Goal: Information Seeking & Learning: Learn about a topic

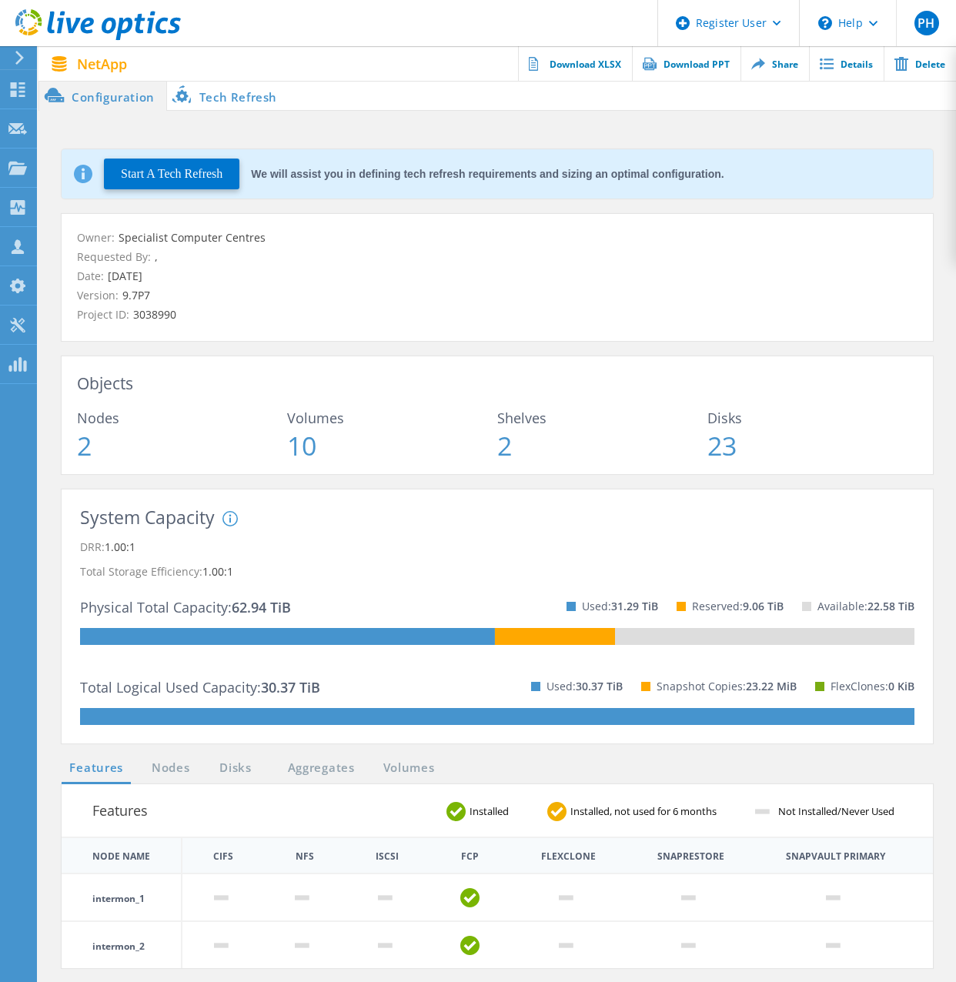
click at [585, 475] on div "Owner: Specialist Computer Centres Requested By: , Date: 09/03/2025 Version: 9.…" at bounding box center [497, 352] width 902 height 276
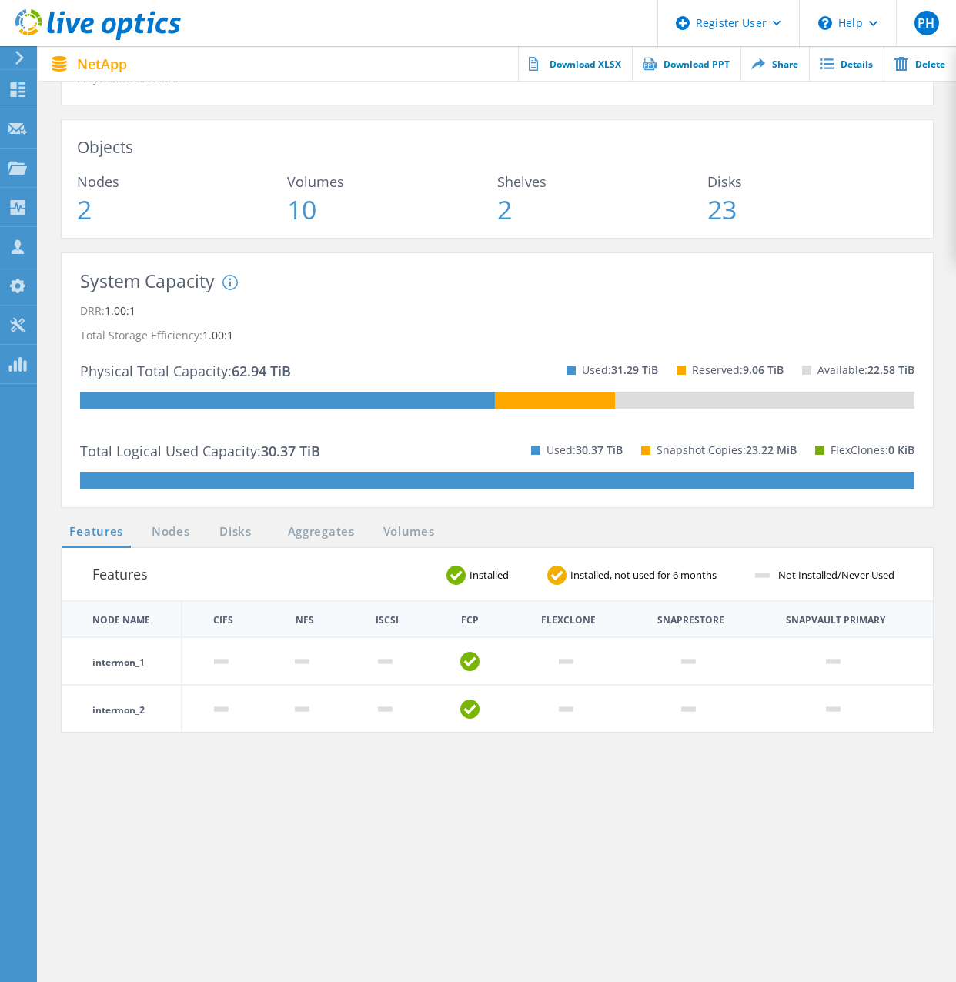
scroll to position [308, 0]
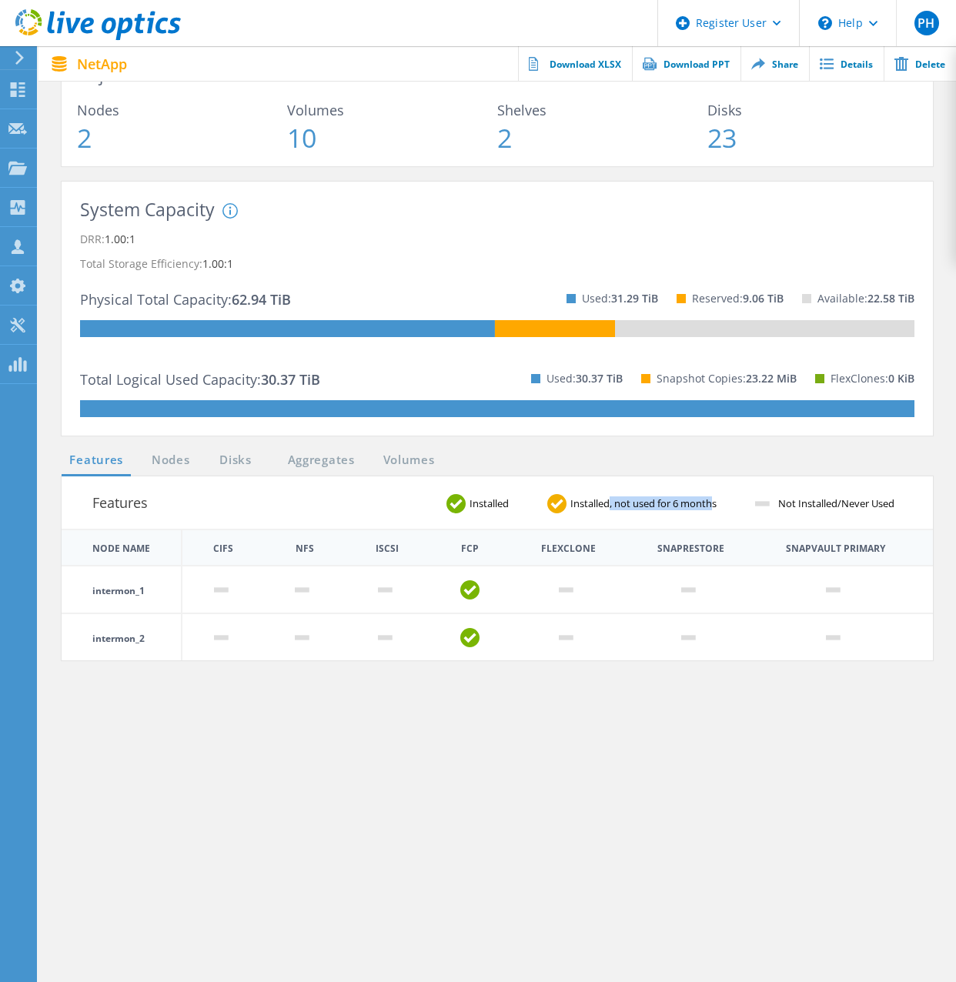
drag, startPoint x: 604, startPoint y: 503, endPoint x: 711, endPoint y: 500, distance: 107.8
click at [711, 500] on span "Installed, not used for 6 months" at bounding box center [650, 504] width 166 height 10
drag, startPoint x: 711, startPoint y: 500, endPoint x: 648, endPoint y: 506, distance: 63.4
click at [648, 506] on span "Installed, not used for 6 months" at bounding box center [650, 504] width 166 height 10
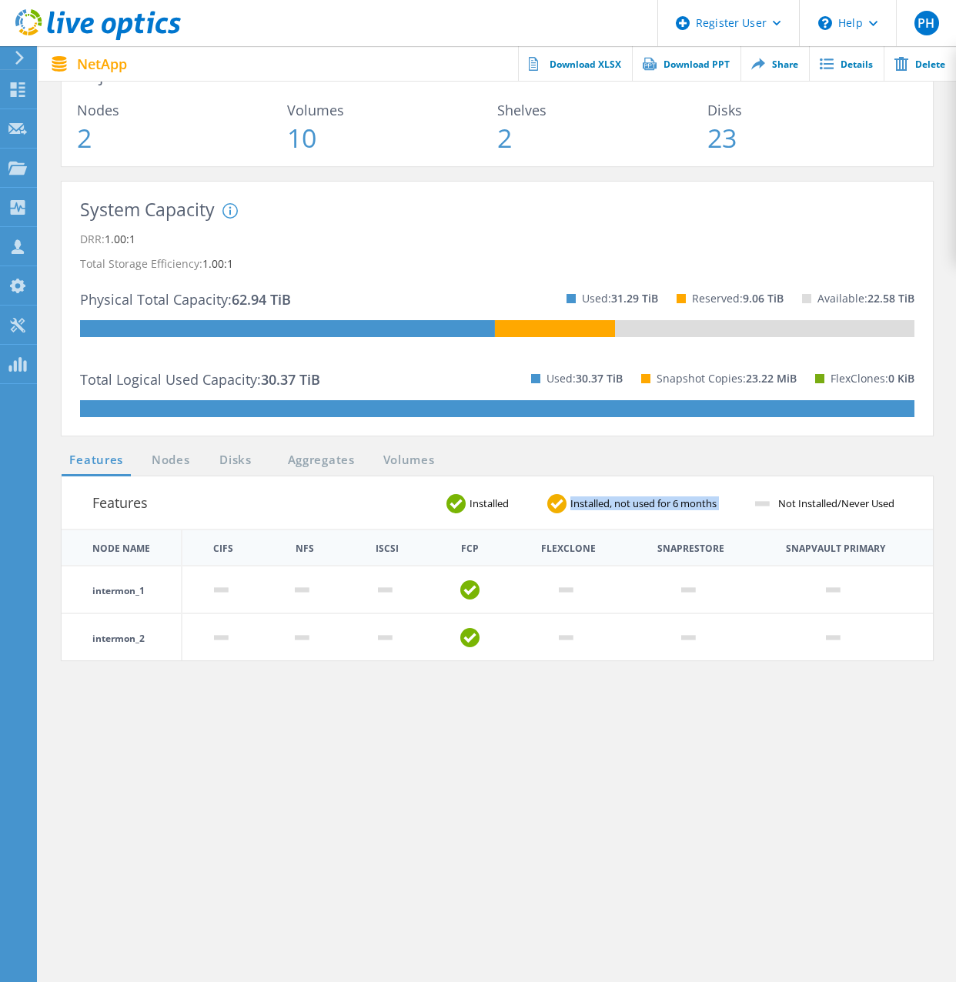
click at [648, 506] on span "Installed, not used for 6 months" at bounding box center [650, 504] width 166 height 10
drag, startPoint x: 610, startPoint y: 374, endPoint x: 748, endPoint y: 374, distance: 137.8
click at [748, 374] on div "Used: 30.37 TiB Snapshot Copies: 23.22 MiB FlexClones: 0 KiB" at bounding box center [714, 378] width 402 height 44
drag, startPoint x: 748, startPoint y: 374, endPoint x: 692, endPoint y: 373, distance: 55.5
click at [692, 373] on p "Snapshot Copies: 23.22 MiB" at bounding box center [727, 378] width 140 height 25
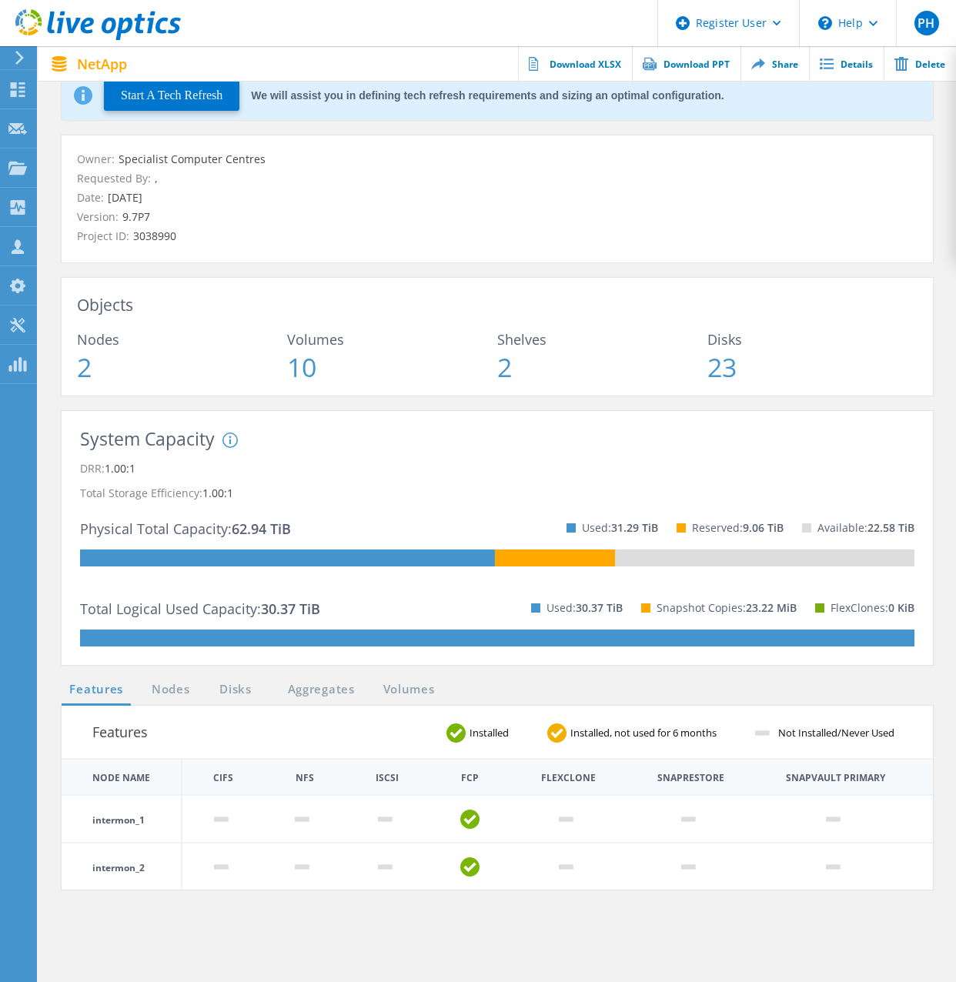
scroll to position [0, 0]
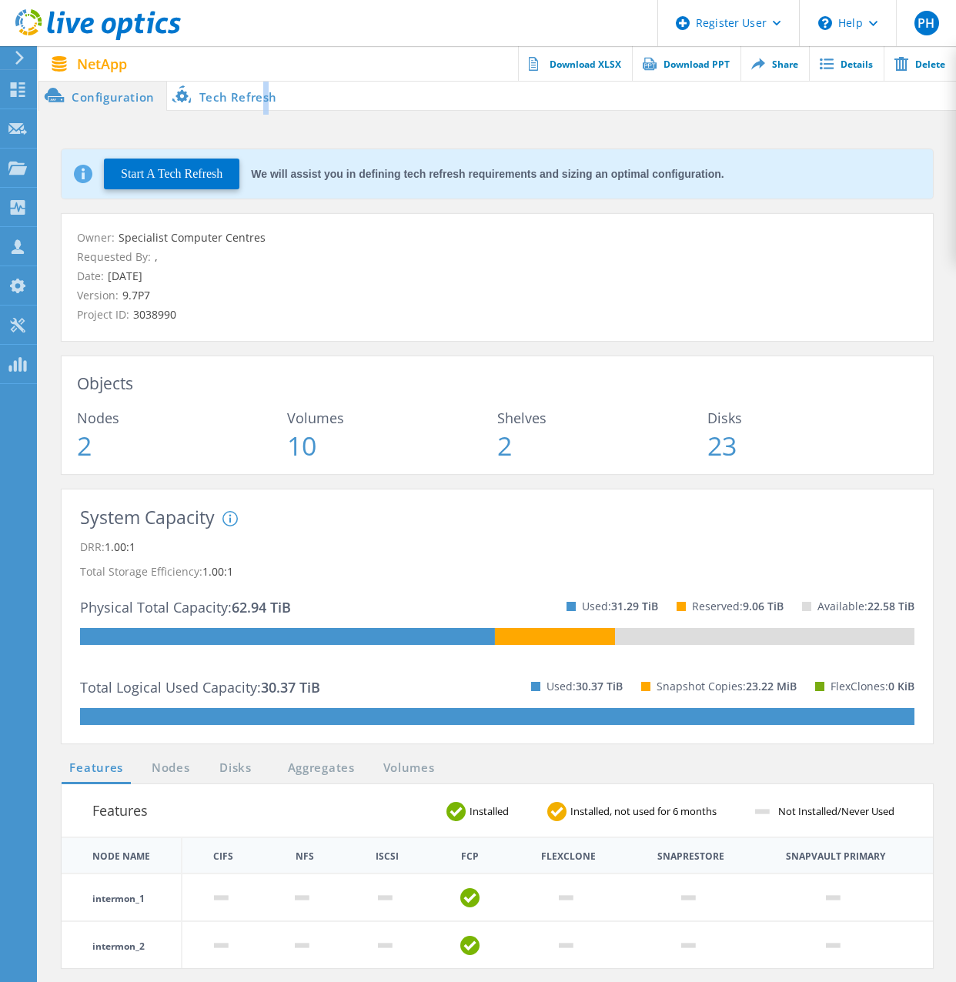
click at [266, 87] on li "Tech Refresh" at bounding box center [228, 95] width 122 height 31
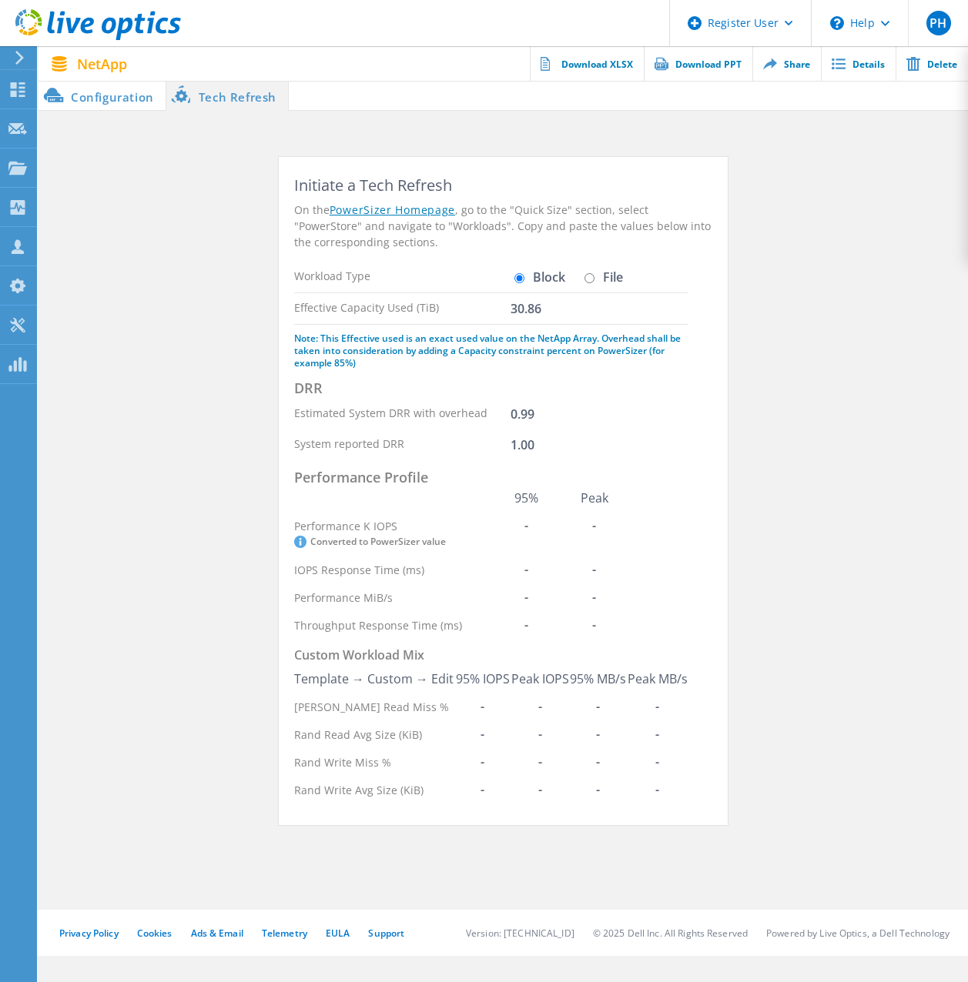
click at [845, 530] on section "Initiate a Tech Refresh On the PowerSizer Homepage , go to the "Quick Size" sec…" at bounding box center [502, 499] width 929 height 684
click at [587, 275] on input "File" at bounding box center [589, 278] width 10 height 10
radio input "true"
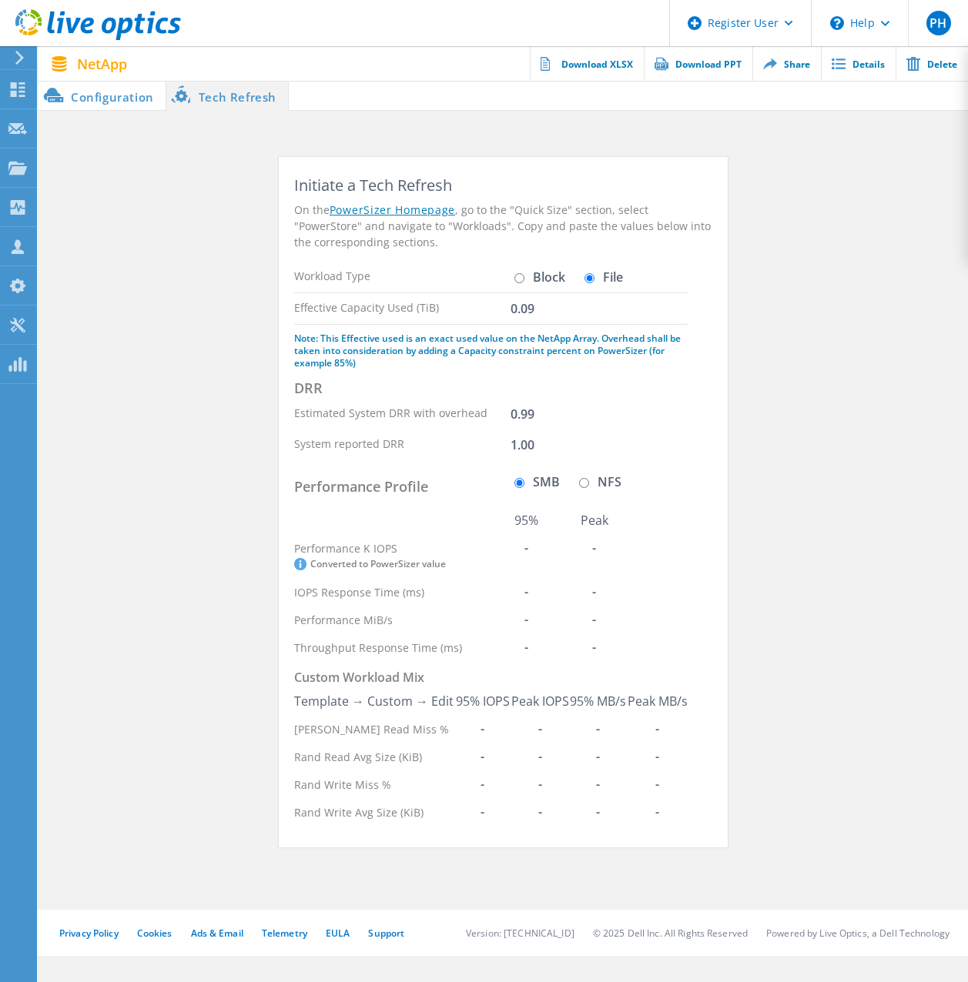
click at [537, 276] on label "Block" at bounding box center [537, 277] width 55 height 12
click at [524, 276] on input "Block" at bounding box center [519, 278] width 10 height 10
radio input "true"
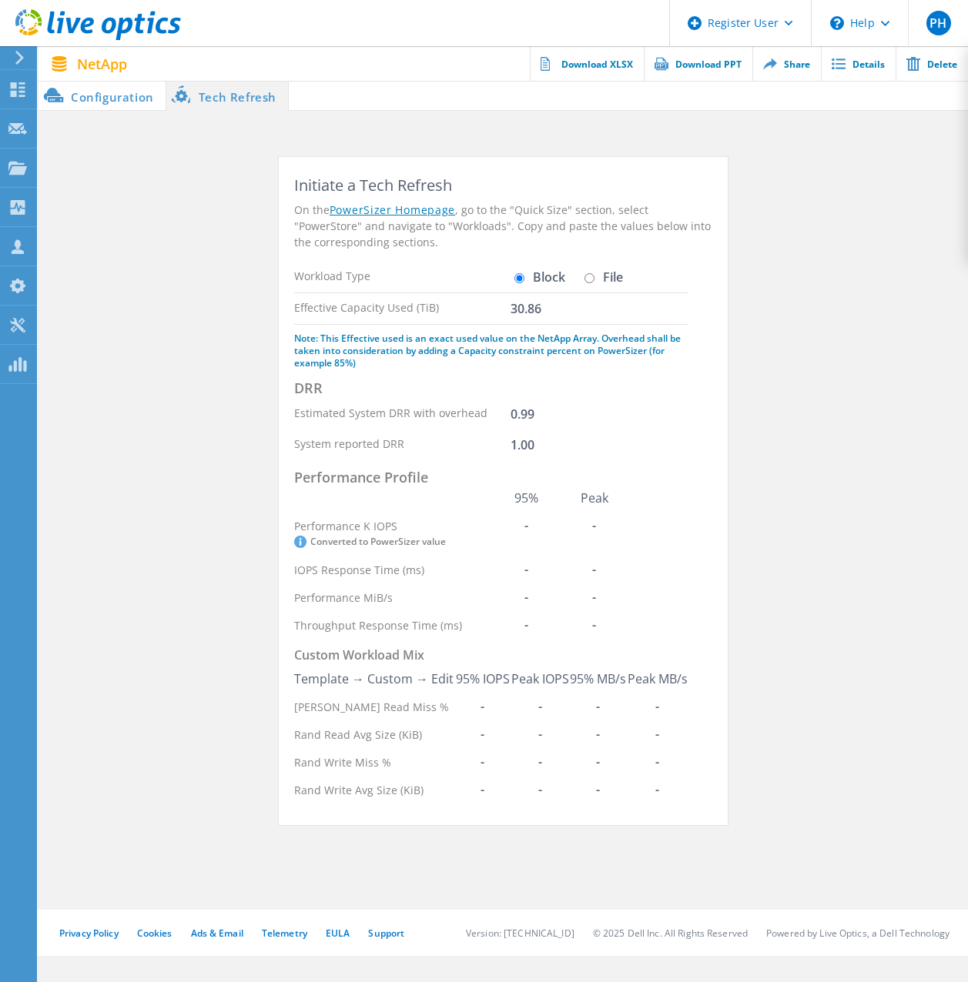
click at [588, 278] on input "File" at bounding box center [589, 278] width 10 height 10
radio input "true"
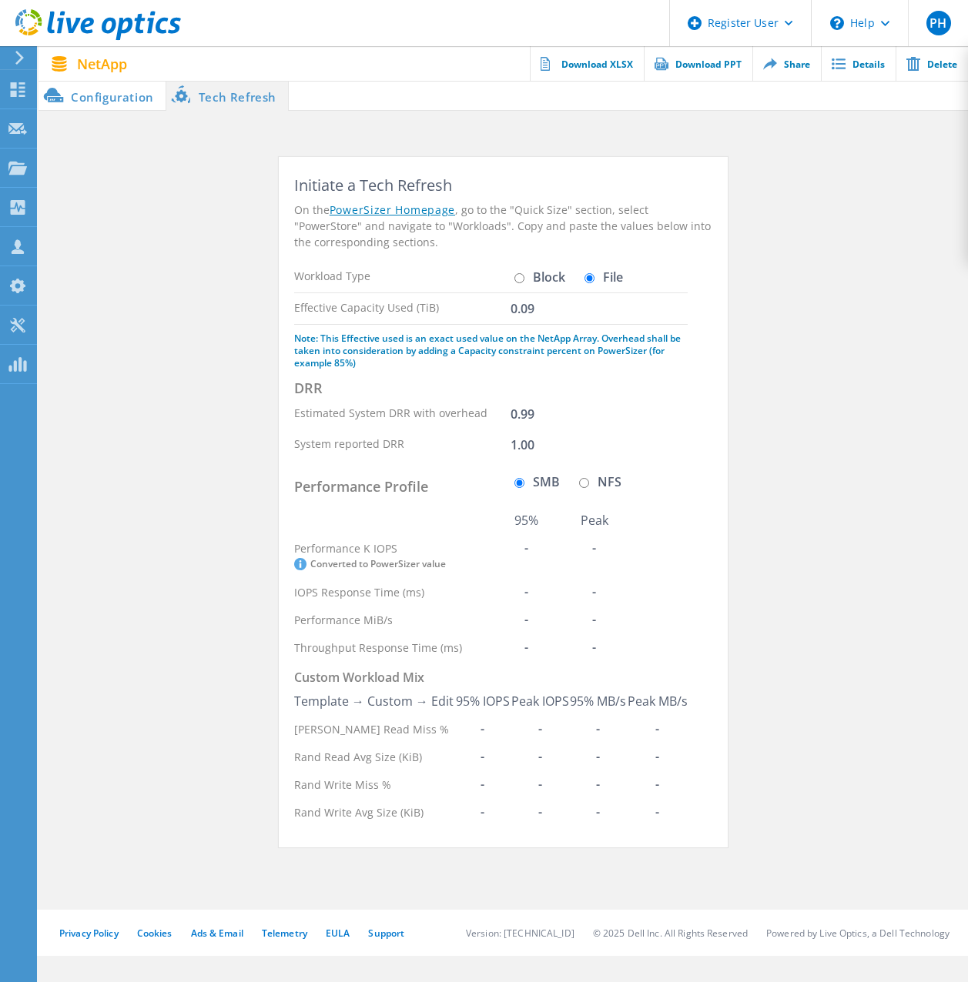
click at [534, 279] on label "Block" at bounding box center [537, 277] width 55 height 12
click at [524, 279] on input "Block" at bounding box center [519, 278] width 10 height 10
radio input "true"
radio input "false"
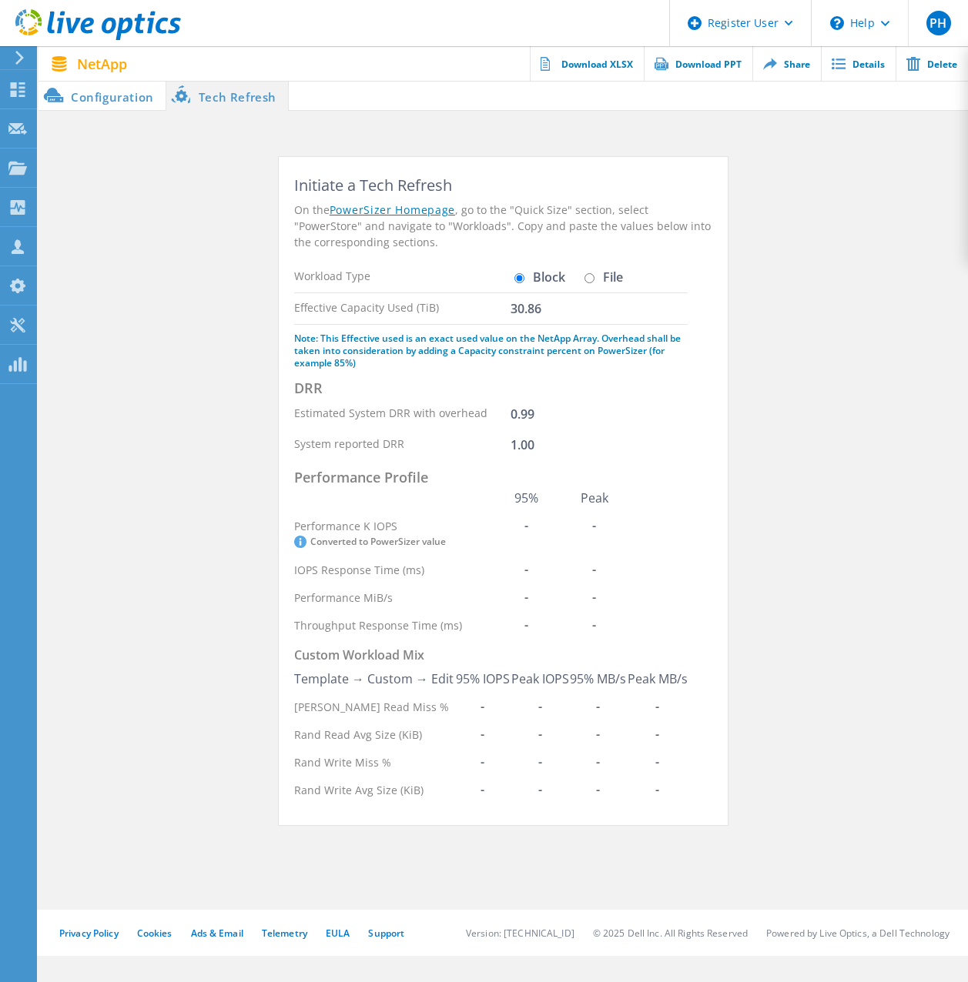
click at [819, 597] on section "Initiate a Tech Refresh On the PowerSizer Homepage , go to the "Quick Size" sec…" at bounding box center [502, 499] width 929 height 684
click at [115, 98] on li "Configuration" at bounding box center [101, 95] width 127 height 31
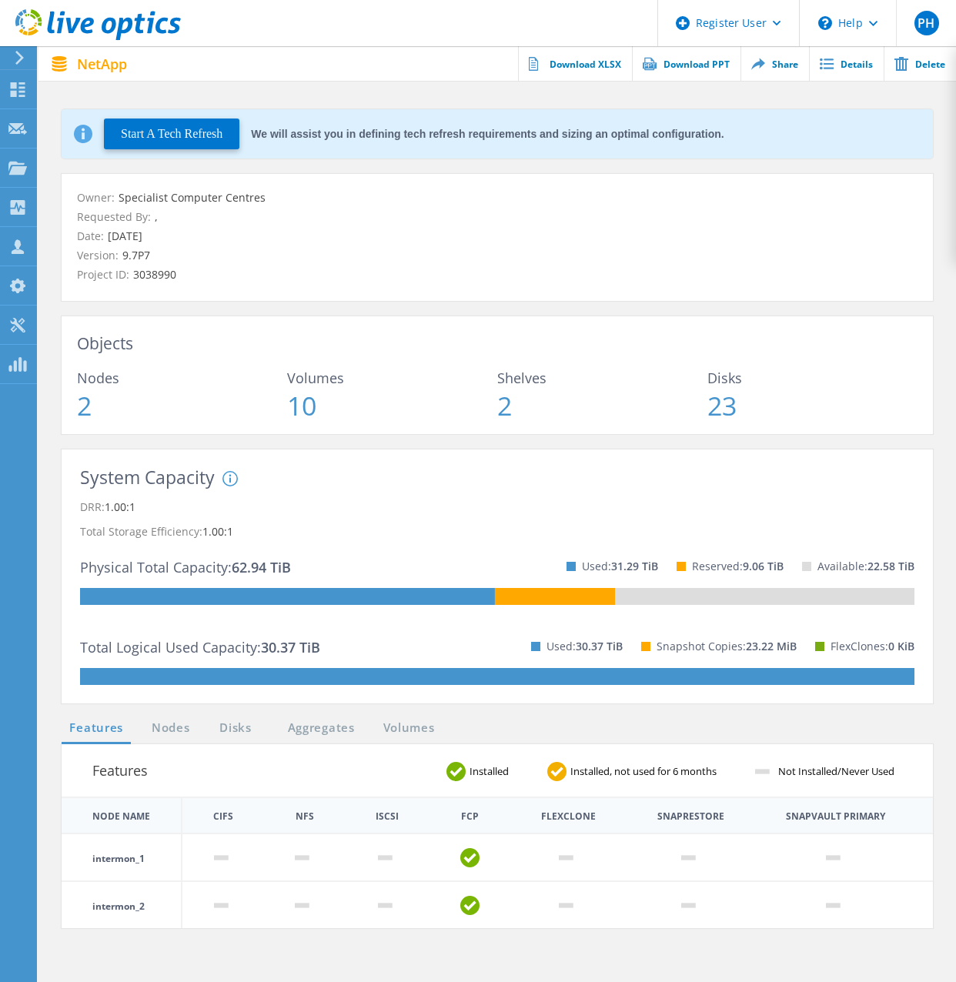
scroll to position [77, 0]
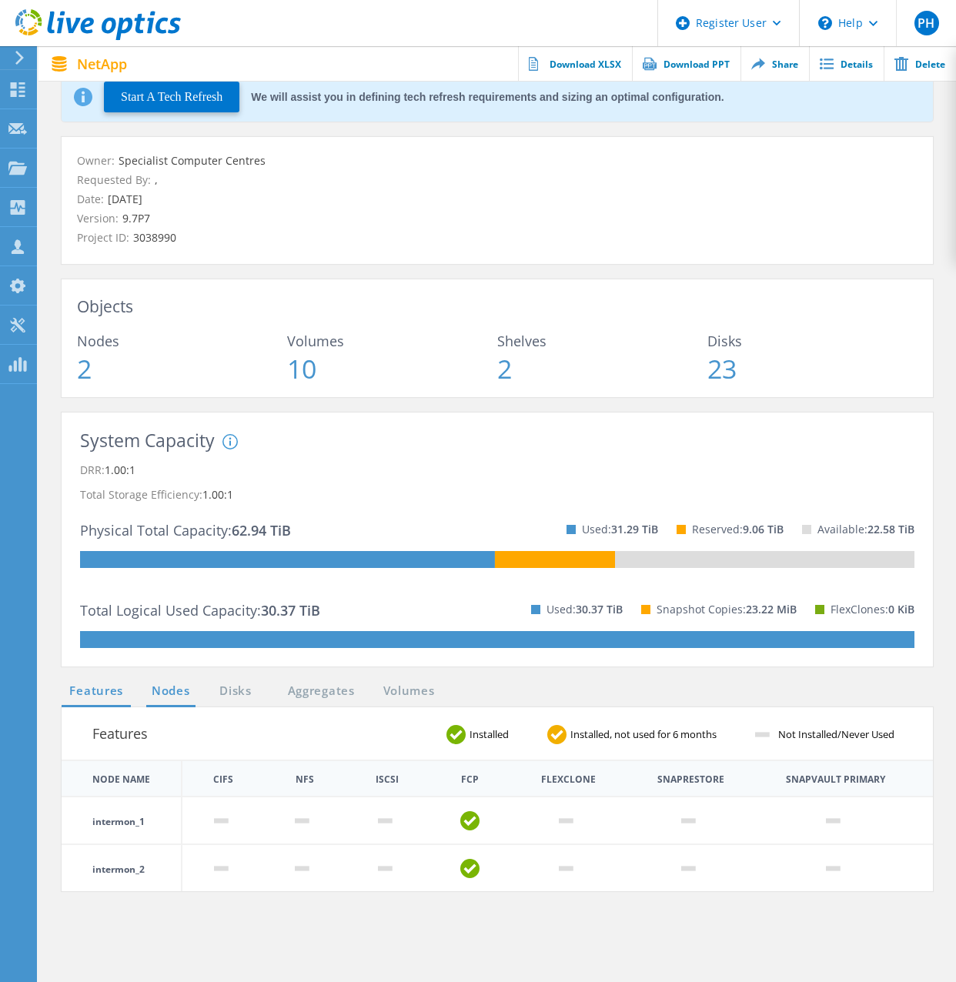
click at [169, 695] on link "Nodes" at bounding box center [170, 691] width 49 height 19
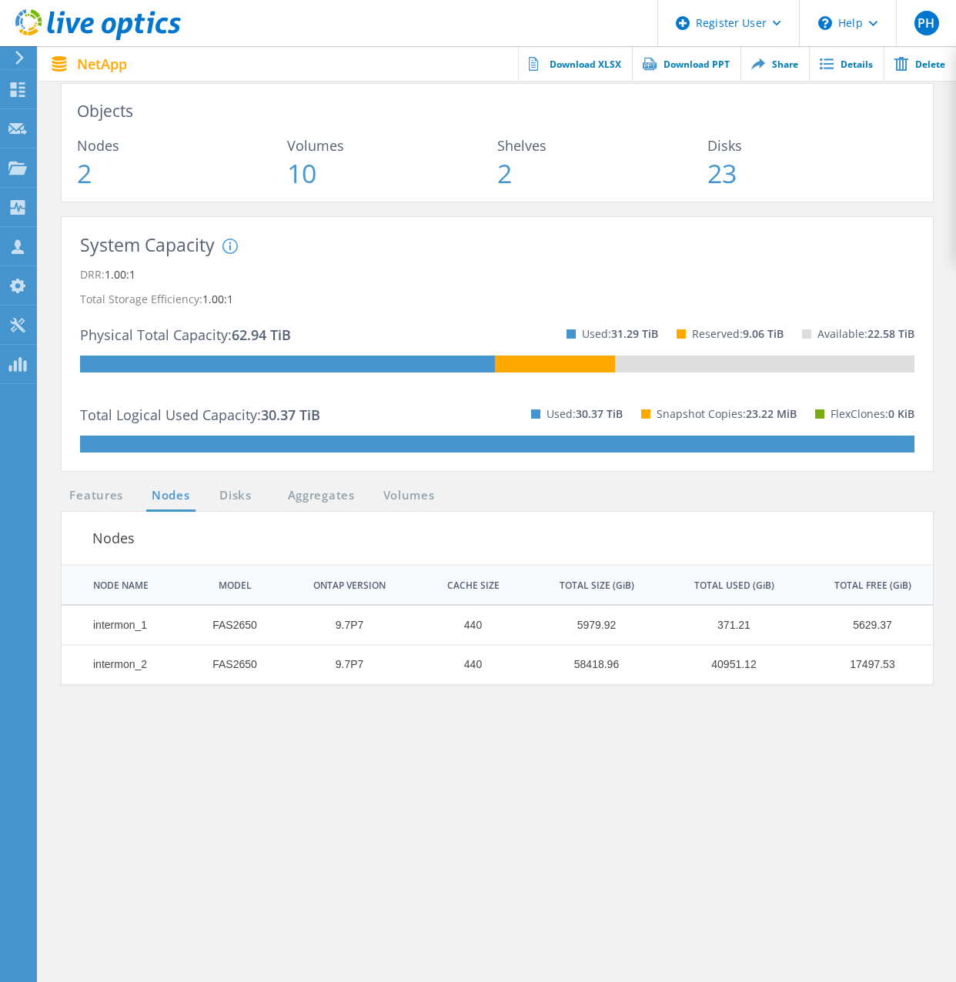
scroll to position [308, 0]
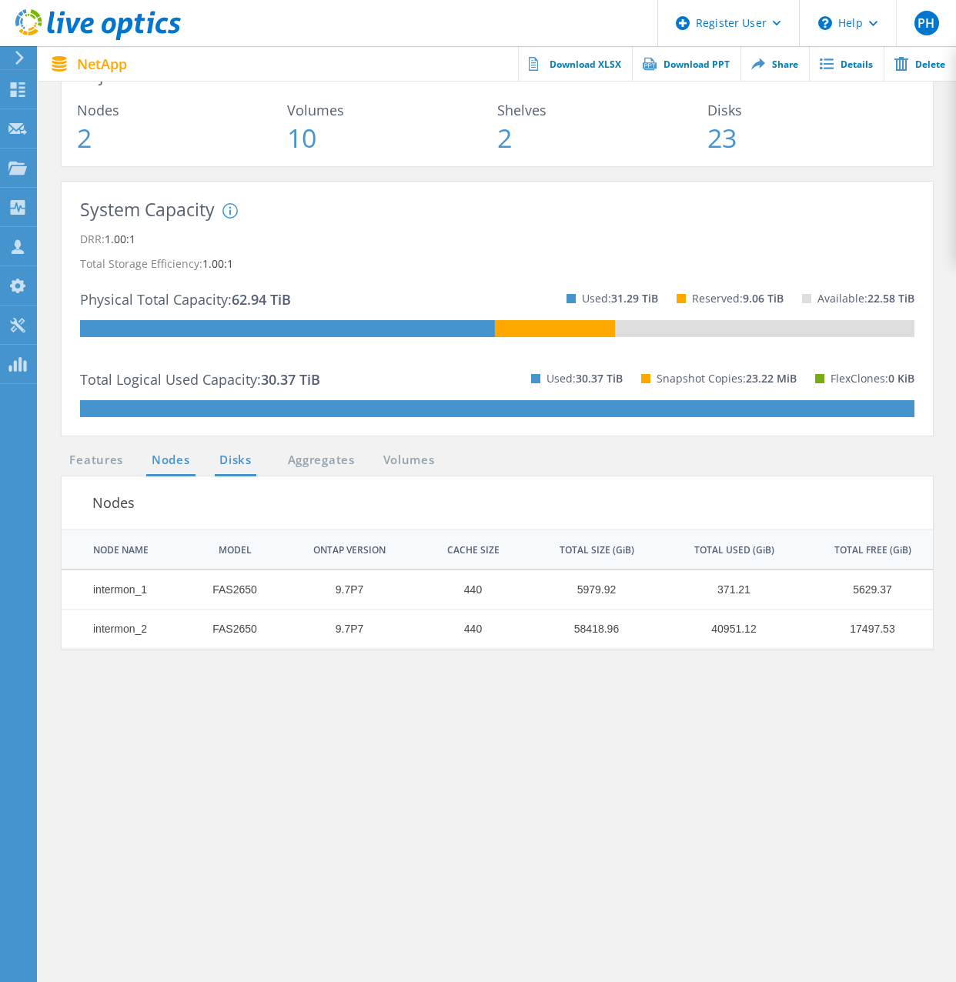
click at [226, 454] on link "Disks" at bounding box center [236, 460] width 42 height 19
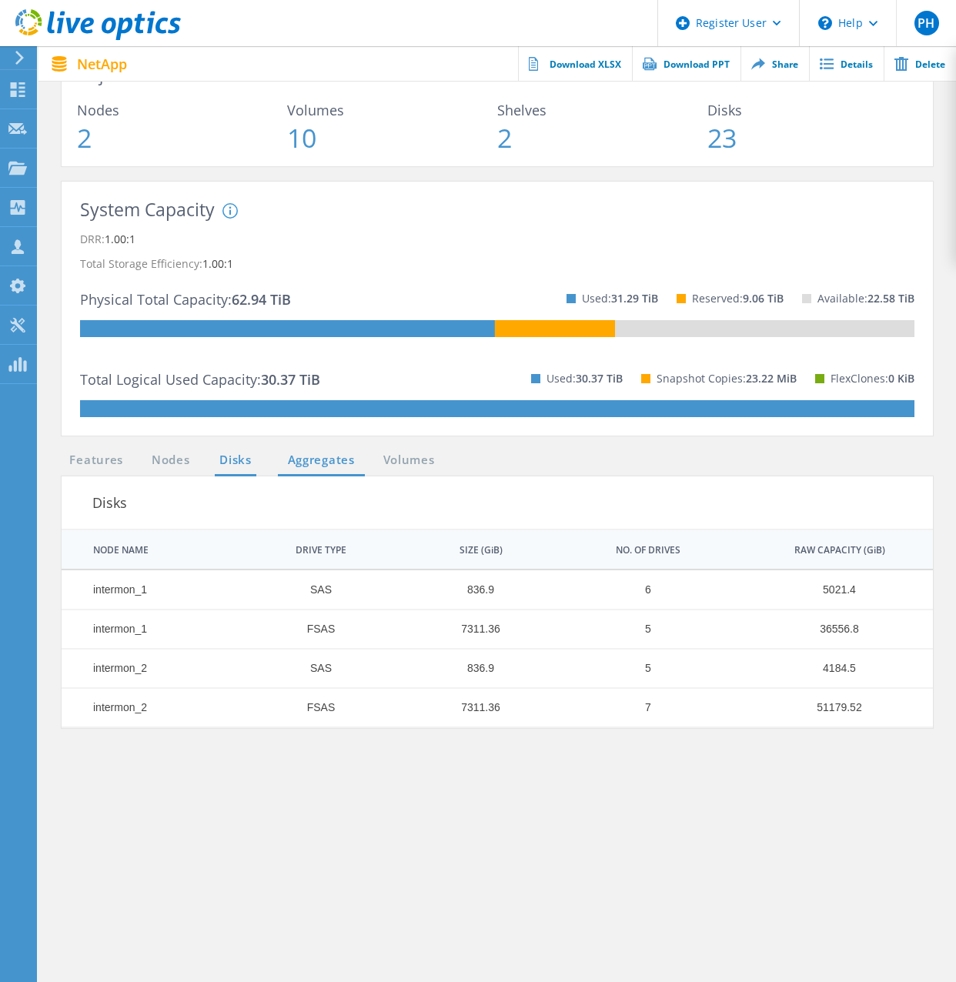
click at [328, 457] on link "Aggregates" at bounding box center [321, 460] width 87 height 19
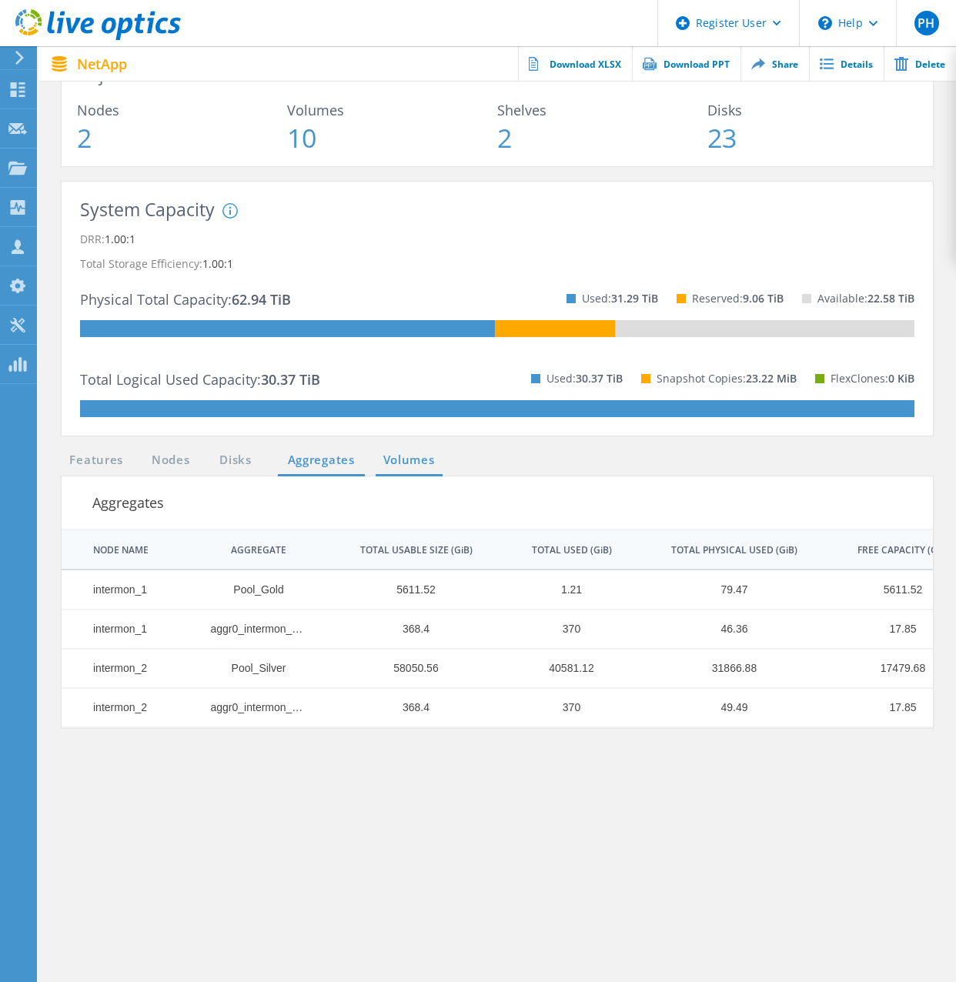
click at [405, 465] on link "Volumes" at bounding box center [409, 460] width 67 height 19
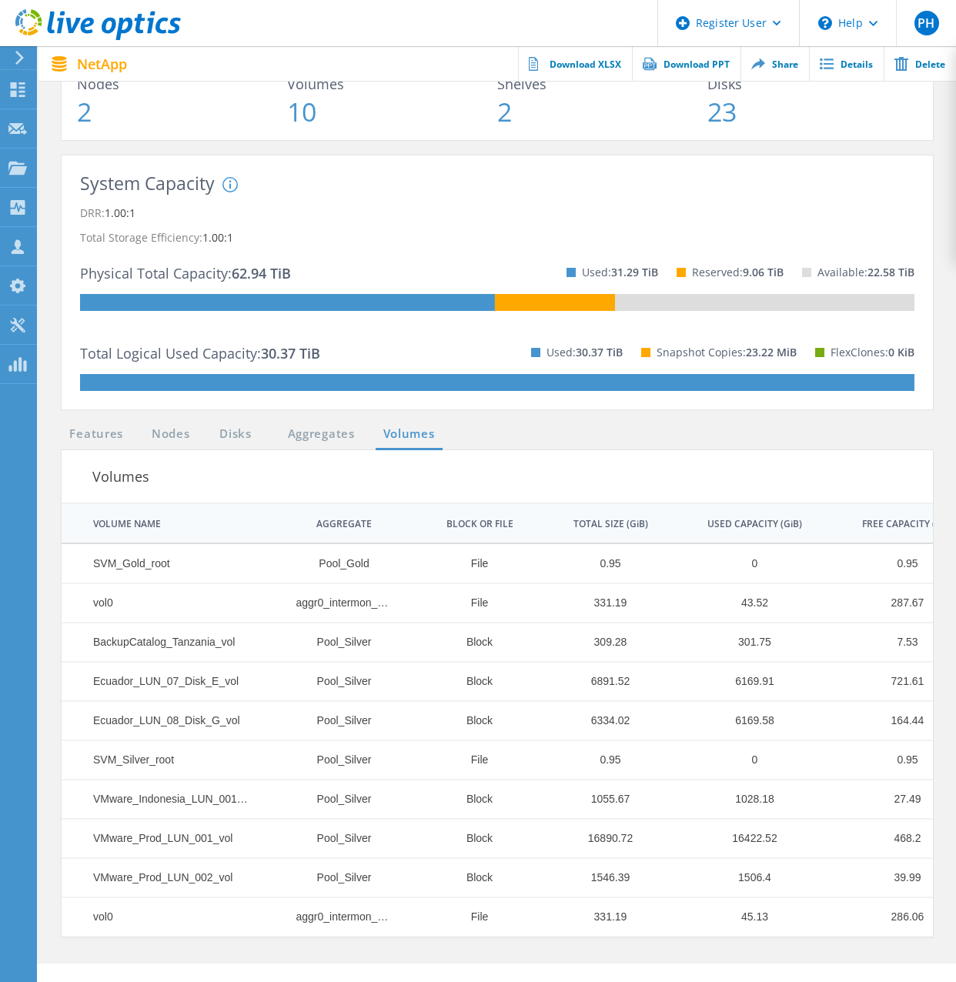
scroll to position [362, 0]
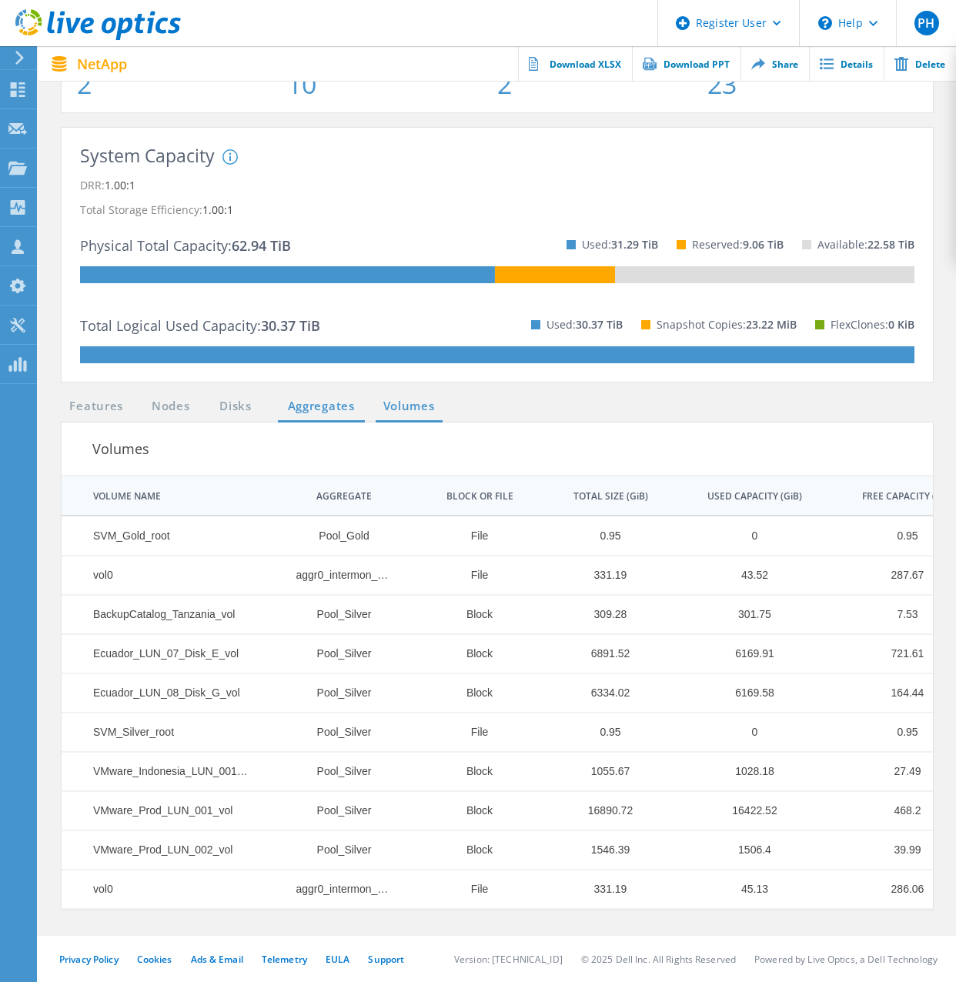
click at [333, 413] on link "Aggregates" at bounding box center [321, 406] width 87 height 19
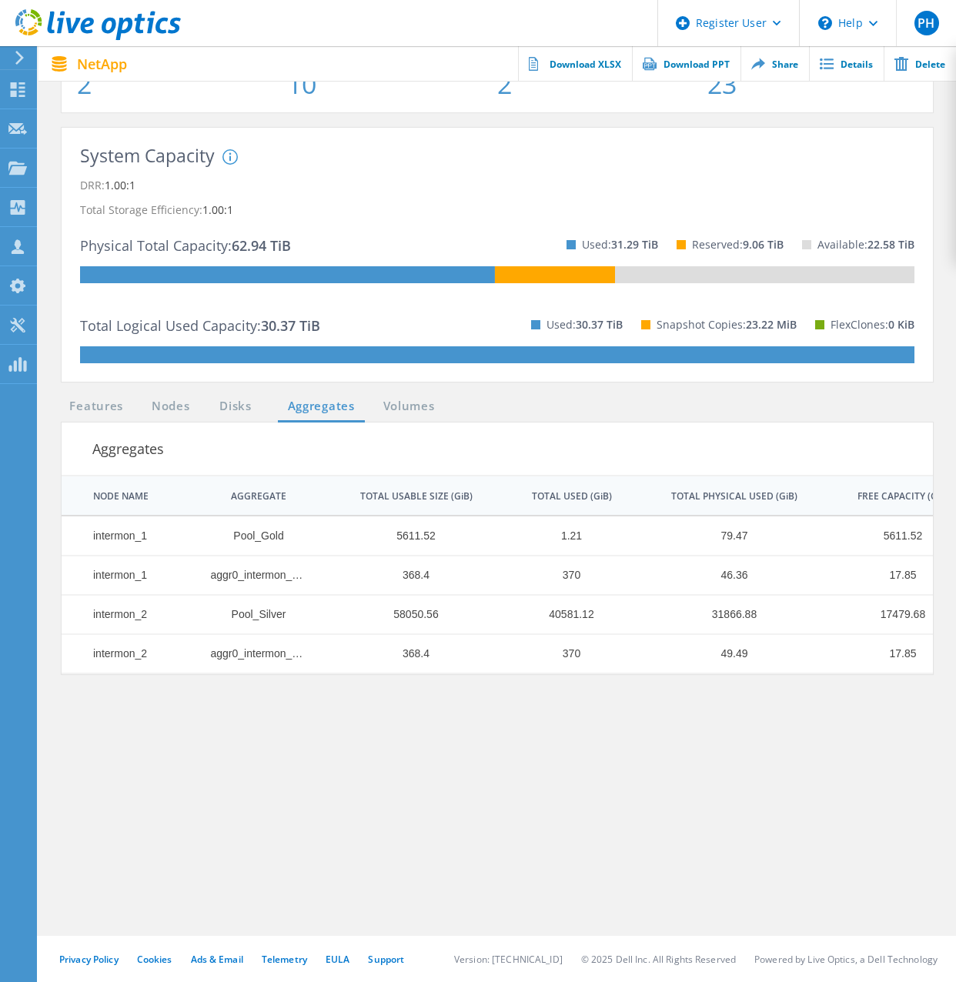
click at [258, 407] on ul "Features Nodes Disks Aggregates Volumes" at bounding box center [252, 409] width 396 height 25
click at [222, 404] on link "Disks" at bounding box center [236, 406] width 42 height 19
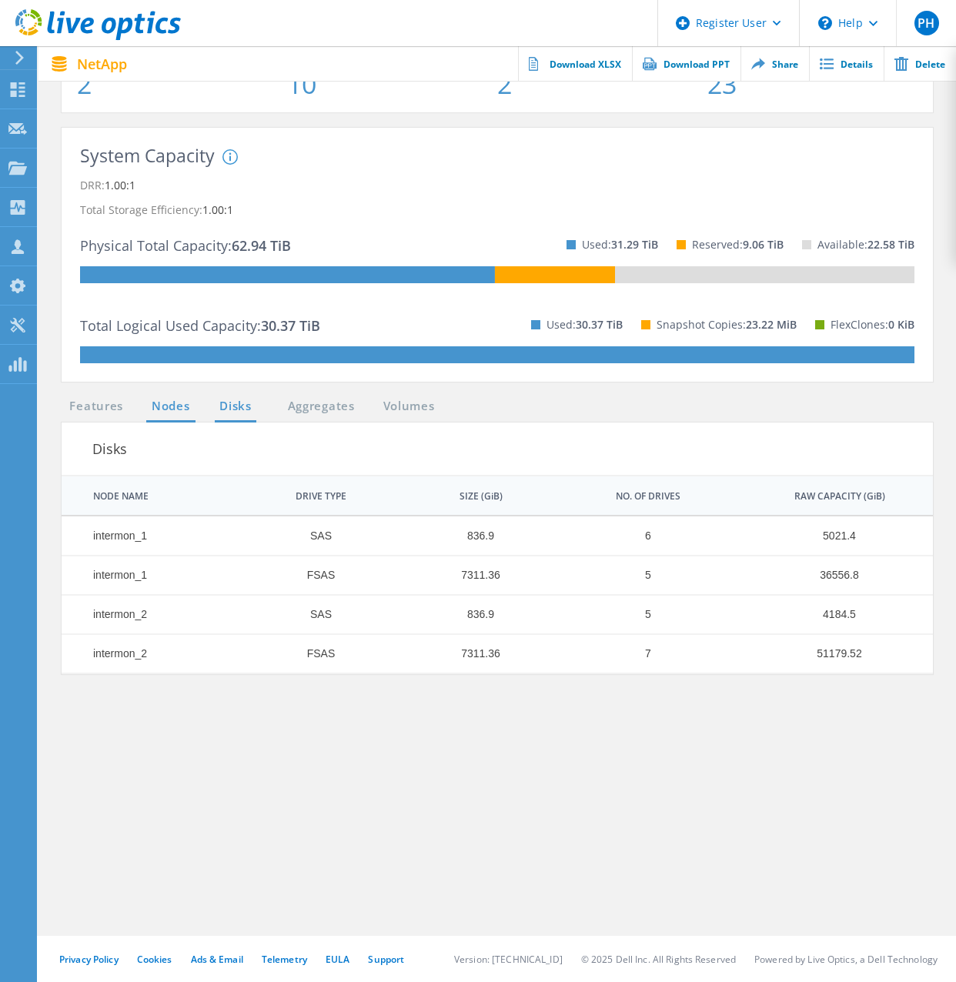
click at [188, 403] on link "Nodes" at bounding box center [170, 406] width 49 height 19
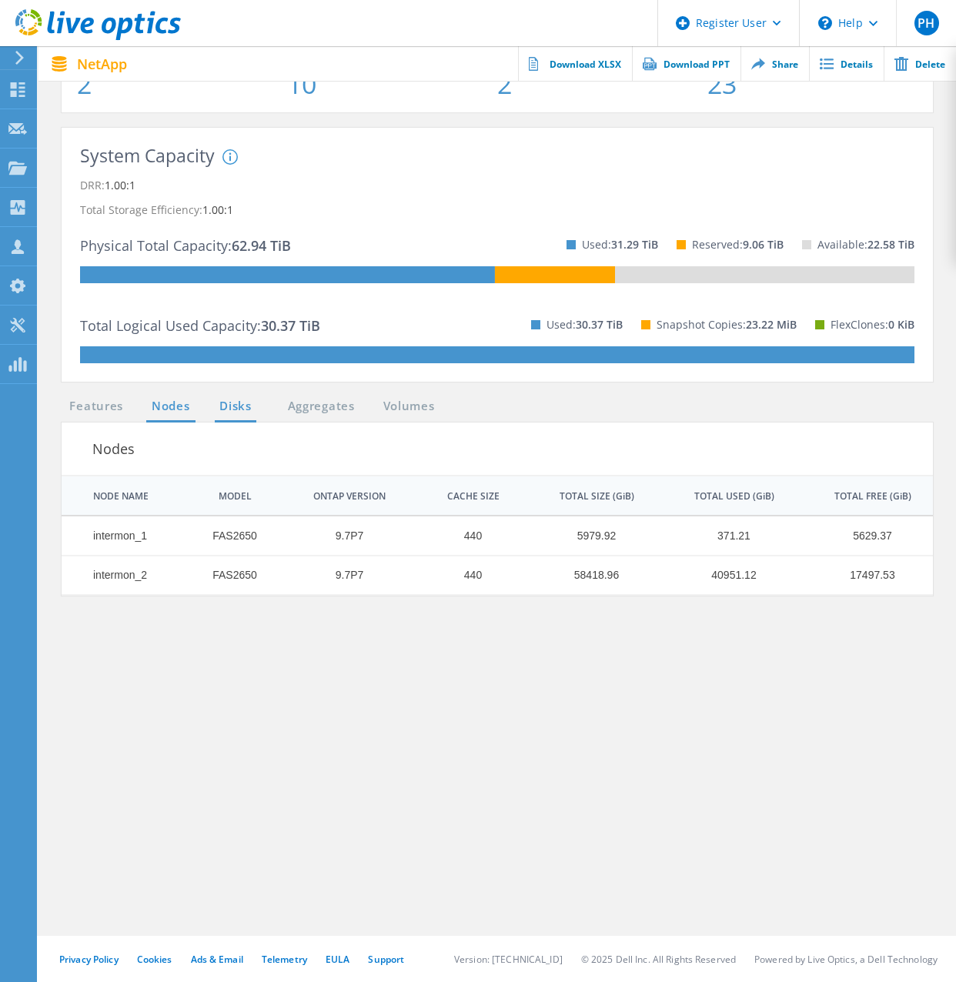
click at [248, 408] on link "Disks" at bounding box center [236, 406] width 42 height 19
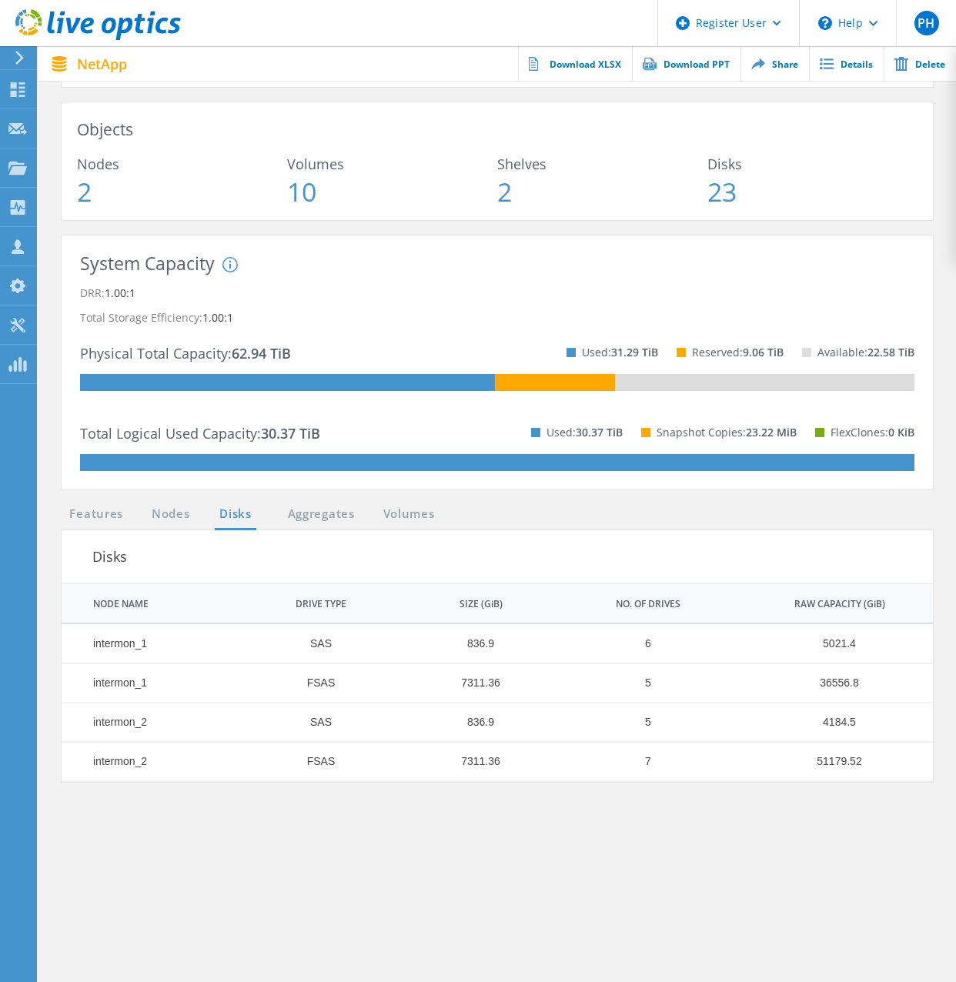
scroll to position [208, 0]
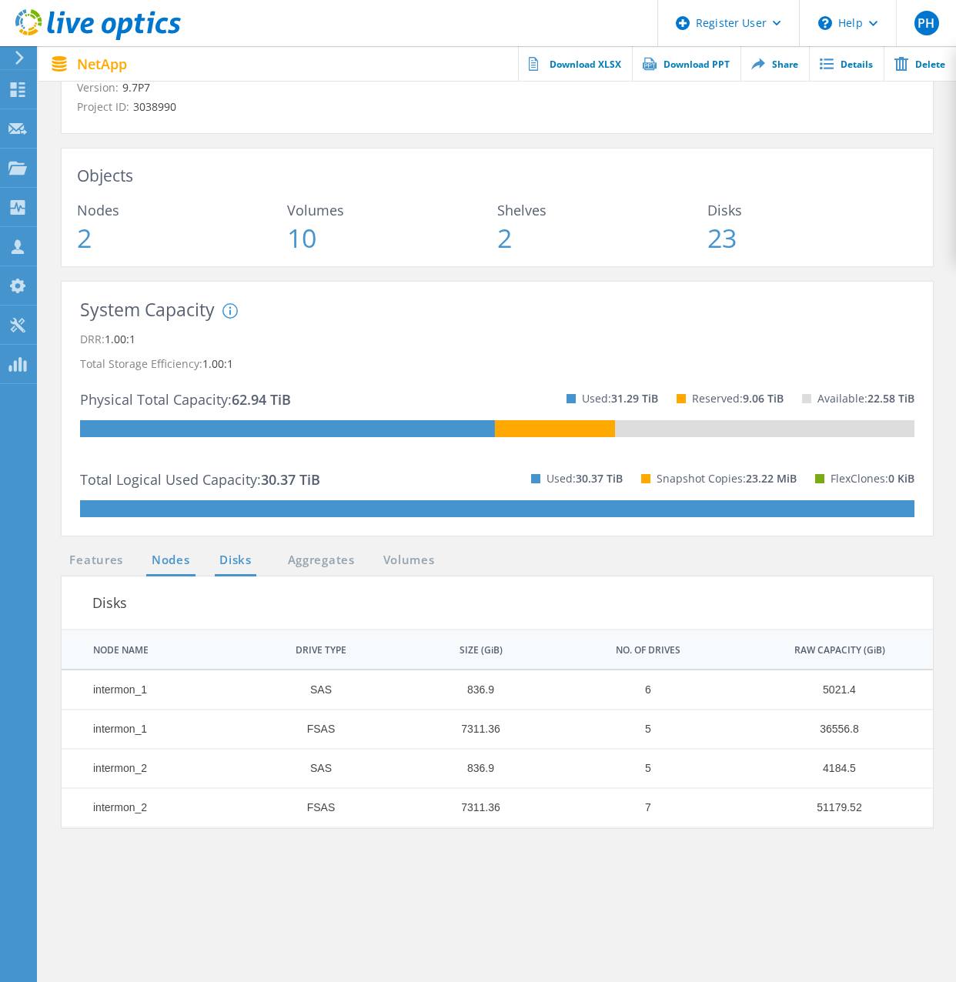
click at [182, 559] on link "Nodes" at bounding box center [170, 560] width 49 height 19
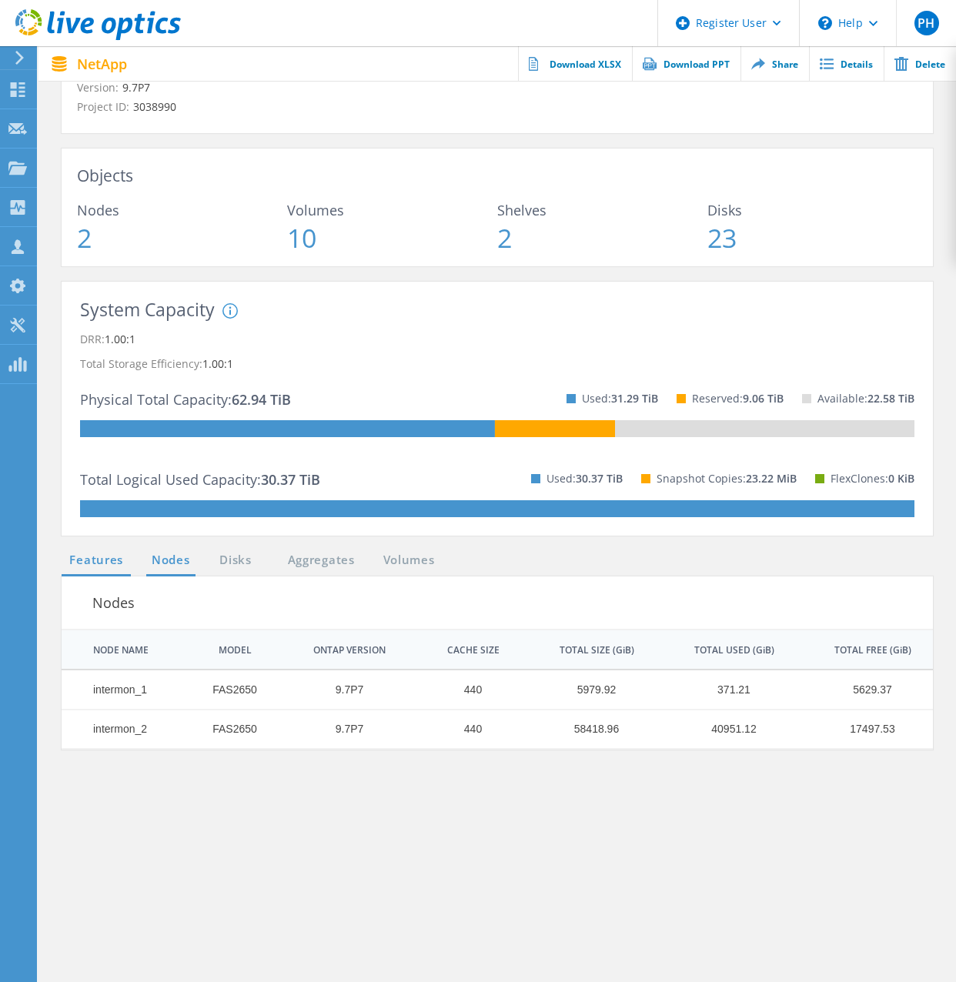
click at [96, 570] on link "Features" at bounding box center [96, 560] width 69 height 19
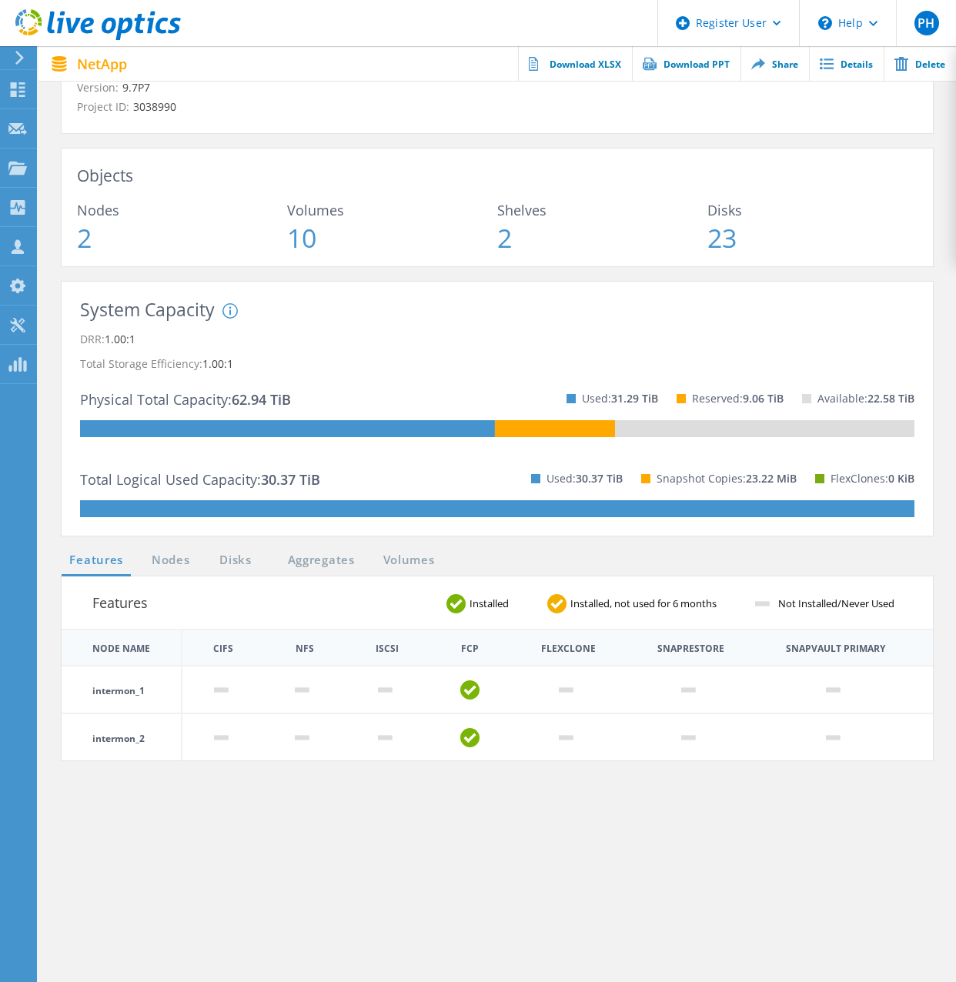
click at [135, 568] on ul "Features Nodes Disks Aggregates Volumes" at bounding box center [252, 563] width 396 height 25
click at [161, 569] on link "Nodes" at bounding box center [170, 560] width 49 height 19
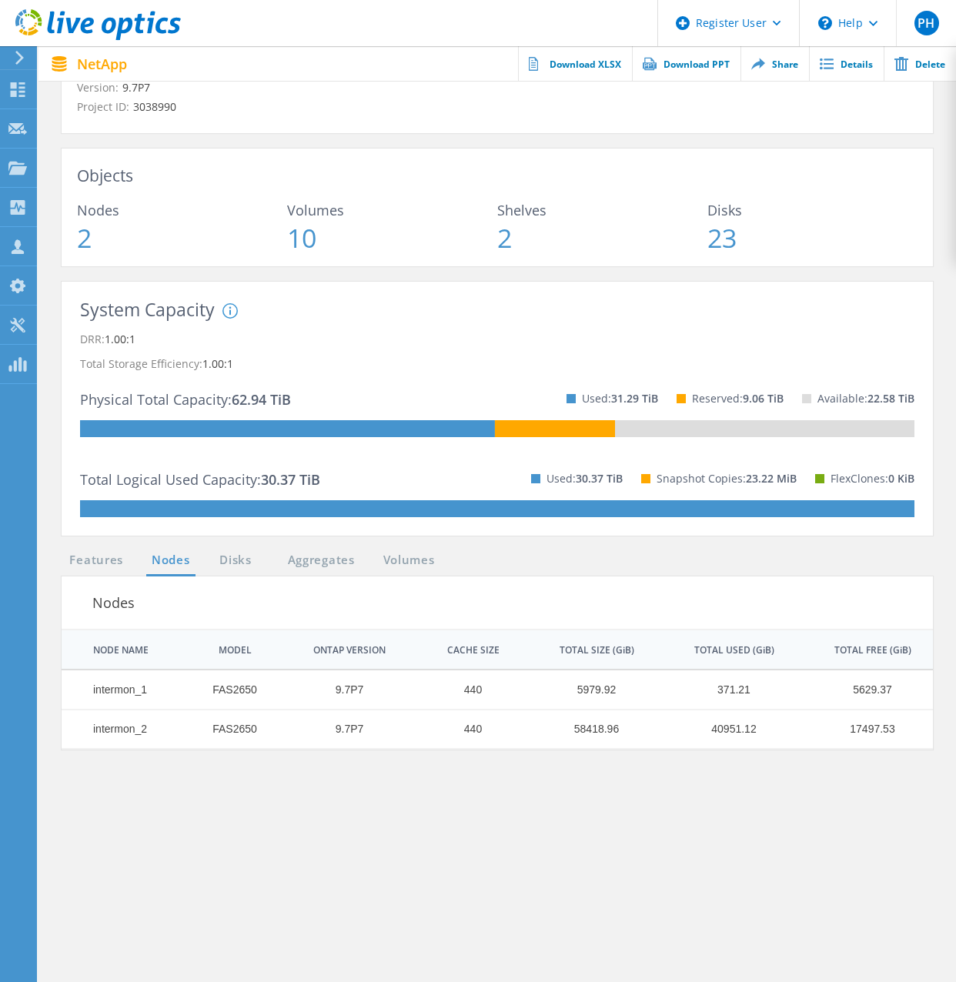
click at [225, 574] on ul "Features Nodes Disks Aggregates Volumes" at bounding box center [252, 563] width 396 height 25
click at [327, 574] on ul "Features Nodes Disks Aggregates Volumes" at bounding box center [252, 563] width 396 height 25
click at [84, 557] on link "Features" at bounding box center [96, 560] width 69 height 19
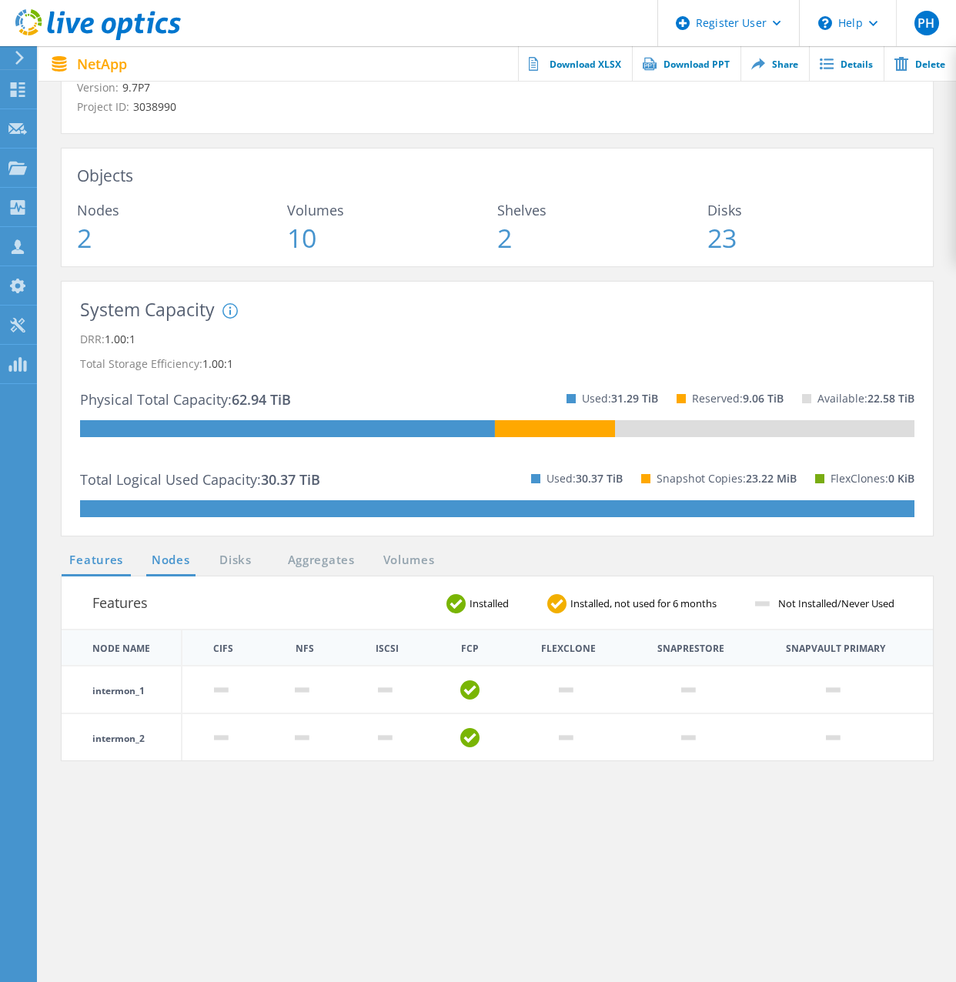
click at [182, 569] on link "Nodes" at bounding box center [170, 560] width 49 height 19
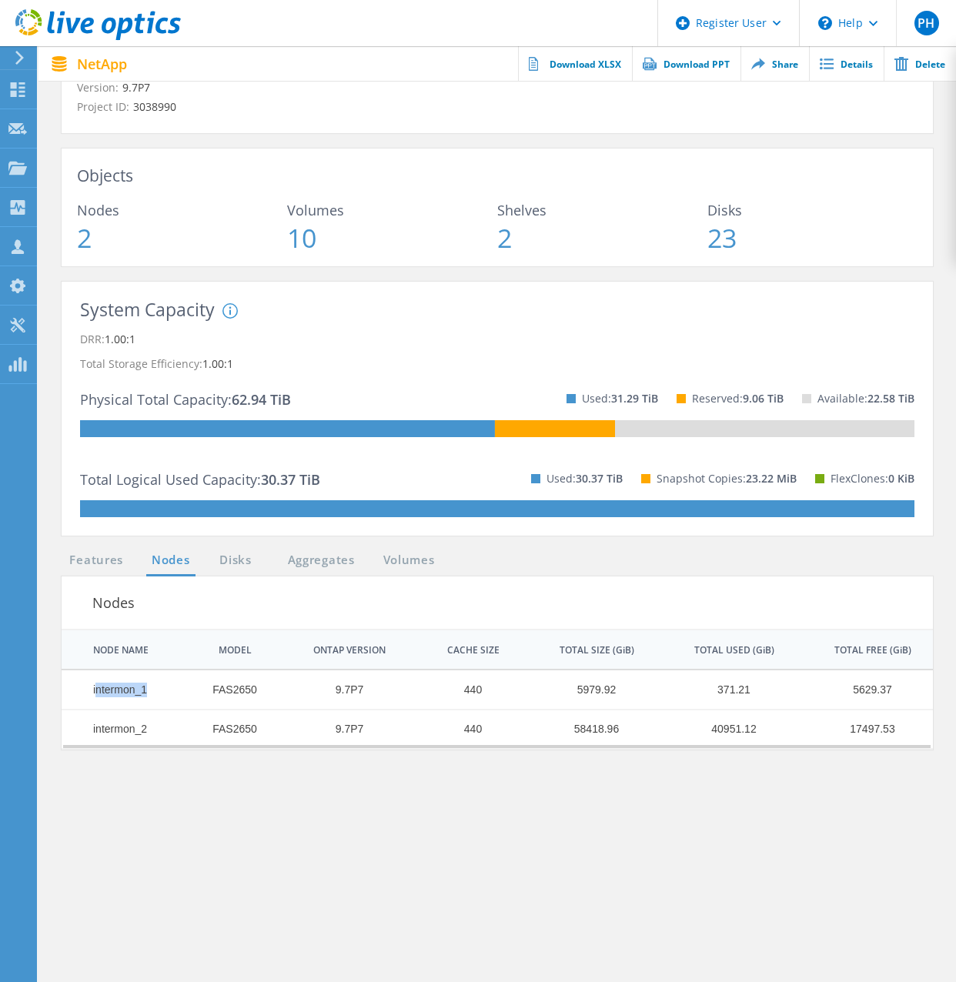
drag, startPoint x: 96, startPoint y: 688, endPoint x: 192, endPoint y: 700, distance: 96.9
click at [192, 700] on tr "intermon_1 FAS2650 9.7P7 440 5979.92 371.21 5629.37" at bounding box center [498, 690] width 872 height 39
drag, startPoint x: 192, startPoint y: 700, endPoint x: 299, endPoint y: 754, distance: 119.8
click at [299, 754] on section "Features Nodes Disks Aggregates Volumes Nodes | 1 of 1 | NODE NAME MODEL ONTAP …" at bounding box center [497, 820] width 887 height 539
click at [239, 728] on td "FAS2650" at bounding box center [226, 729] width 95 height 39
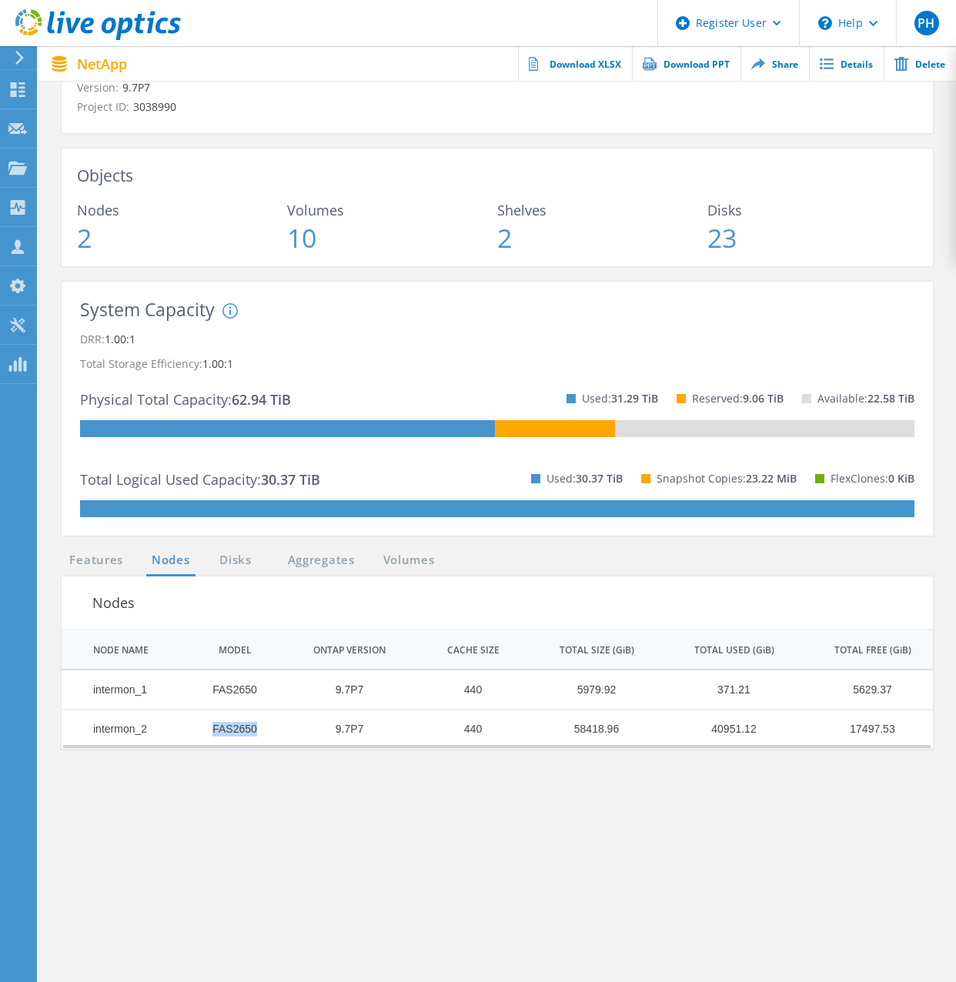
click at [239, 728] on td "FAS2650" at bounding box center [226, 729] width 95 height 39
drag, startPoint x: 591, startPoint y: 694, endPoint x: 550, endPoint y: 695, distance: 40.8
click at [550, 695] on td "5979.92" at bounding box center [588, 690] width 135 height 39
drag, startPoint x: 550, startPoint y: 695, endPoint x: 656, endPoint y: 743, distance: 115.8
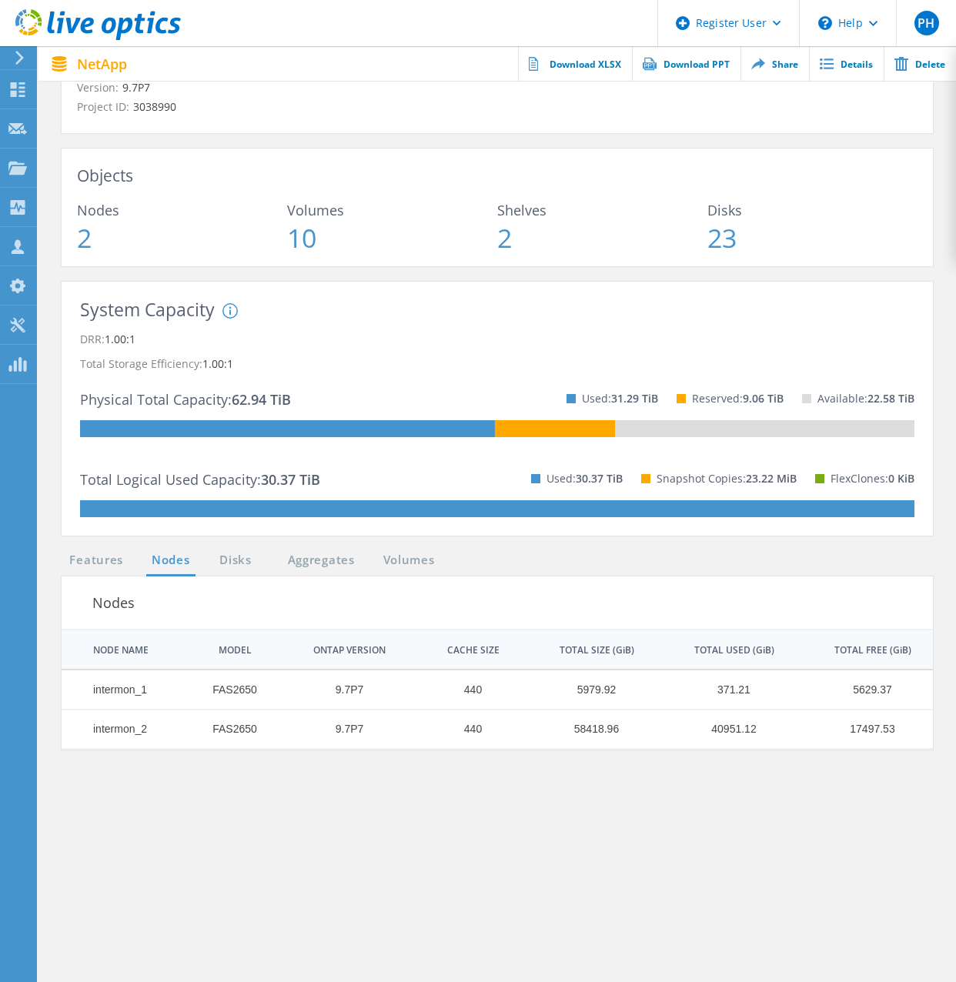
click at [656, 744] on div "Data grid" at bounding box center [497, 747] width 871 height 6
click at [226, 565] on link "Disks" at bounding box center [236, 560] width 42 height 19
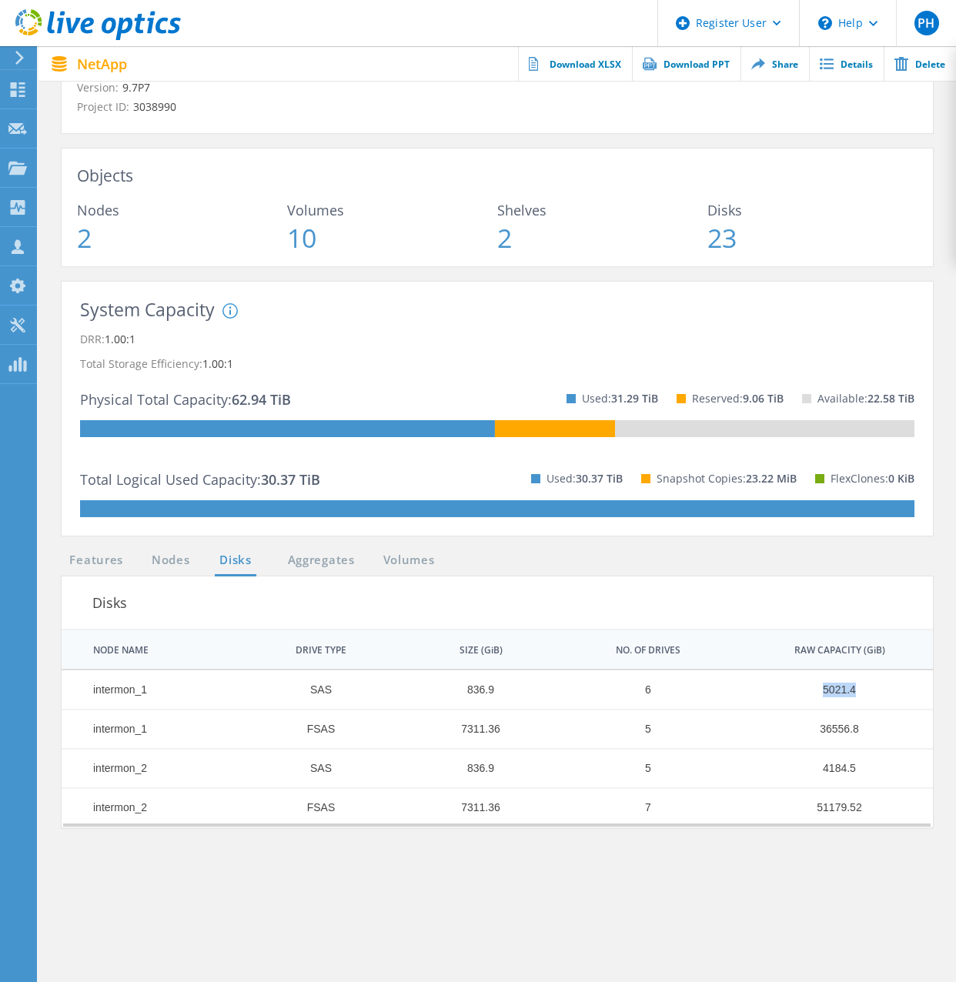
drag, startPoint x: 818, startPoint y: 696, endPoint x: 868, endPoint y: 692, distance: 50.2
click at [868, 692] on td "5021.4" at bounding box center [831, 690] width 203 height 39
click at [533, 775] on td "836.9" at bounding box center [473, 768] width 156 height 39
drag, startPoint x: 437, startPoint y: 691, endPoint x: 511, endPoint y: 696, distance: 74.9
click at [511, 696] on td "836.9" at bounding box center [473, 690] width 156 height 39
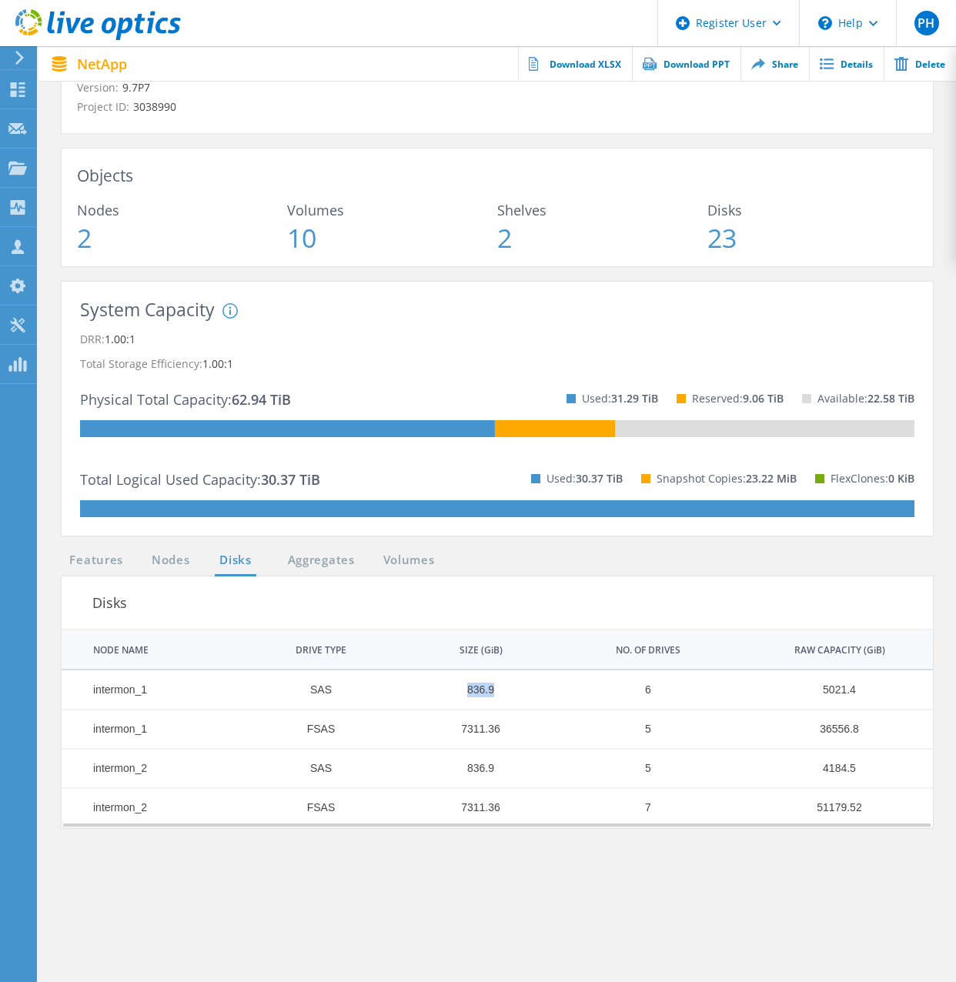
drag, startPoint x: 511, startPoint y: 696, endPoint x: 486, endPoint y: 705, distance: 27.0
click at [486, 705] on td "836.9" at bounding box center [473, 690] width 156 height 39
drag, startPoint x: 664, startPoint y: 690, endPoint x: 624, endPoint y: 701, distance: 40.7
click at [627, 697] on td "6" at bounding box center [639, 690] width 179 height 39
click at [510, 705] on td "836.9" at bounding box center [473, 690] width 156 height 39
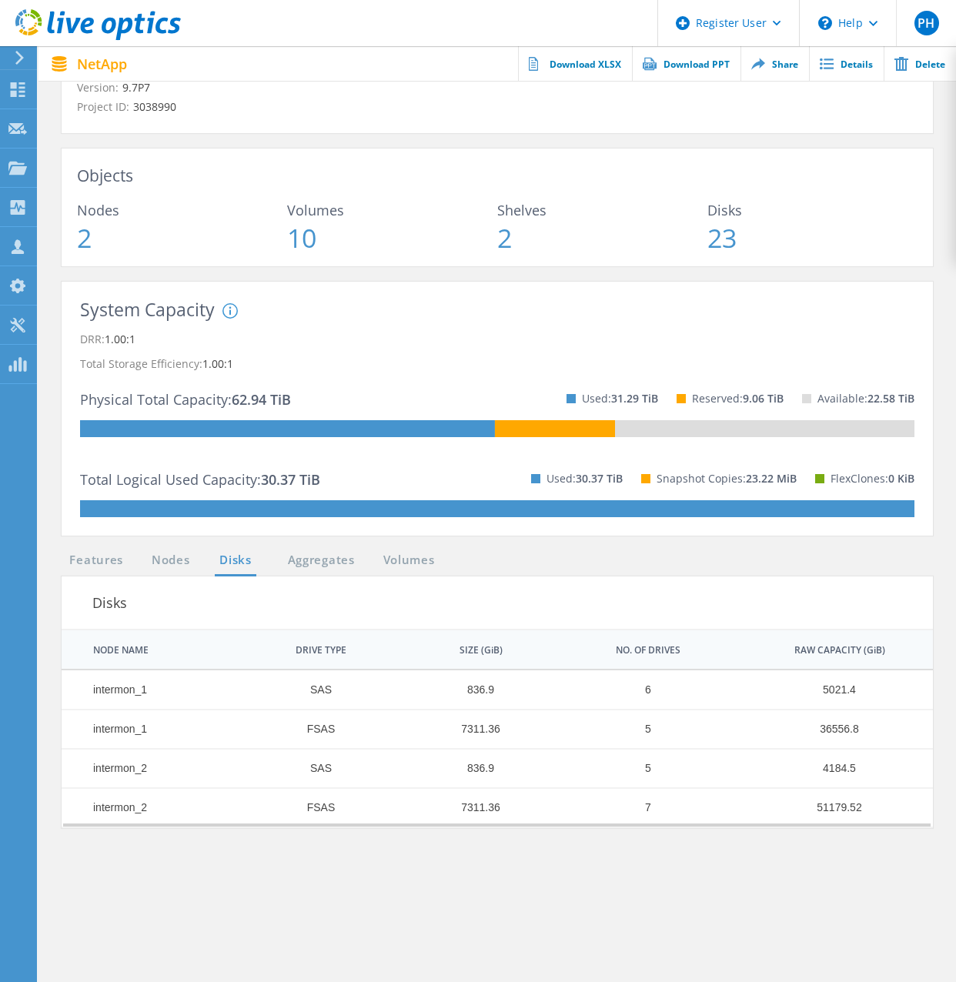
click at [510, 705] on td "836.9" at bounding box center [473, 690] width 156 height 39
click at [477, 701] on td "836.9" at bounding box center [473, 690] width 156 height 39
drag, startPoint x: 477, startPoint y: 701, endPoint x: 533, endPoint y: 734, distance: 64.6
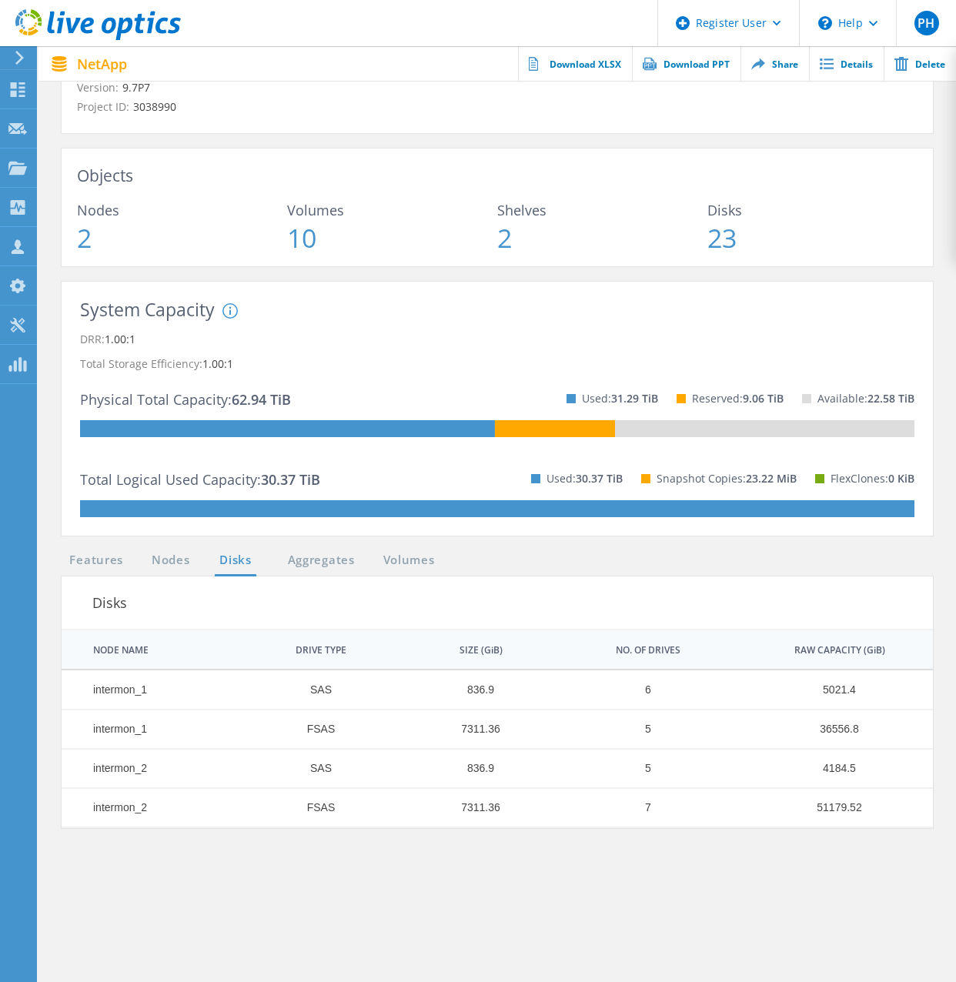
click at [533, 734] on td "7311.36" at bounding box center [473, 729] width 156 height 39
drag, startPoint x: 474, startPoint y: 731, endPoint x: 513, endPoint y: 734, distance: 38.6
click at [513, 734] on td "7311.36" at bounding box center [473, 729] width 156 height 39
drag, startPoint x: 513, startPoint y: 734, endPoint x: 474, endPoint y: 734, distance: 38.5
click at [474, 734] on td "7311.36" at bounding box center [473, 729] width 156 height 39
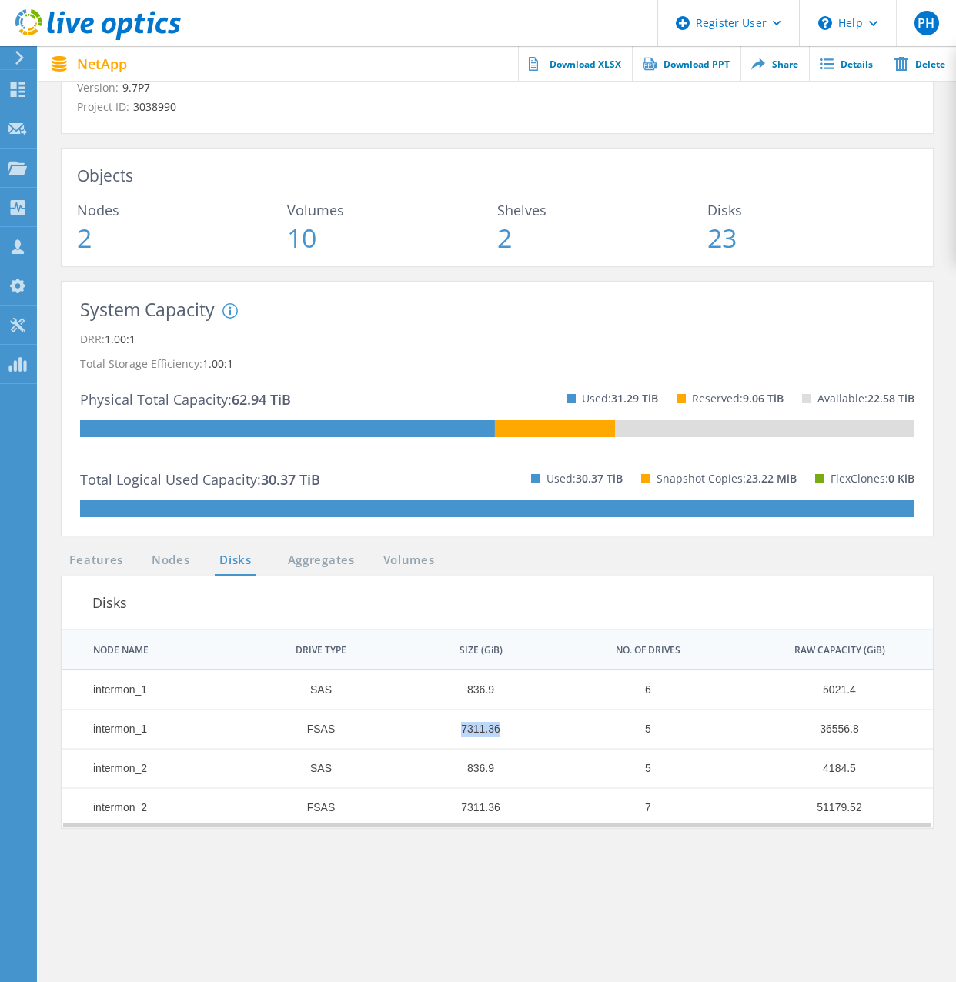
click at [474, 734] on td "7311.36" at bounding box center [473, 729] width 156 height 39
click at [477, 734] on td "7311.36" at bounding box center [473, 729] width 156 height 39
drag, startPoint x: 477, startPoint y: 734, endPoint x: 544, endPoint y: 740, distance: 66.5
click at [544, 740] on td "7311.36" at bounding box center [473, 729] width 156 height 39
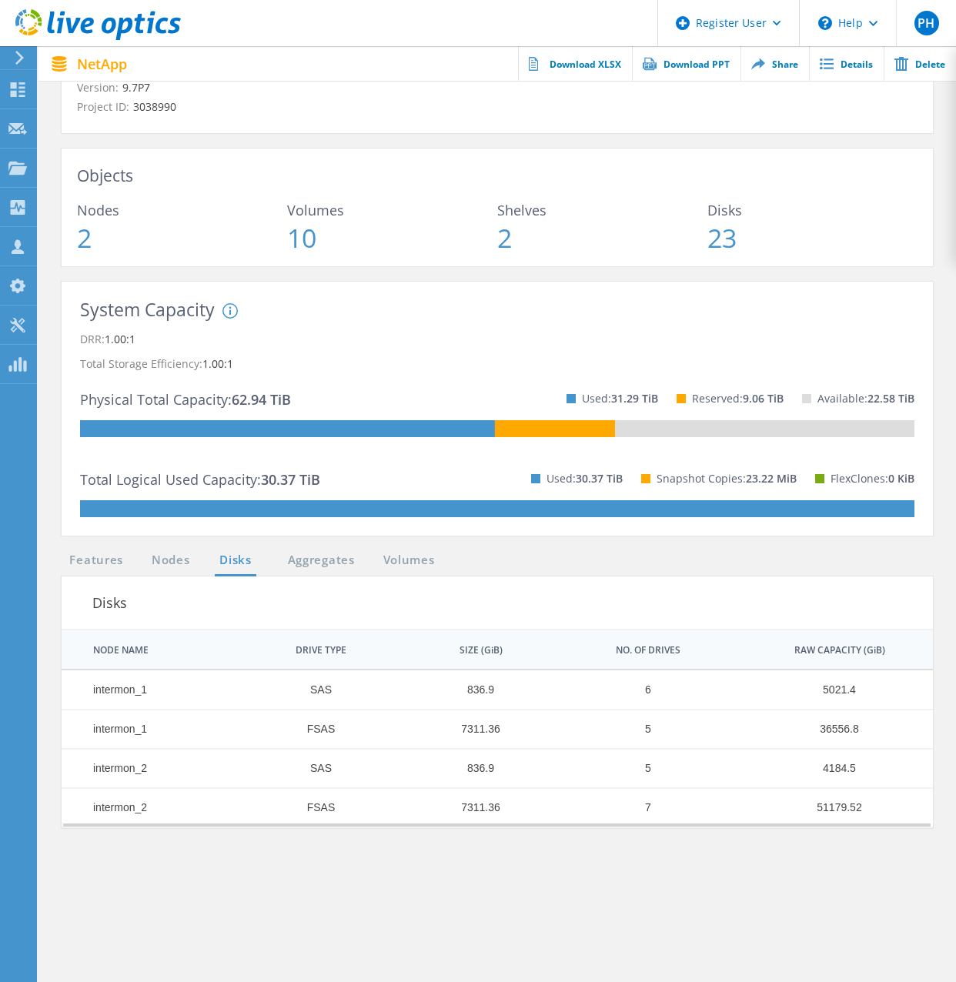
click at [703, 716] on td "5" at bounding box center [639, 729] width 179 height 39
click at [680, 731] on td "5" at bounding box center [639, 729] width 179 height 39
click at [330, 571] on ul "Features Nodes Disks Aggregates Volumes" at bounding box center [252, 563] width 396 height 25
click at [339, 560] on link "Aggregates" at bounding box center [321, 560] width 87 height 19
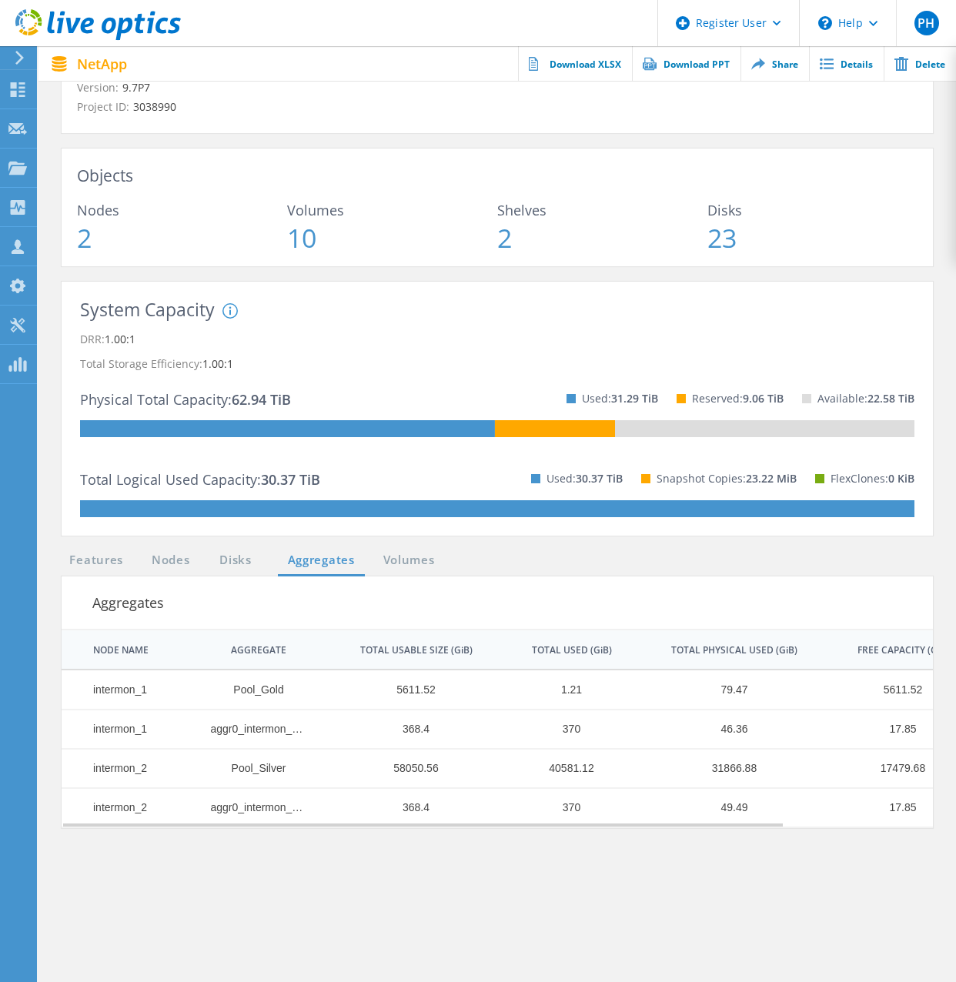
click at [249, 739] on td "aggr0_intermon_1_0" at bounding box center [251, 729] width 144 height 39
click at [249, 741] on td "aggr0_intermon_1_0" at bounding box center [251, 729] width 144 height 39
click at [249, 742] on td "aggr0_intermon_1_0" at bounding box center [251, 729] width 144 height 39
click at [474, 776] on td "58050.56" at bounding box center [408, 768] width 171 height 39
click at [756, 778] on td "31866.88" at bounding box center [727, 768] width 186 height 39
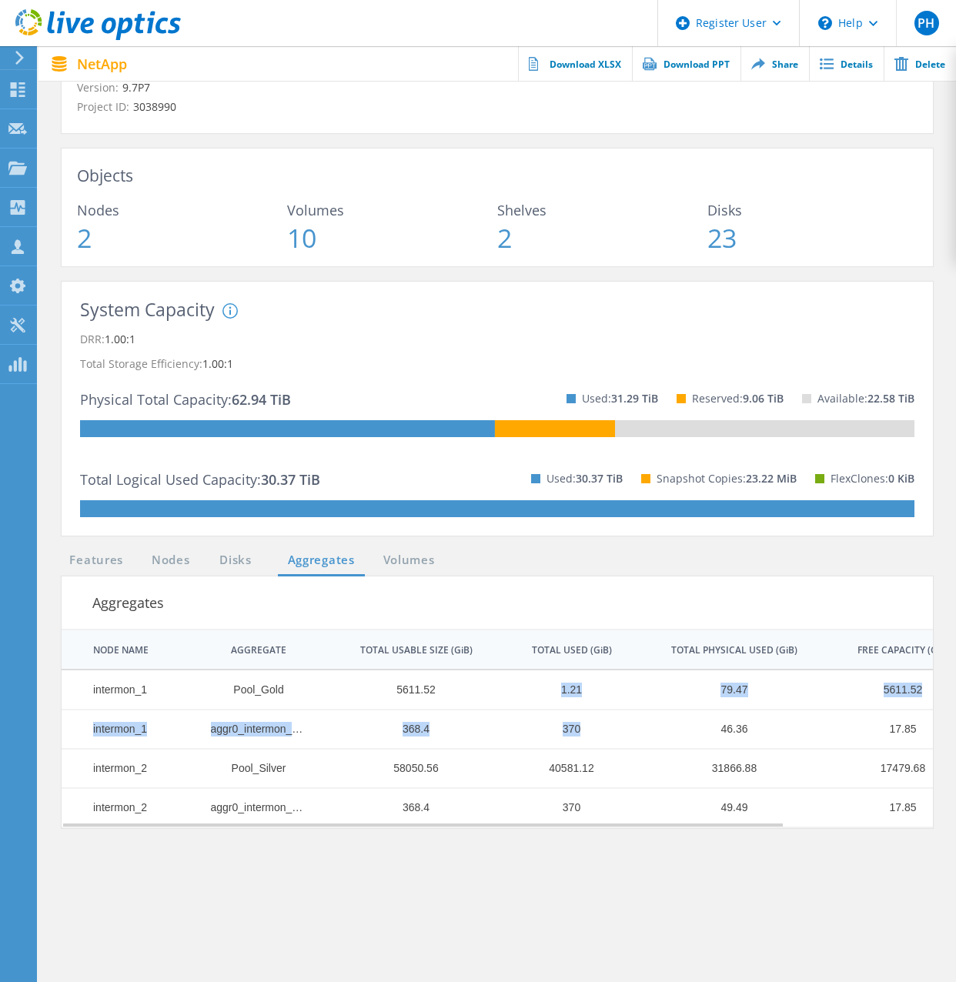
drag, startPoint x: 544, startPoint y: 681, endPoint x: 634, endPoint y: 744, distance: 109.4
click at [634, 744] on tbody "intermon_1 Pool_Gold 5611.52 1.21 79.47 5611.52 0% intermon_1 aggr0_intermon_1_…" at bounding box center [587, 749] width 1050 height 157
drag, startPoint x: 634, startPoint y: 744, endPoint x: 620, endPoint y: 743, distance: 13.9
click at [620, 743] on td "370" at bounding box center [564, 729] width 140 height 39
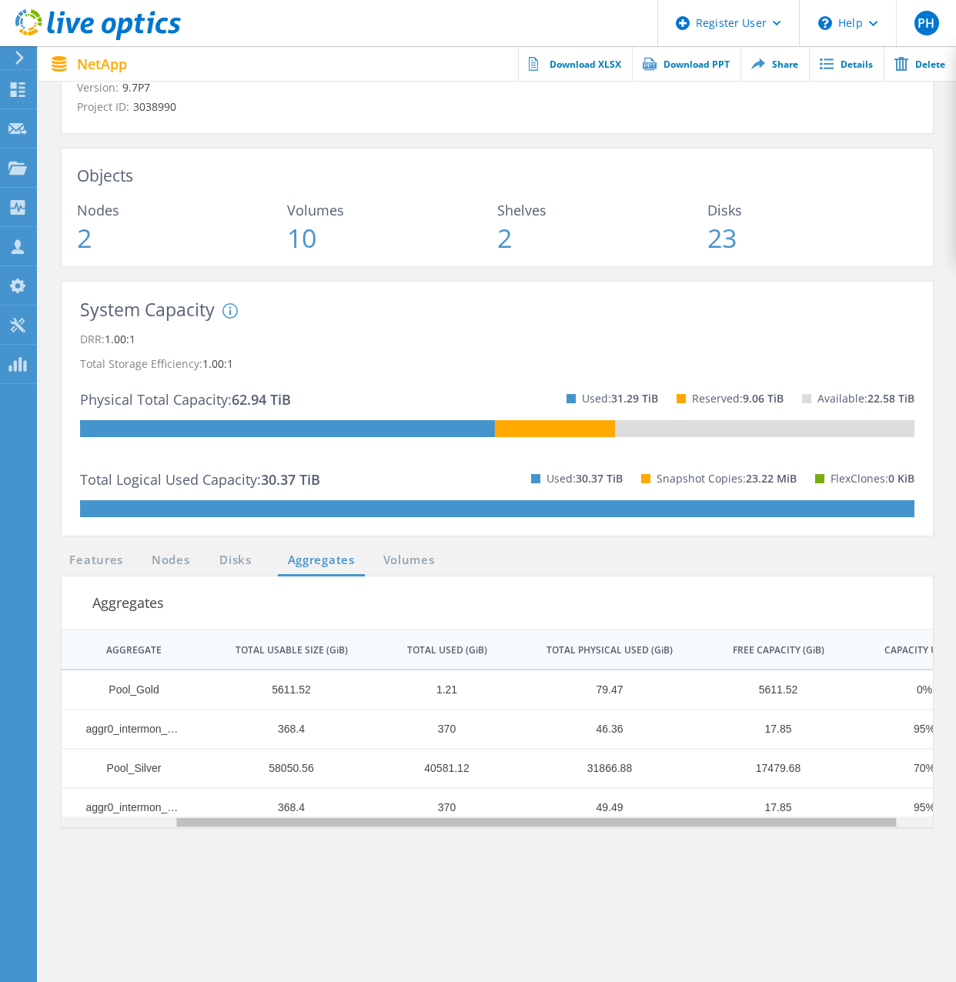
scroll to position [0, 121]
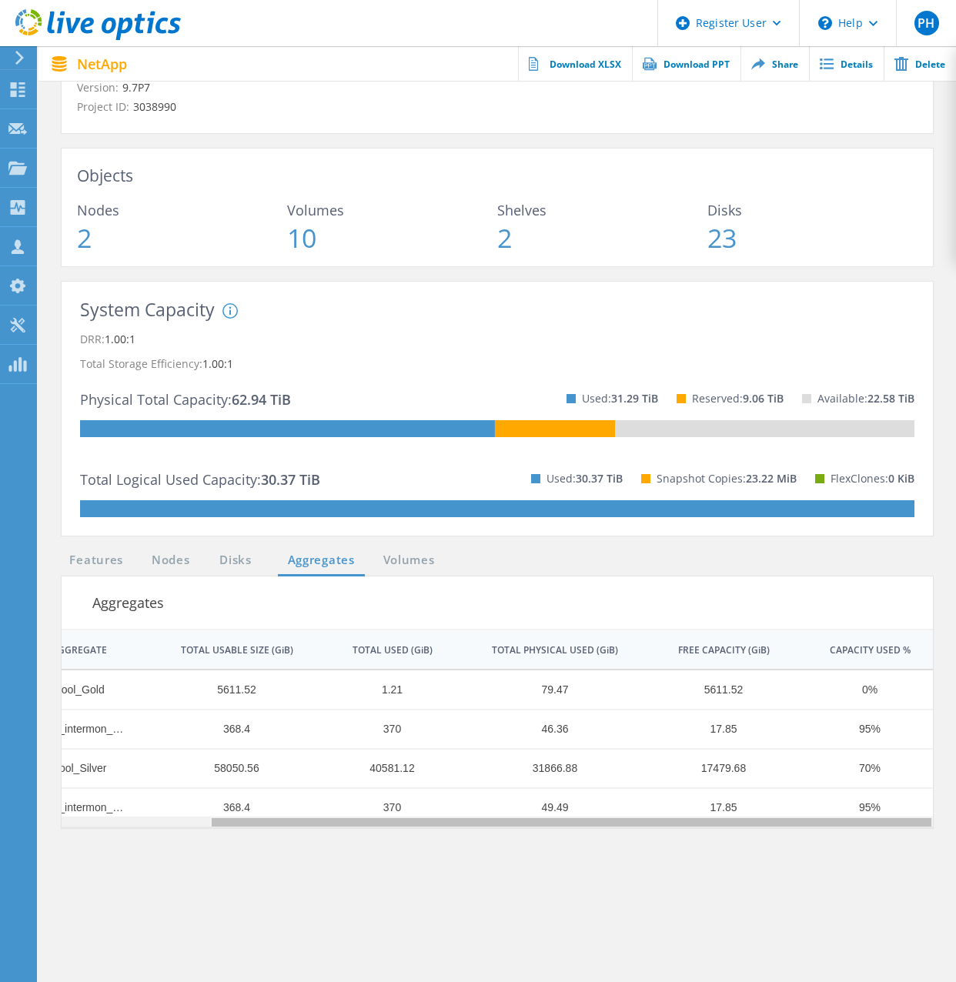
drag, startPoint x: 756, startPoint y: 825, endPoint x: 946, endPoint y: 835, distance: 190.4
click at [945, 835] on body "Register User \n Help Explore Helpful Articles Contact Support PH Dell User Pet…" at bounding box center [478, 485] width 956 height 1301
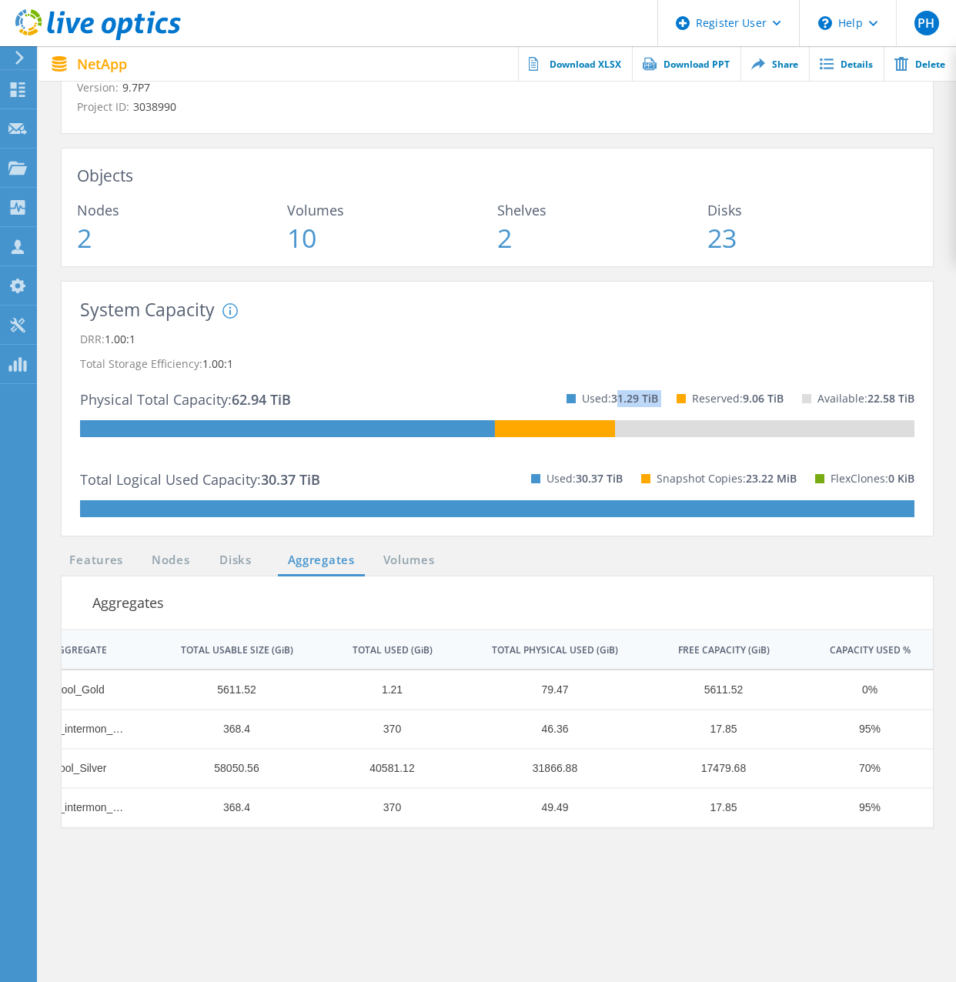
drag, startPoint x: 617, startPoint y: 400, endPoint x: 691, endPoint y: 400, distance: 73.1
click at [691, 400] on div "Used: 31.29 TiB Reserved: 9.06 TiB Available: 22.58 TiB" at bounding box center [731, 398] width 366 height 44
drag, startPoint x: 691, startPoint y: 400, endPoint x: 632, endPoint y: 399, distance: 58.5
click at [632, 399] on span "31.29 TiB" at bounding box center [634, 398] width 47 height 15
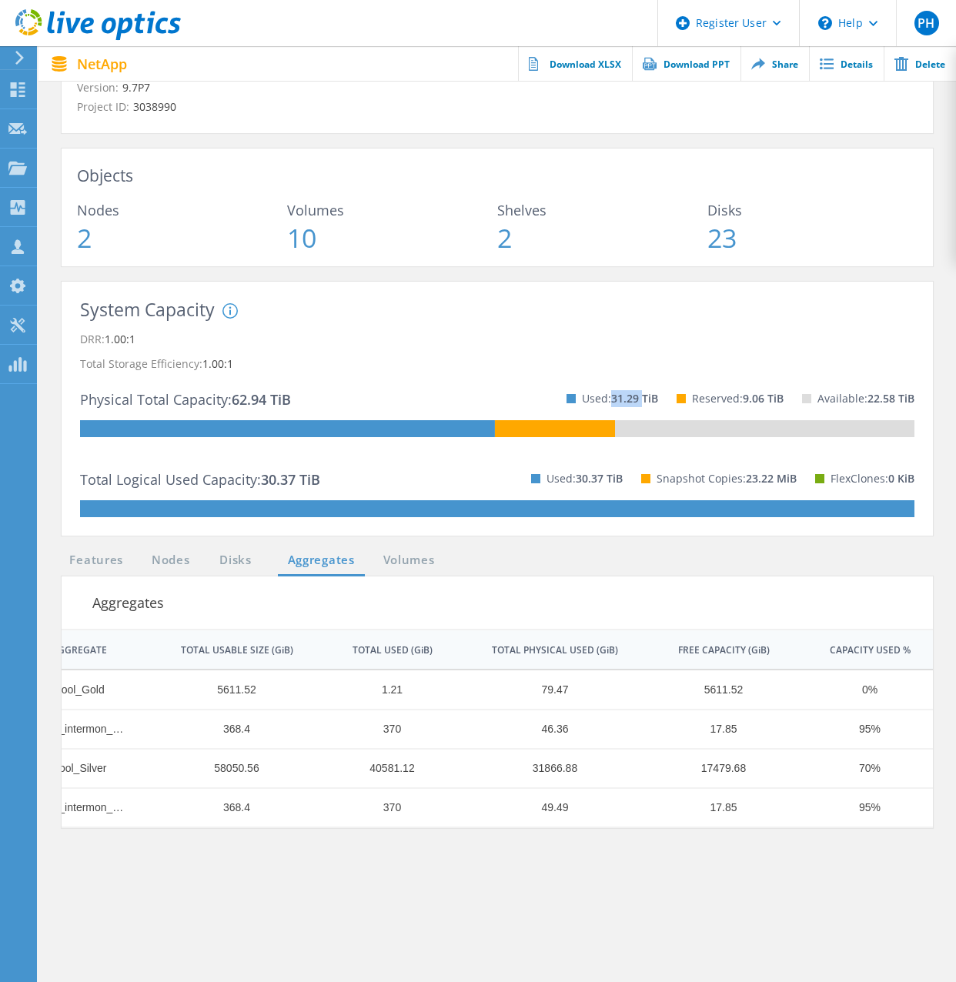
click at [632, 399] on span "31.29 TiB" at bounding box center [634, 398] width 47 height 15
click at [129, 343] on span "1.00:1" at bounding box center [120, 339] width 31 height 15
click at [230, 312] on icon at bounding box center [230, 311] width 2 height 8
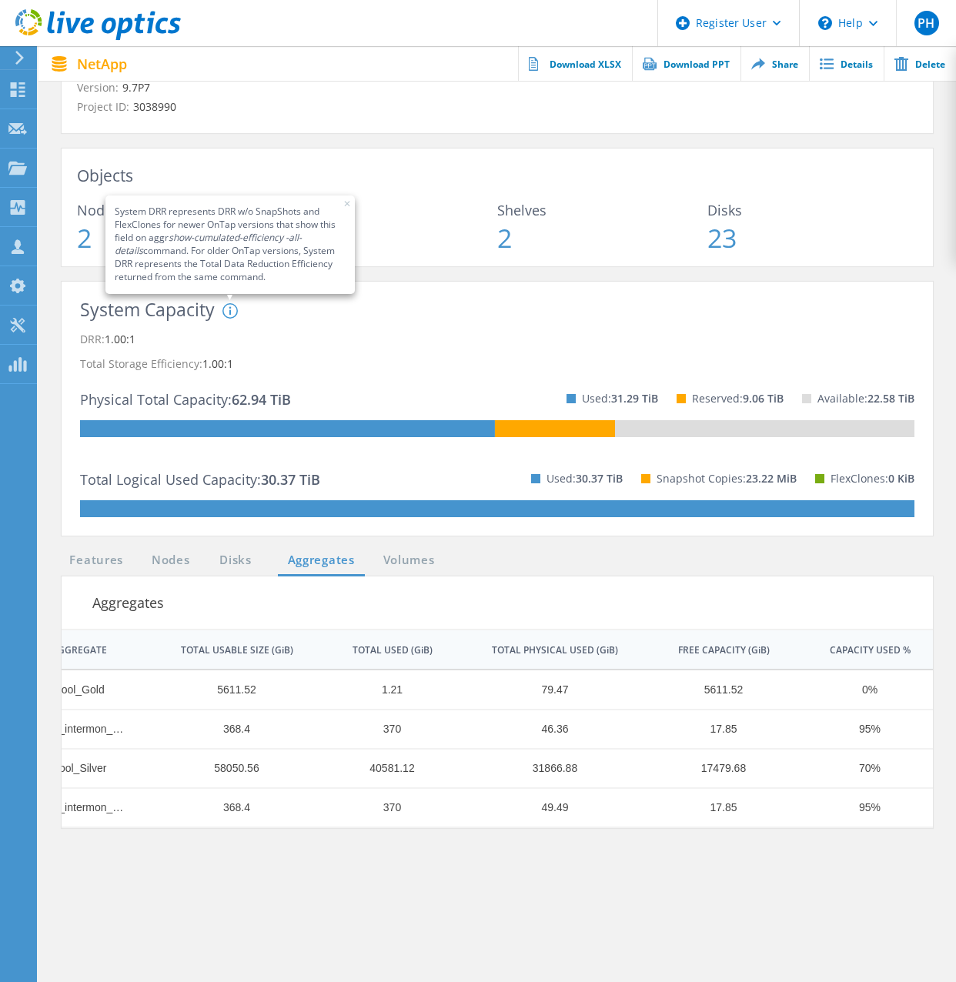
click at [278, 844] on section "Features Nodes Disks Aggregates Volumes Aggregates | 1 of 1 | NODE NAME AGGREGA…" at bounding box center [497, 820] width 887 height 539
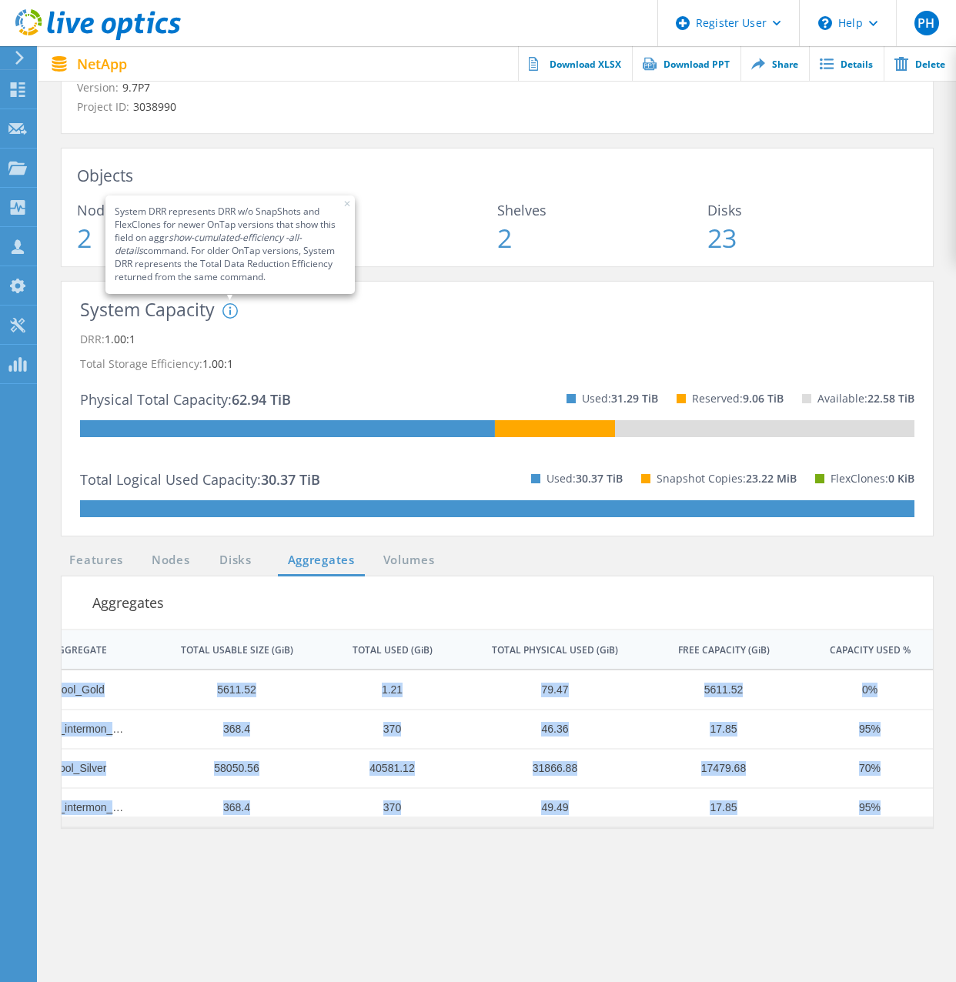
drag, startPoint x: 298, startPoint y: 824, endPoint x: 176, endPoint y: 832, distance: 122.7
click at [176, 832] on section "Features Nodes Disks Aggregates Volumes Aggregates | 1 of 1 | NODE NAME AGGREGA…" at bounding box center [497, 820] width 887 height 539
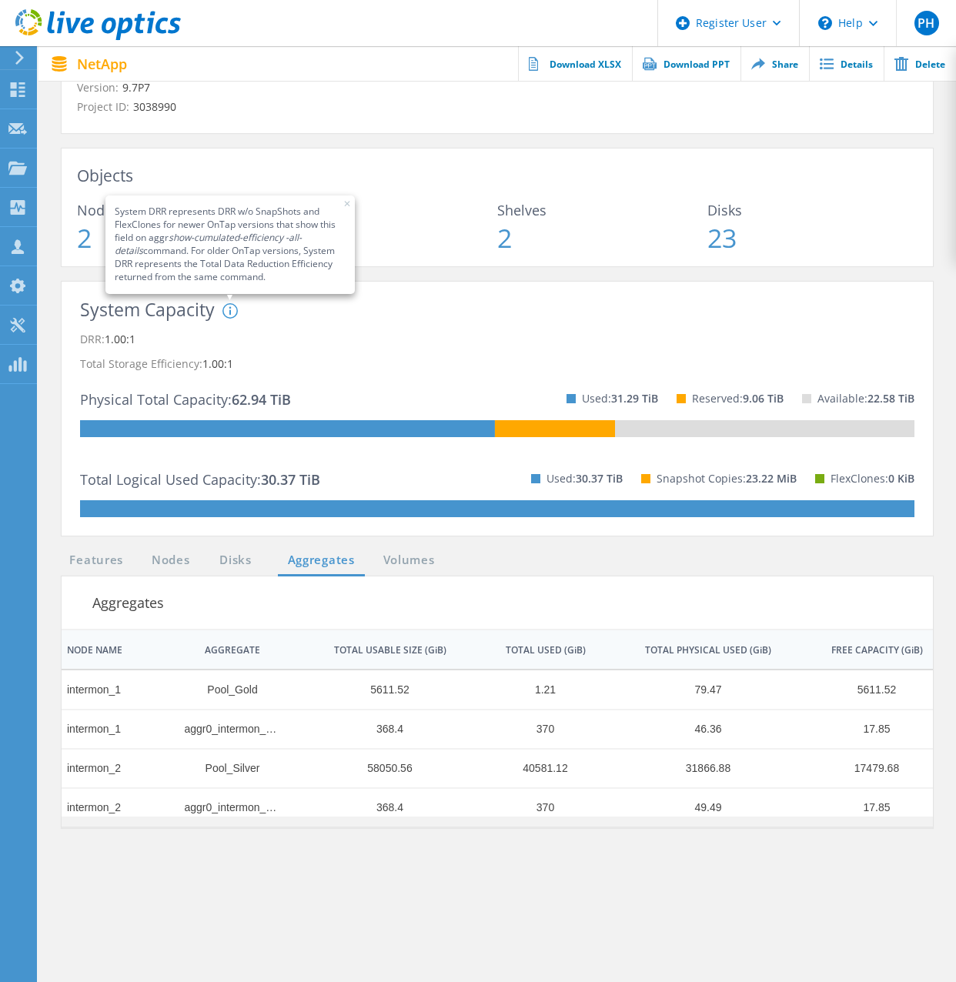
click at [130, 823] on body "Register User \n Help Explore Helpful Articles Contact Support PH Dell User Pet…" at bounding box center [478, 485] width 956 height 1301
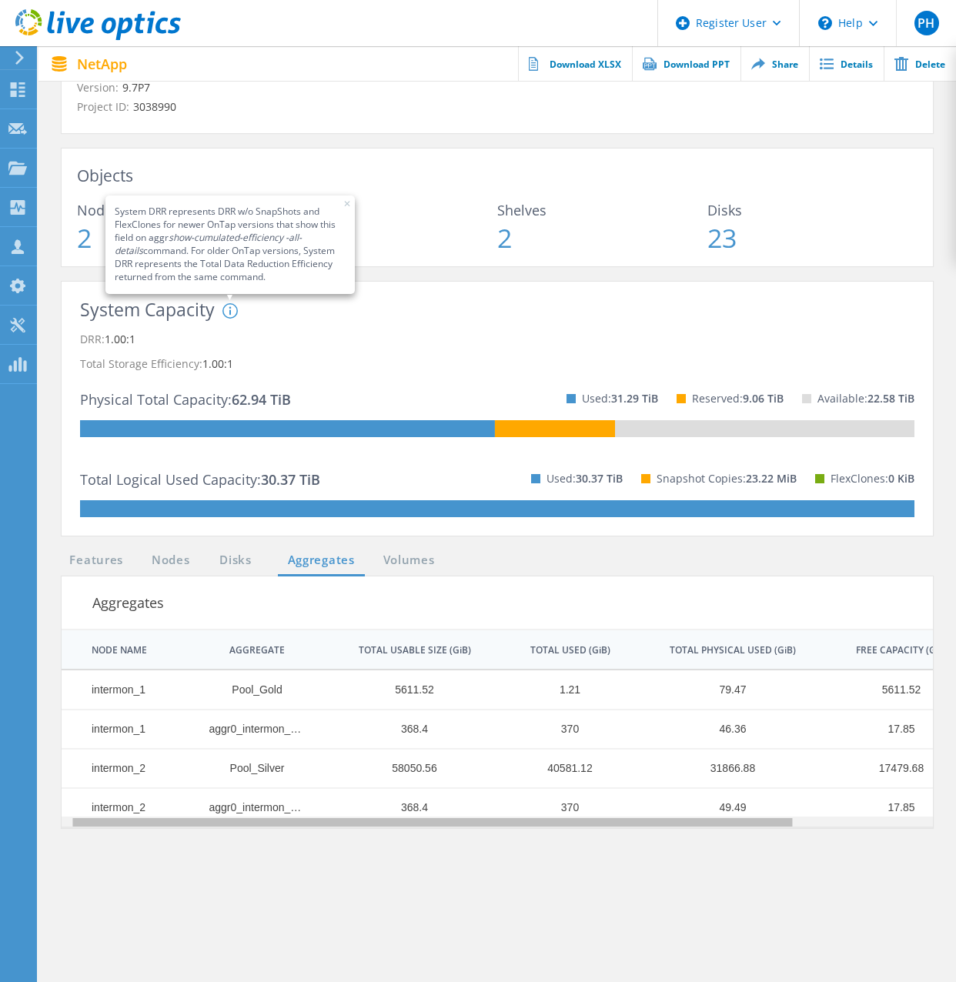
drag, startPoint x: 110, startPoint y: 824, endPoint x: 82, endPoint y: 827, distance: 27.9
click at [82, 827] on body "Register User \n Help Explore Helpful Articles Contact Support PH Dell User Pet…" at bounding box center [478, 485] width 956 height 1301
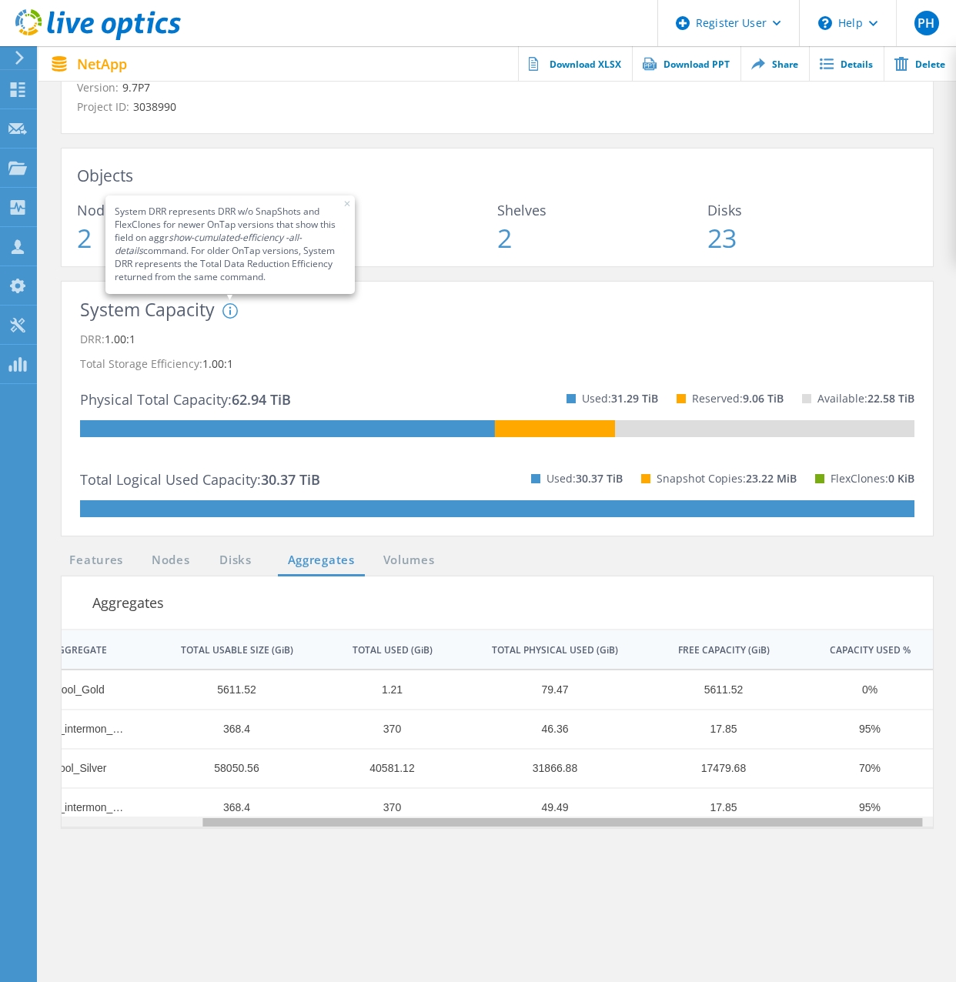
scroll to position [0, 106]
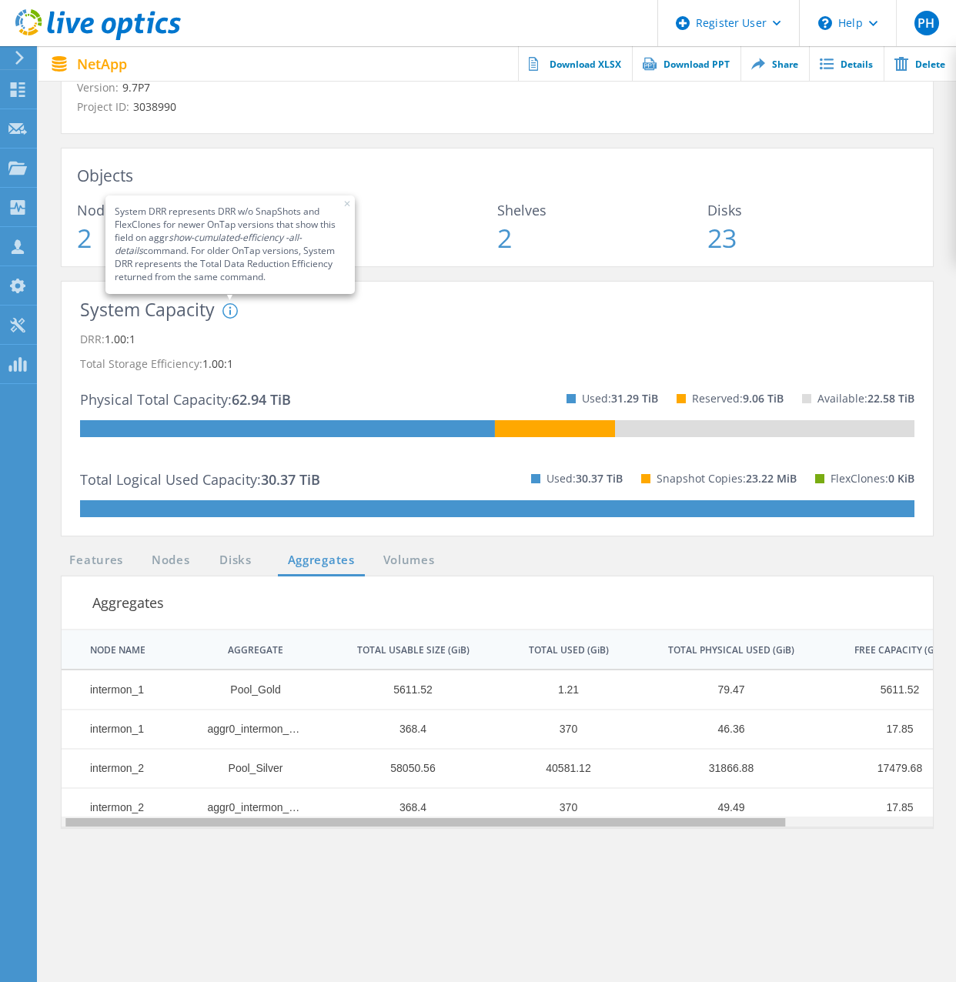
drag, startPoint x: 84, startPoint y: 827, endPoint x: 196, endPoint y: 838, distance: 112.2
click at [196, 838] on body "Register User \n Help Explore Helpful Articles Contact Support PH Dell User Pet…" at bounding box center [478, 485] width 956 height 1301
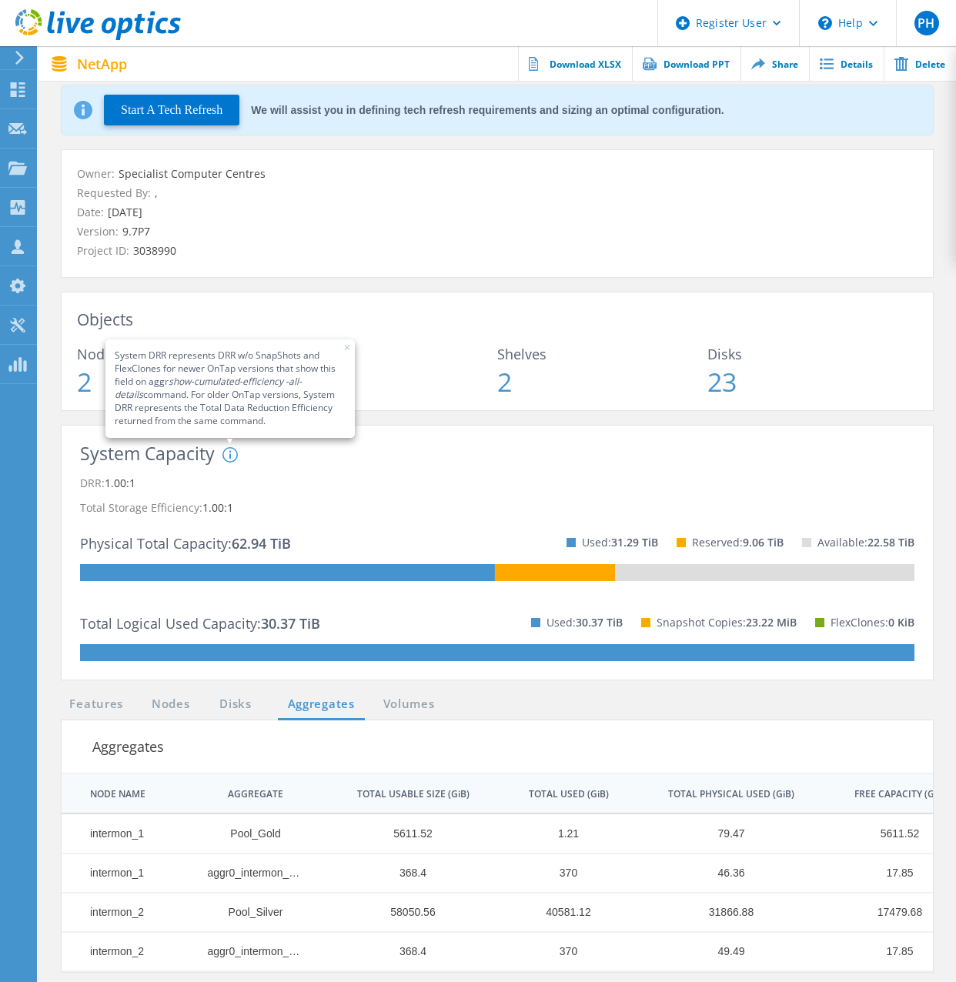
scroll to position [0, 0]
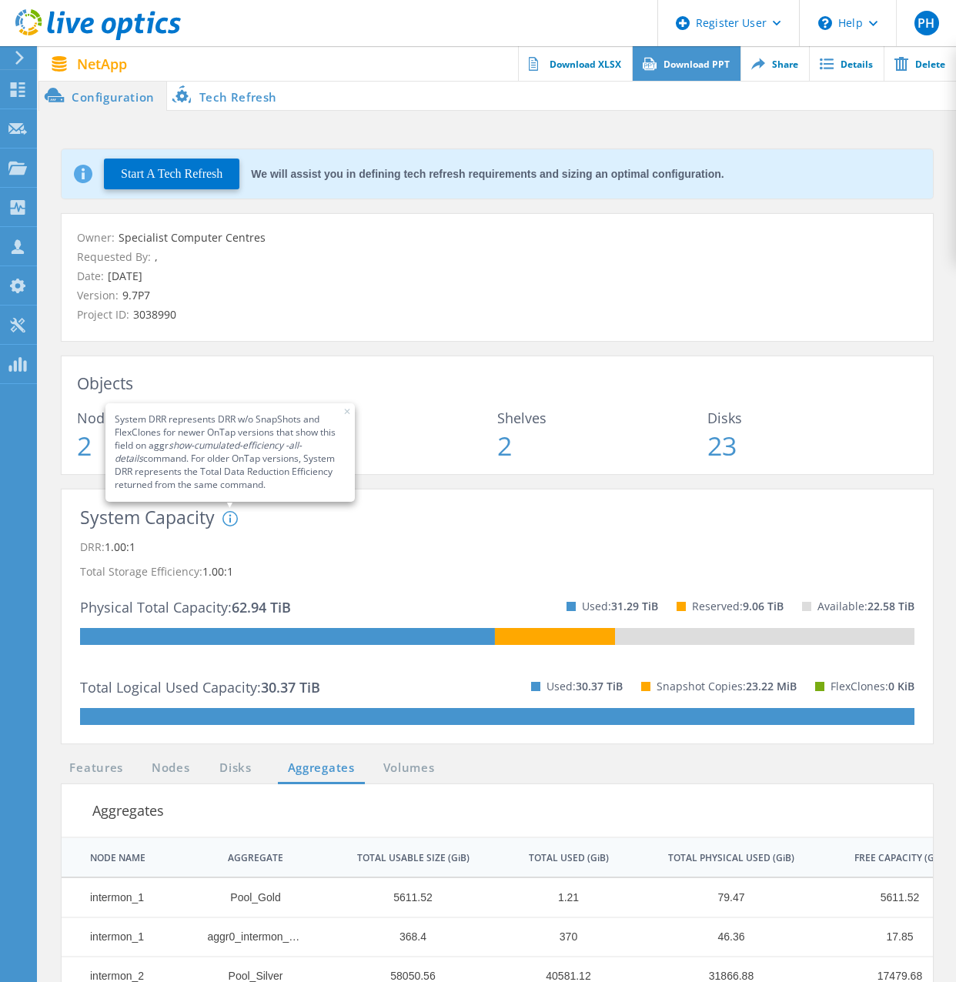
click at [699, 59] on link "Download PPT" at bounding box center [686, 63] width 109 height 35
click at [441, 50] on div "NetApp Actions Download XLSX Download PPT Share Details Delete" at bounding box center [497, 63] width 918 height 35
click at [570, 65] on link "Download XLSX" at bounding box center [575, 63] width 114 height 35
drag, startPoint x: 420, startPoint y: 298, endPoint x: 552, endPoint y: 186, distance: 172.6
click at [420, 298] on p "Version: 9.7P7" at bounding box center [497, 295] width 841 height 17
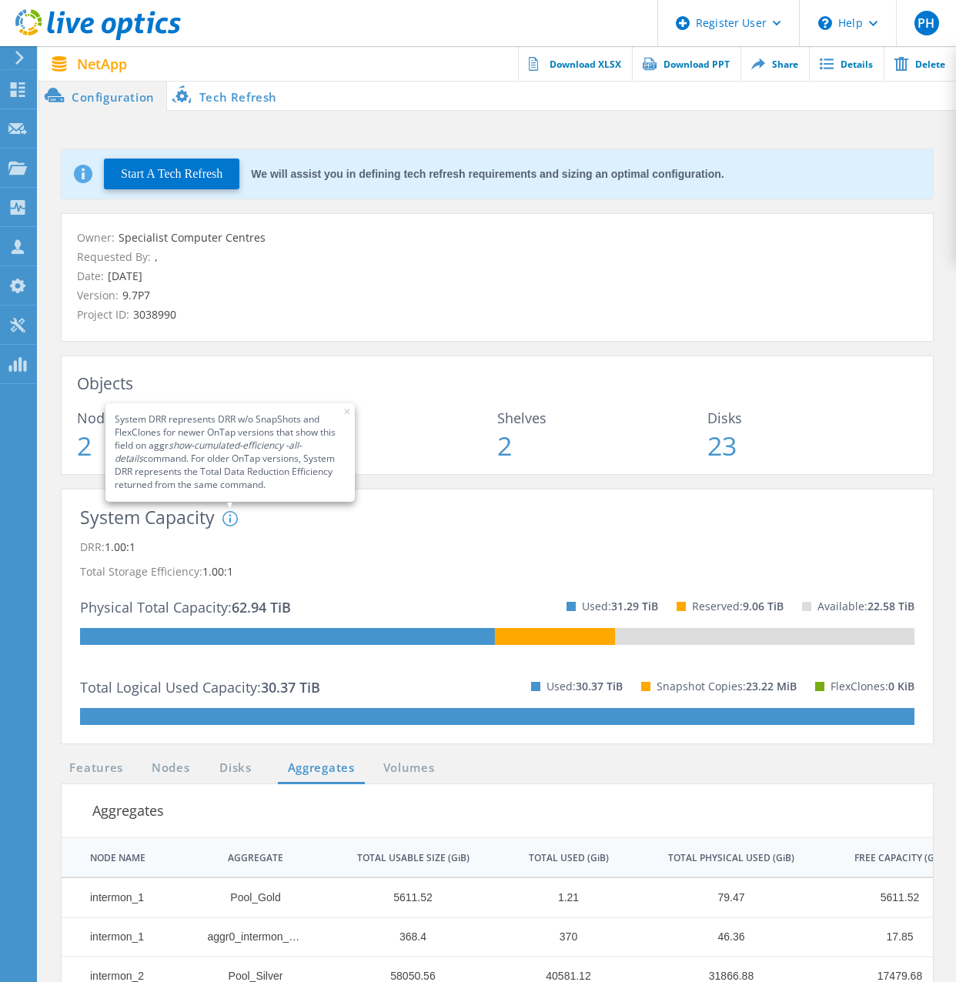
click at [581, 473] on div "Objects Nodes 2 Volumes 10 Shelves 2 Disks 23" at bounding box center [498, 415] width 872 height 118
click at [441, 343] on div "Owner: Specialist Computer Centres Requested By: , Date: 09/03/2025 Version: 9.…" at bounding box center [497, 352] width 902 height 276
click at [278, 276] on p "Date: 09/03/2025" at bounding box center [497, 276] width 841 height 17
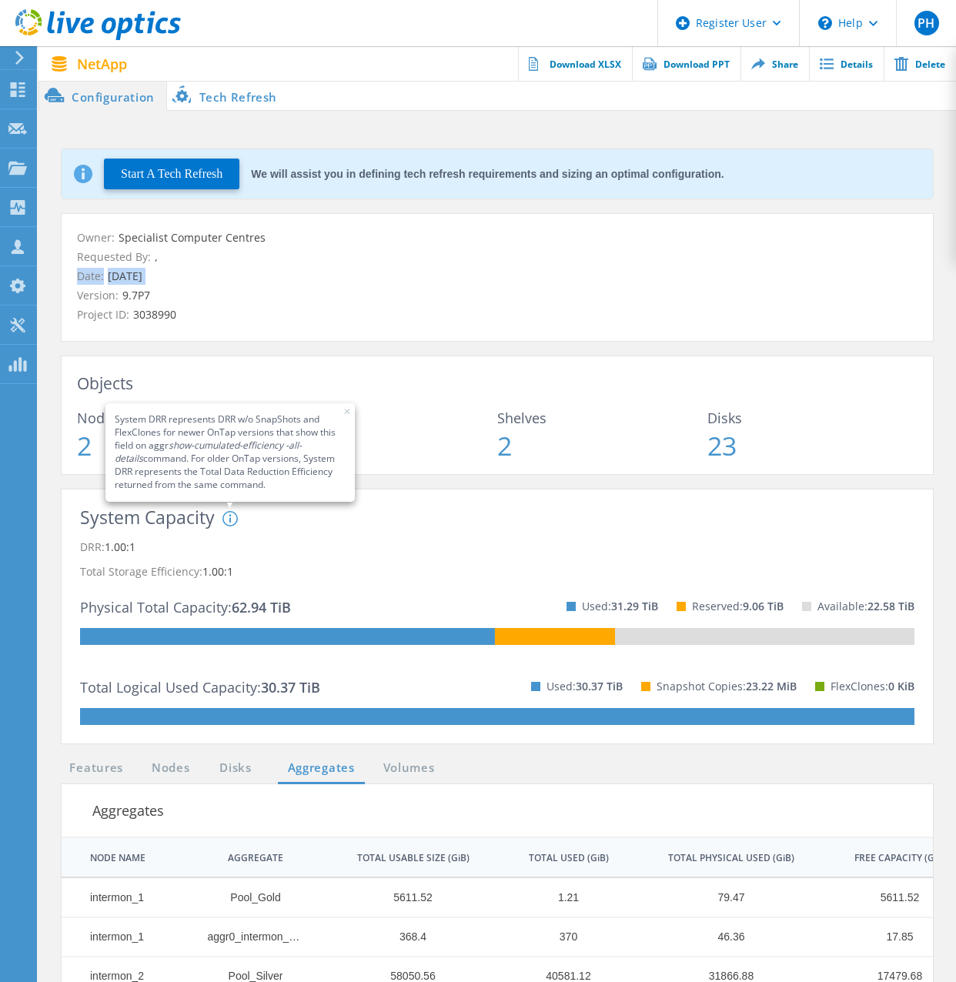
click at [278, 276] on p "Date: 09/03/2025" at bounding box center [497, 276] width 841 height 17
drag, startPoint x: 277, startPoint y: 276, endPoint x: 221, endPoint y: 265, distance: 57.2
click at [221, 265] on p "Requested By: ," at bounding box center [497, 257] width 841 height 17
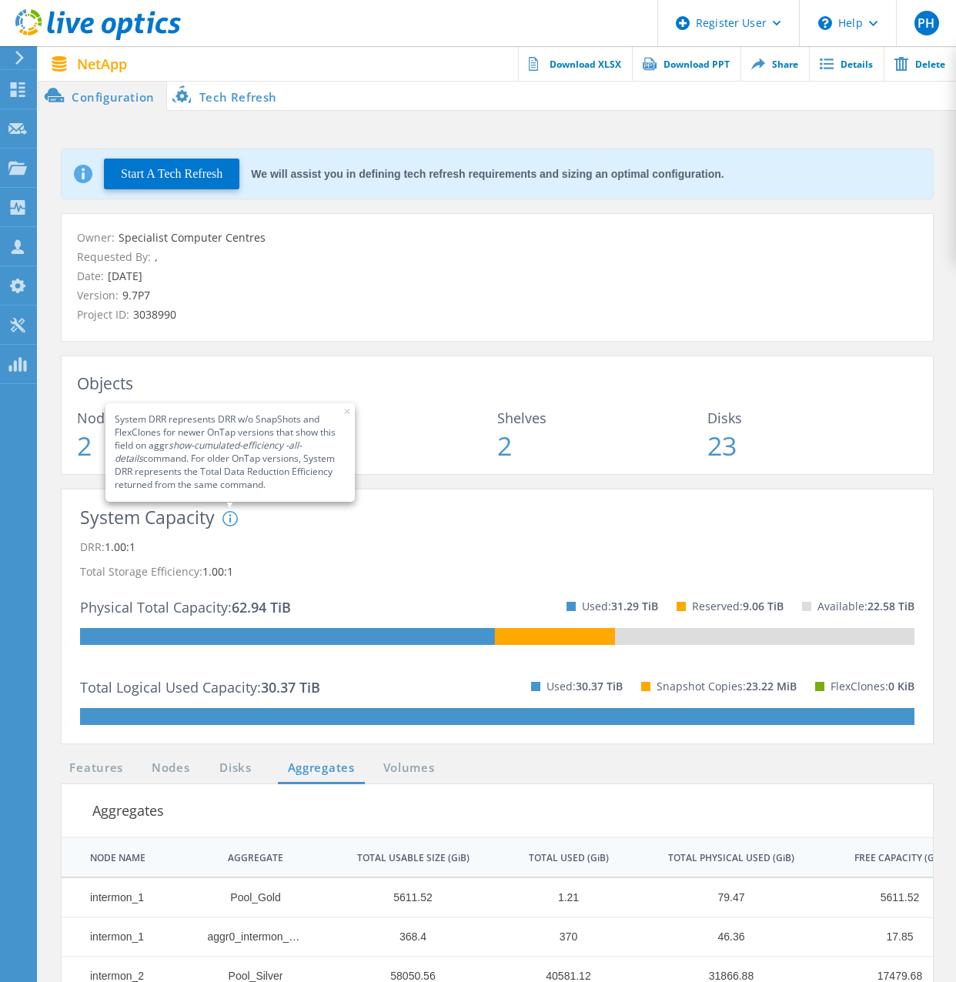
drag, startPoint x: 221, startPoint y: 265, endPoint x: 183, endPoint y: 308, distance: 57.3
click at [183, 308] on p "Project ID: 3038990" at bounding box center [497, 314] width 841 height 17
click at [150, 310] on span "3038990" at bounding box center [152, 314] width 47 height 15
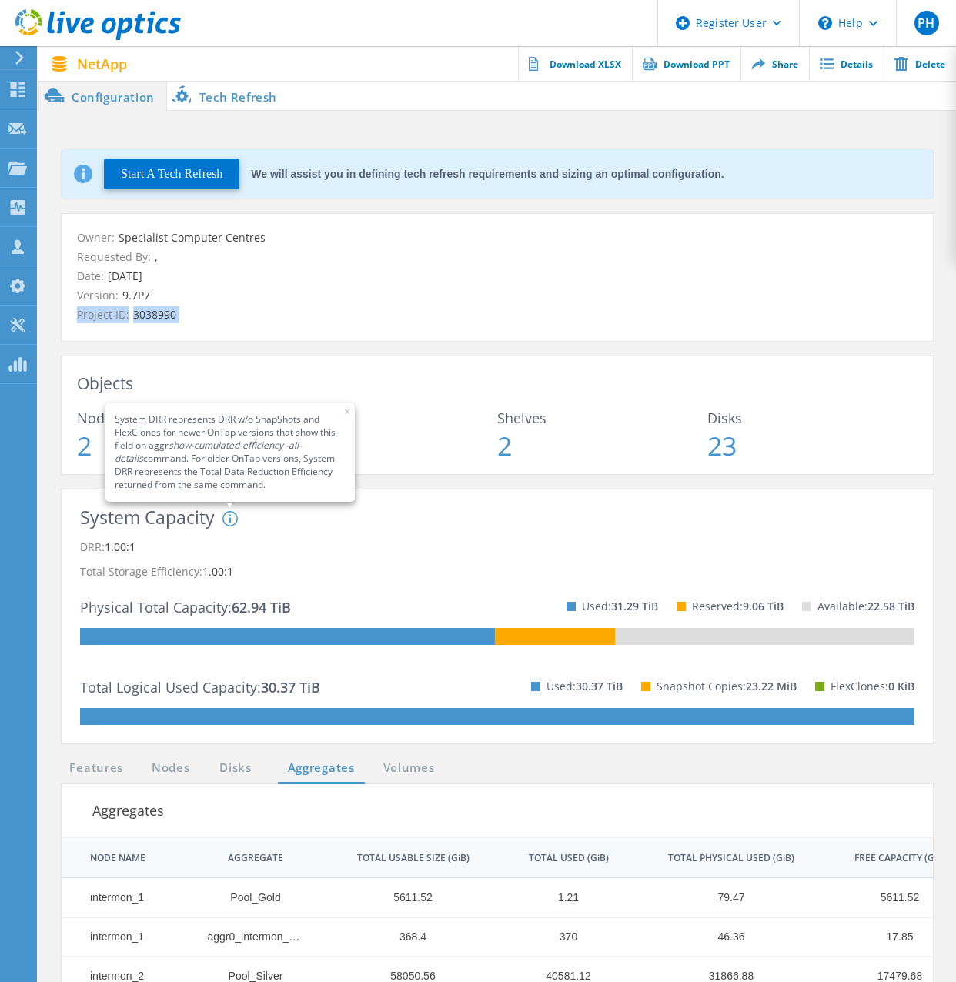
click at [150, 310] on span "3038990" at bounding box center [152, 314] width 47 height 15
drag, startPoint x: 150, startPoint y: 310, endPoint x: 407, endPoint y: 360, distance: 262.1
click at [407, 360] on div "Objects Nodes 2 Volumes 10 Shelves 2 Disks 23" at bounding box center [498, 415] width 872 height 118
click at [343, 413] on button "✕" at bounding box center [347, 412] width 17 height 12
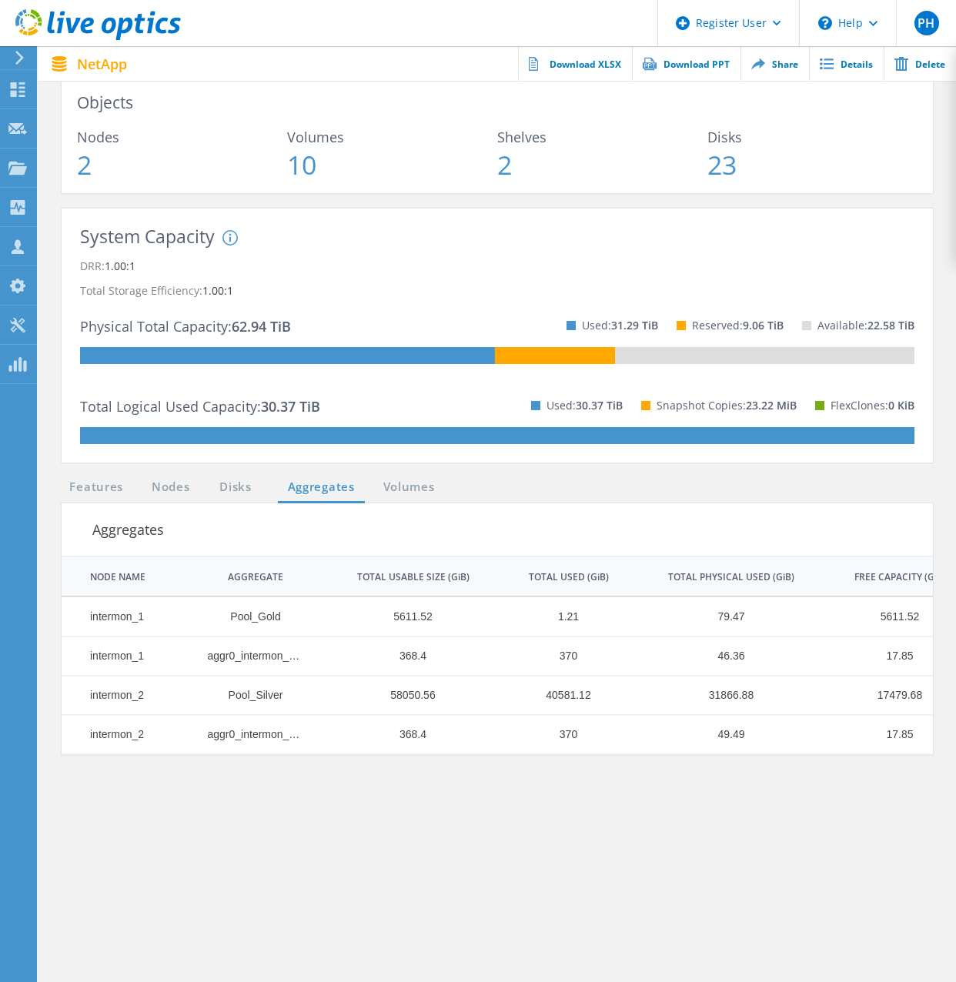
scroll to position [308, 0]
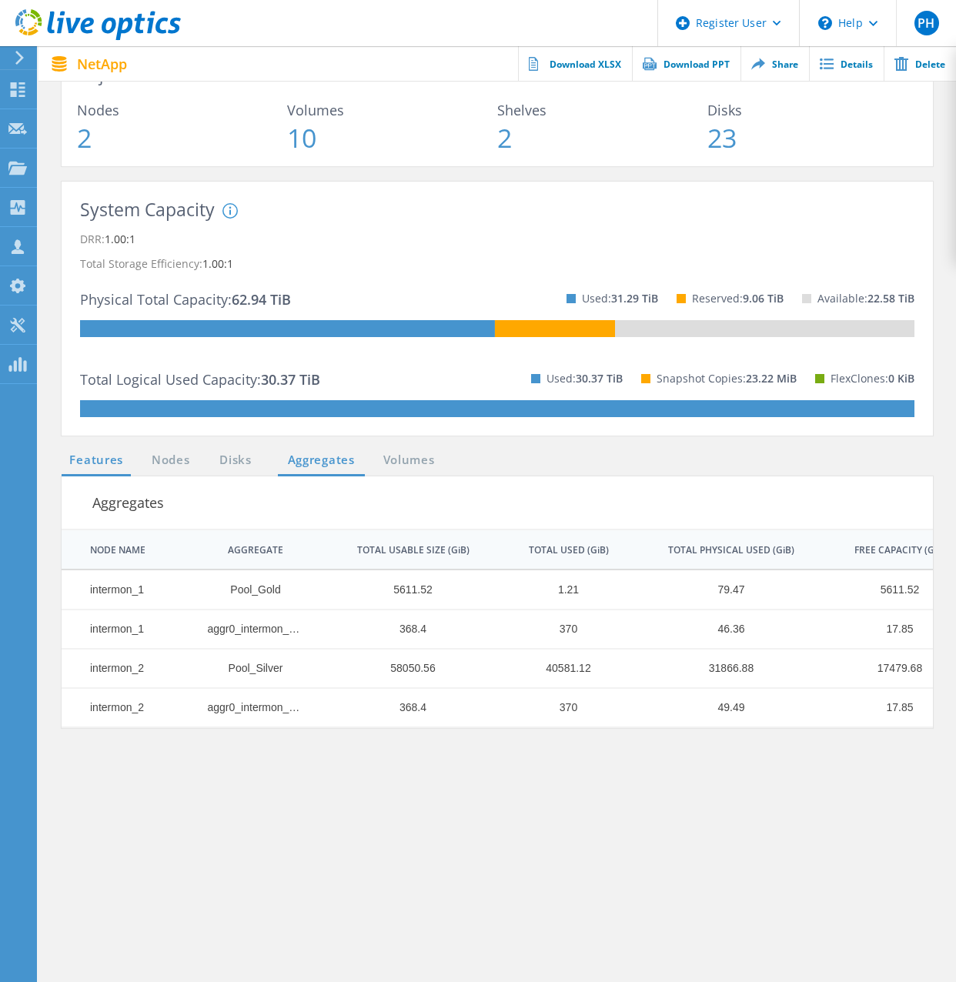
click at [109, 468] on link "Features" at bounding box center [96, 460] width 69 height 19
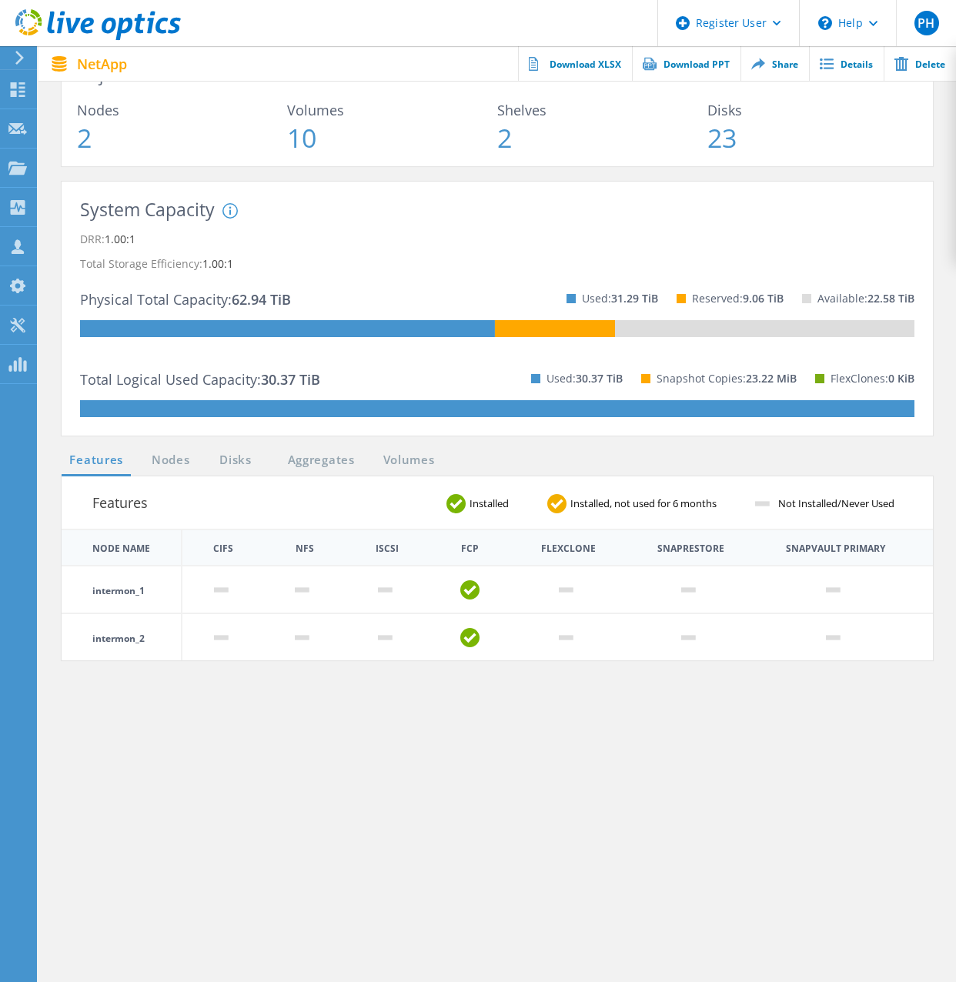
click at [133, 636] on td "intermon_2" at bounding box center [122, 637] width 120 height 47
click at [132, 636] on td "intermon_2" at bounding box center [122, 637] width 120 height 47
drag, startPoint x: 132, startPoint y: 636, endPoint x: 176, endPoint y: 453, distance: 188.4
click at [176, 453] on link "Nodes" at bounding box center [170, 460] width 49 height 19
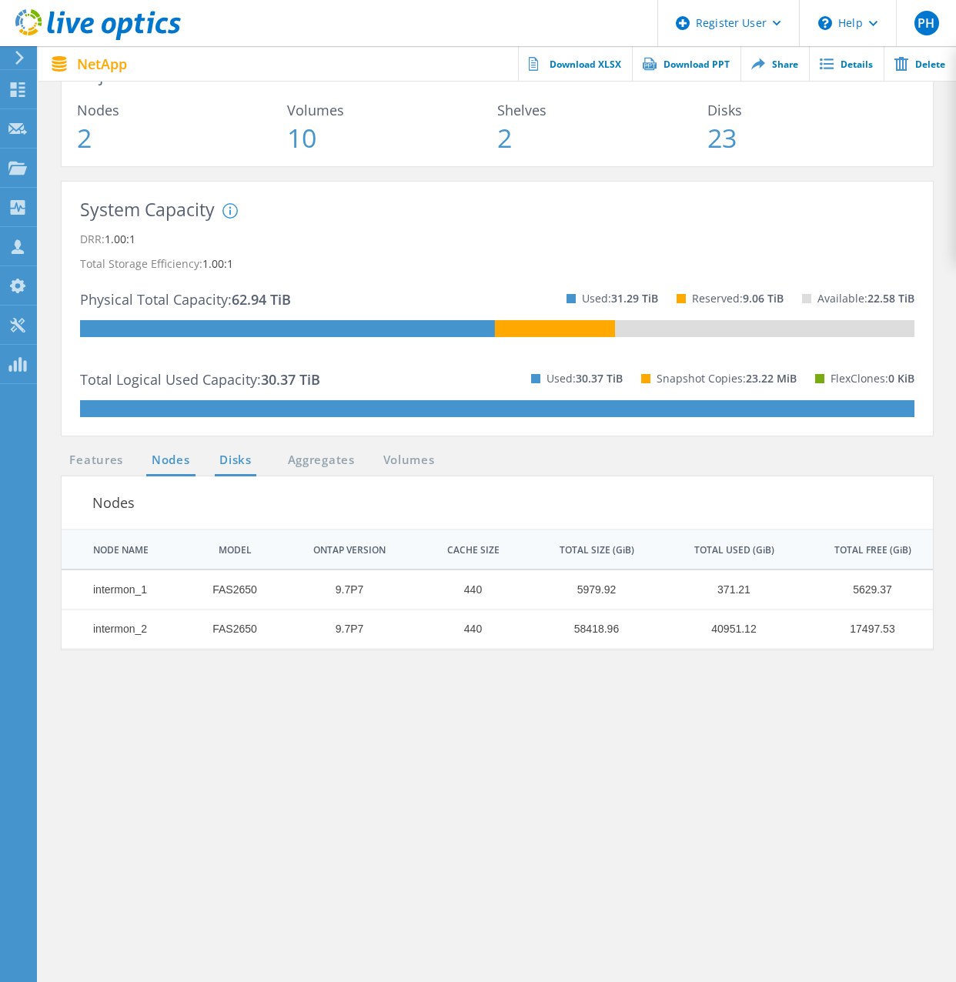
click at [231, 460] on link "Disks" at bounding box center [236, 460] width 42 height 19
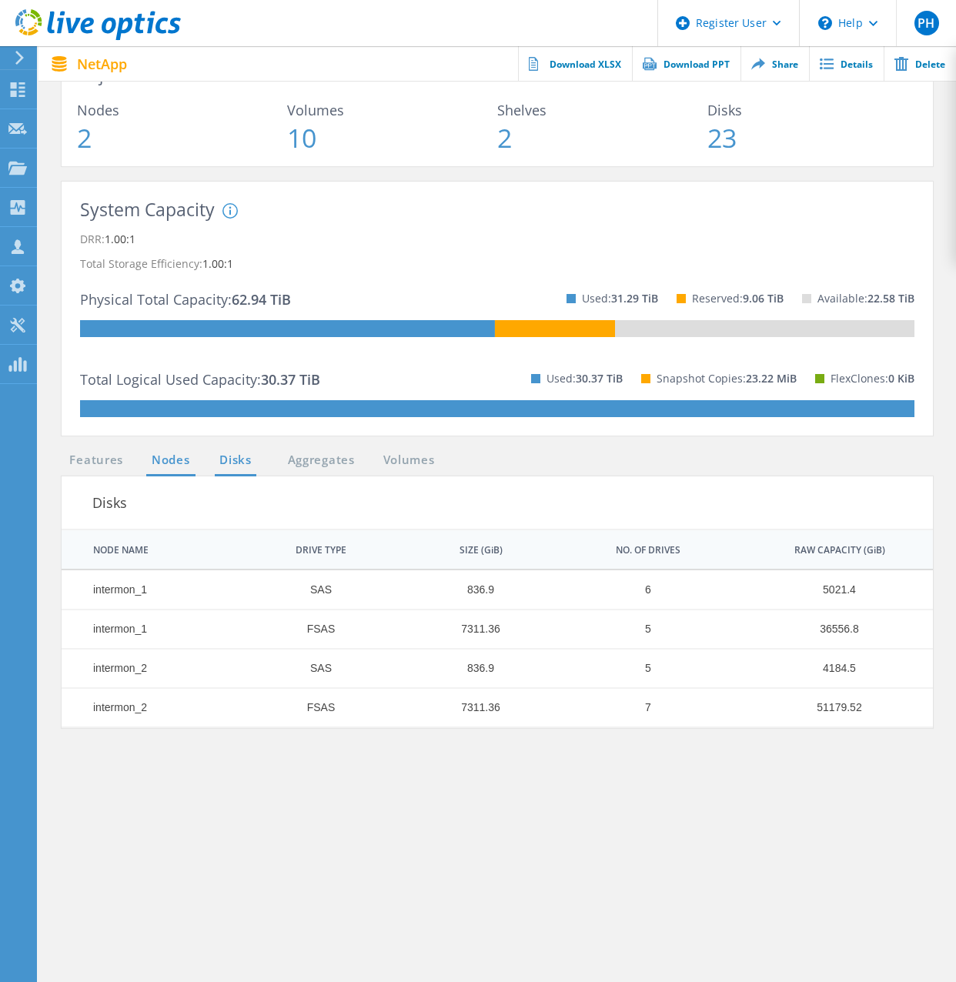
click at [194, 463] on link "Nodes" at bounding box center [170, 460] width 49 height 19
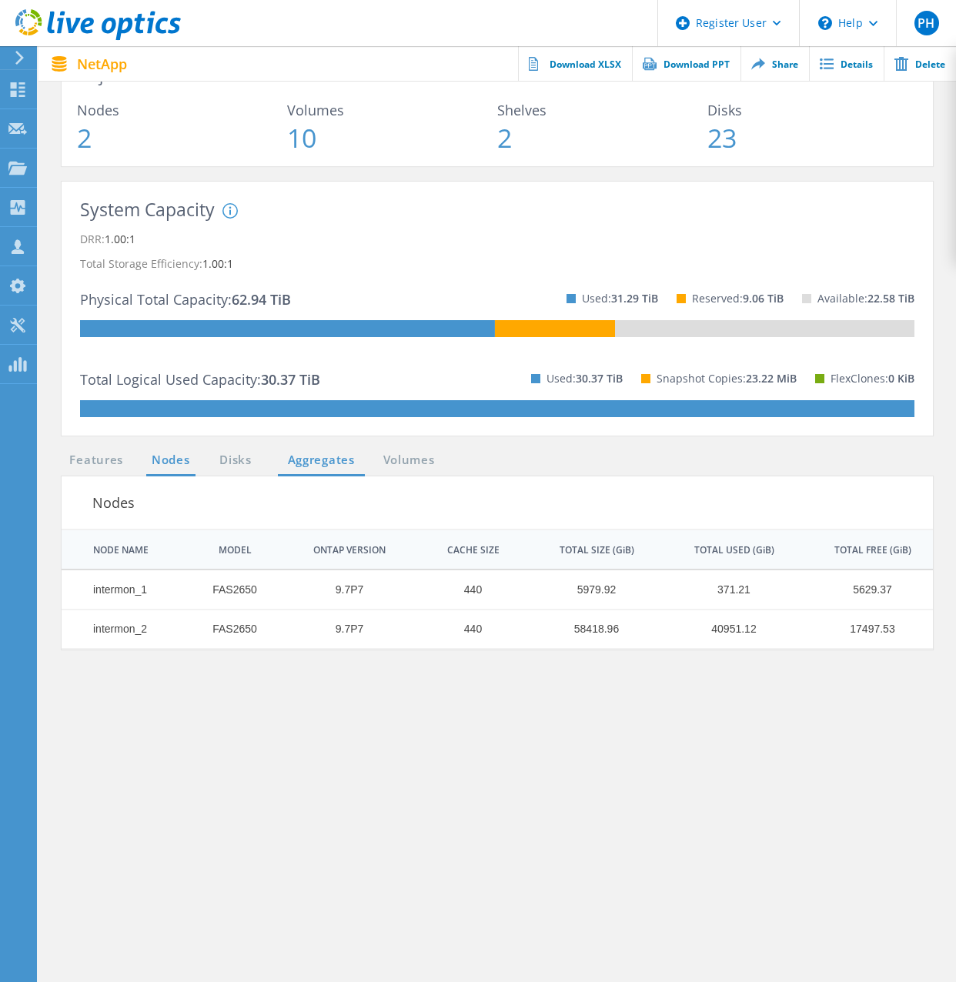
click at [303, 456] on link "Aggregates" at bounding box center [321, 460] width 87 height 19
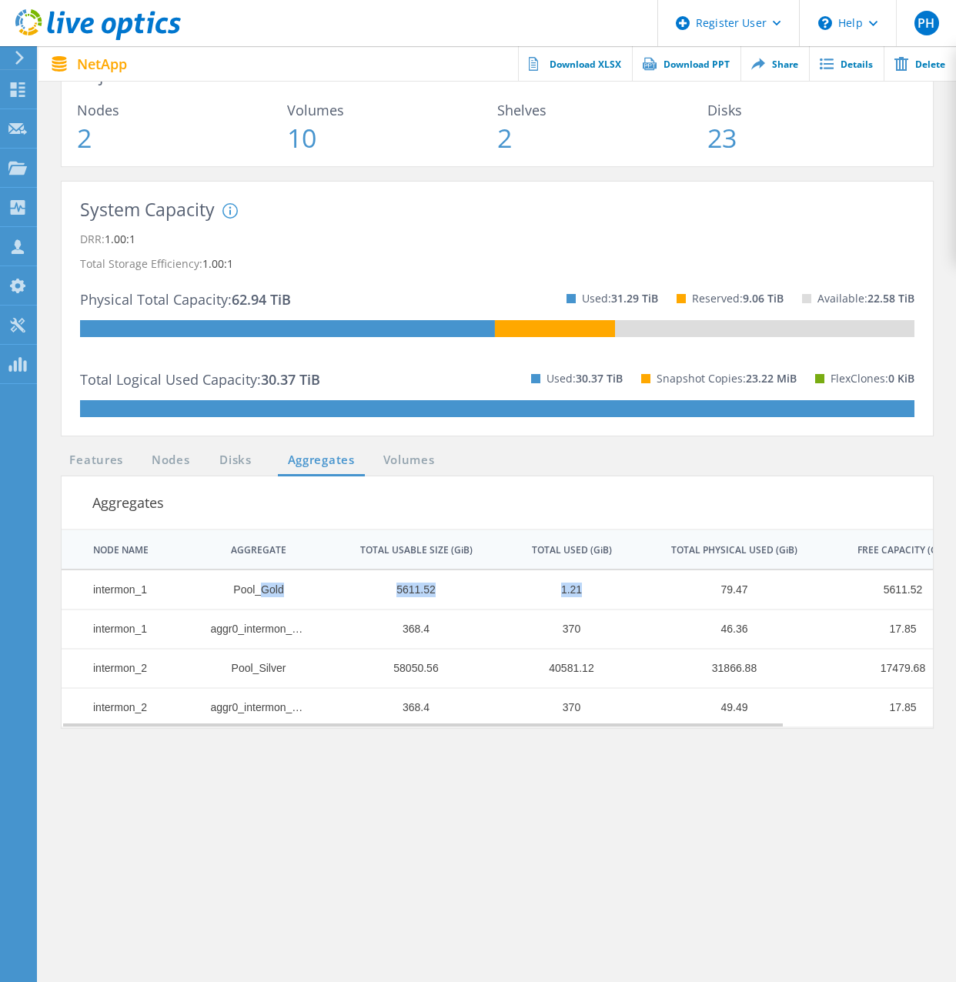
drag, startPoint x: 263, startPoint y: 591, endPoint x: 657, endPoint y: 591, distance: 393.4
click at [657, 591] on tr "intermon_1 Pool_Gold 5611.52 1.21 79.47 5611.52 0%" at bounding box center [587, 589] width 1050 height 39
drag, startPoint x: 657, startPoint y: 591, endPoint x: 617, endPoint y: 651, distance: 71.5
click at [617, 651] on td "40581.12" at bounding box center [564, 668] width 140 height 39
click at [602, 654] on td "40581.12" at bounding box center [564, 668] width 140 height 39
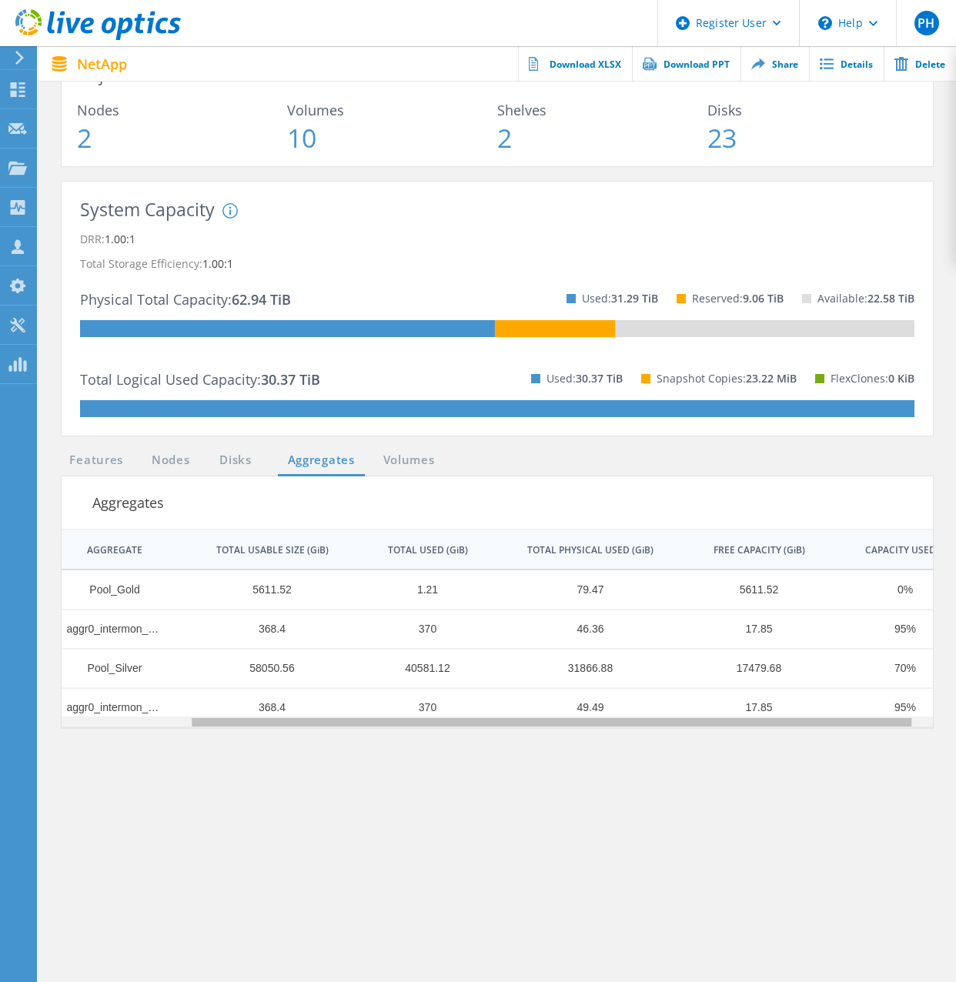
scroll to position [0, 123]
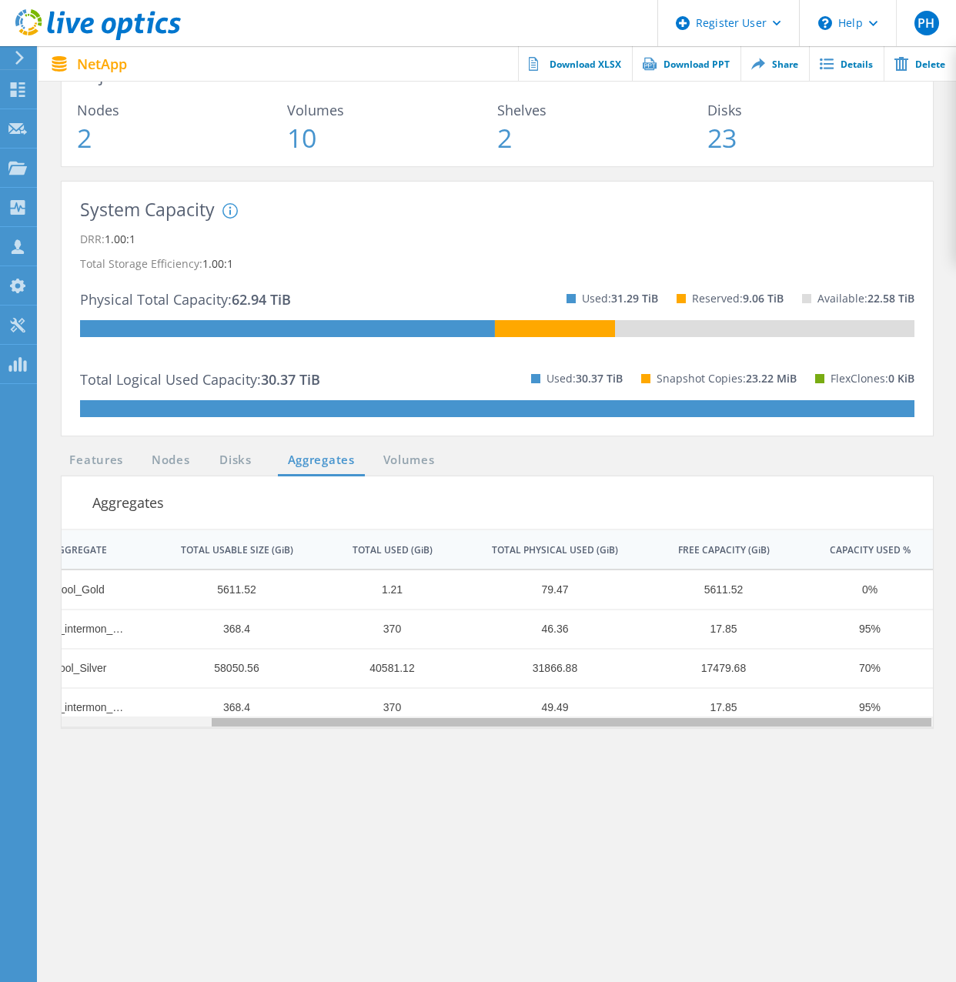
drag, startPoint x: 435, startPoint y: 725, endPoint x: 796, endPoint y: 751, distance: 362.0
click at [796, 751] on body "Register User \n Help Explore Helpful Articles Contact Support PH Dell User Pet…" at bounding box center [478, 385] width 956 height 1301
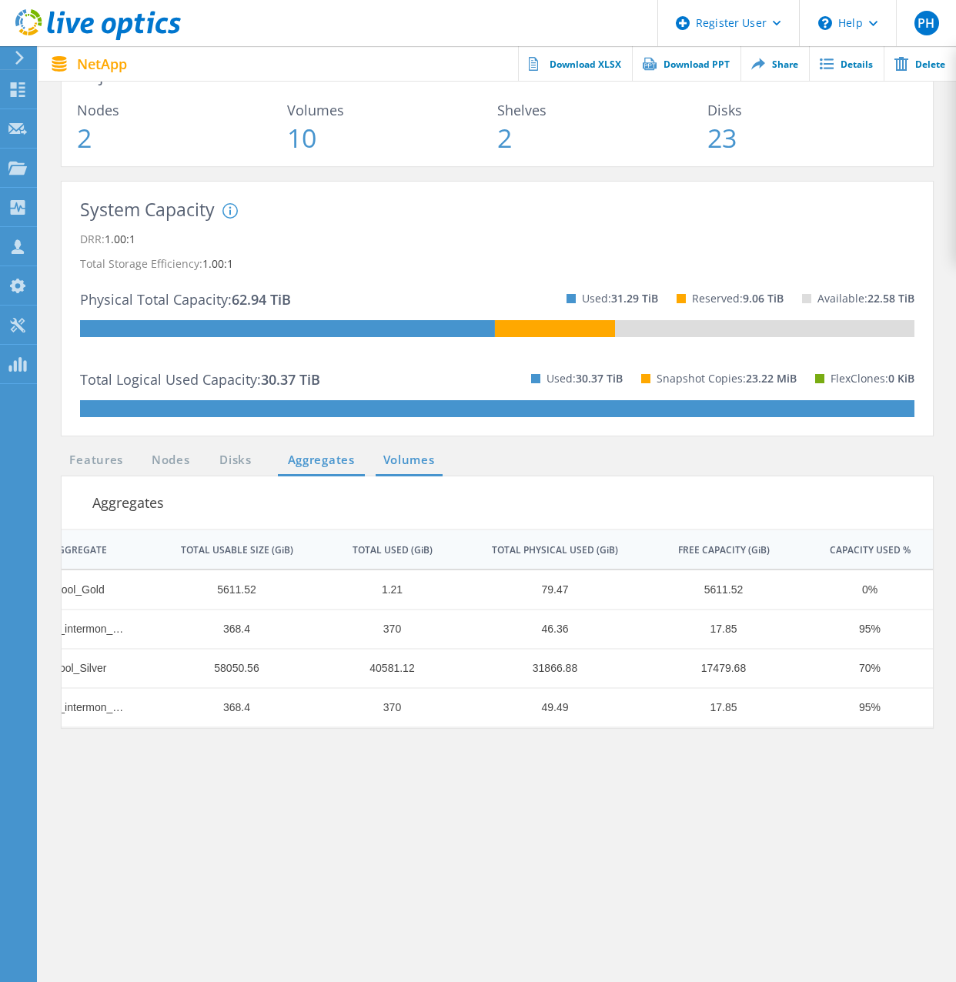
click at [418, 458] on link "Volumes" at bounding box center [409, 460] width 67 height 19
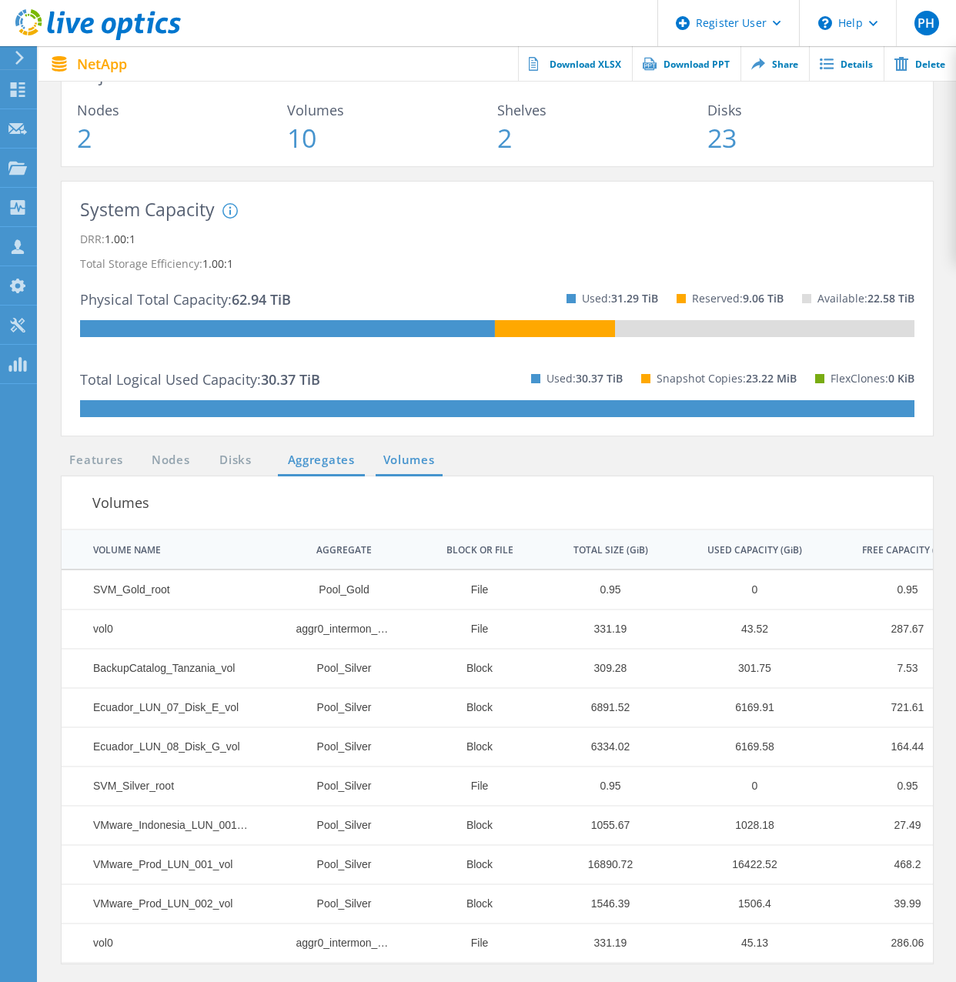
click at [314, 453] on link "Aggregates" at bounding box center [321, 460] width 87 height 19
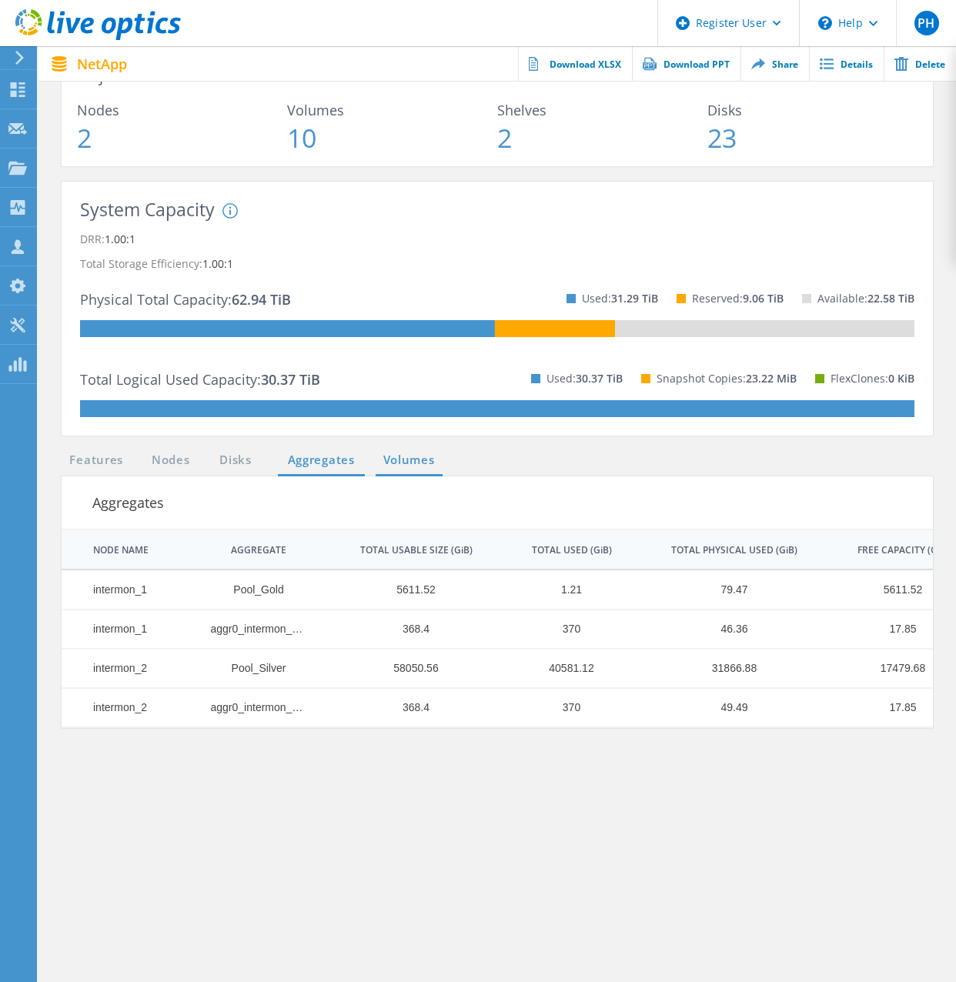
click at [411, 460] on link "Volumes" at bounding box center [409, 460] width 67 height 19
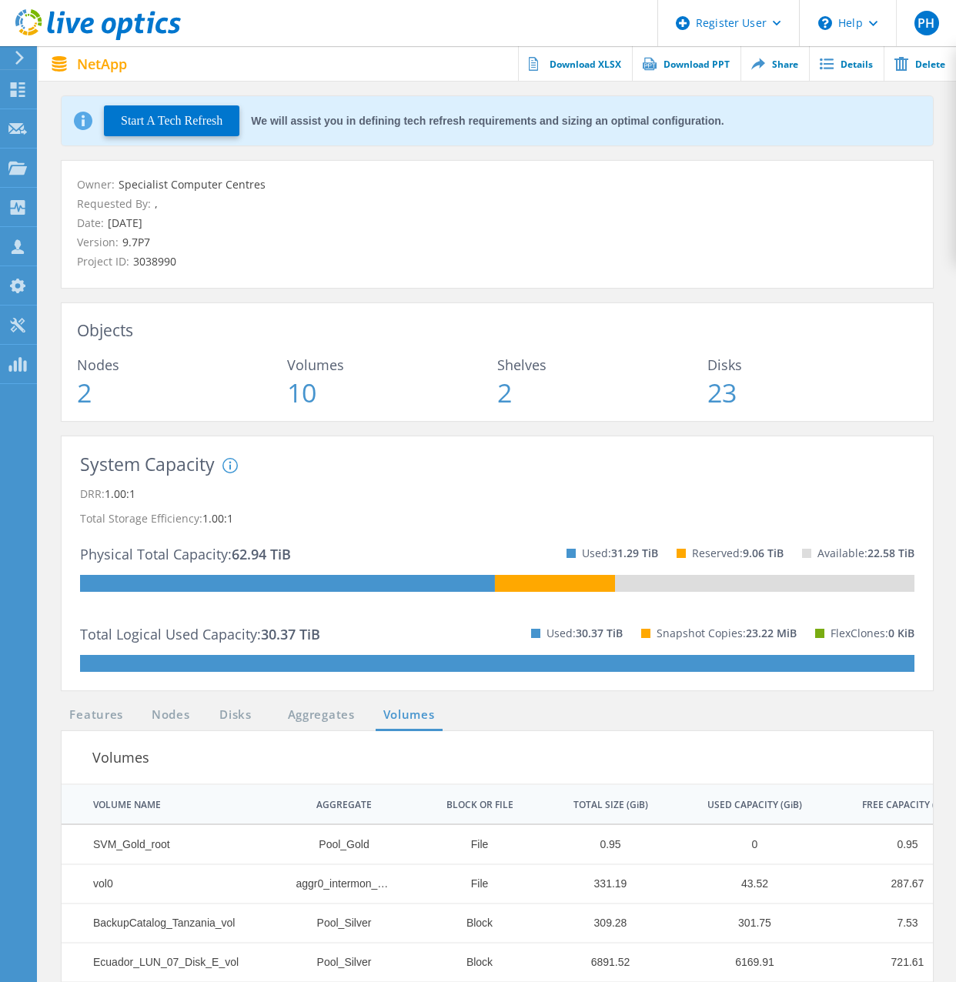
scroll to position [0, 0]
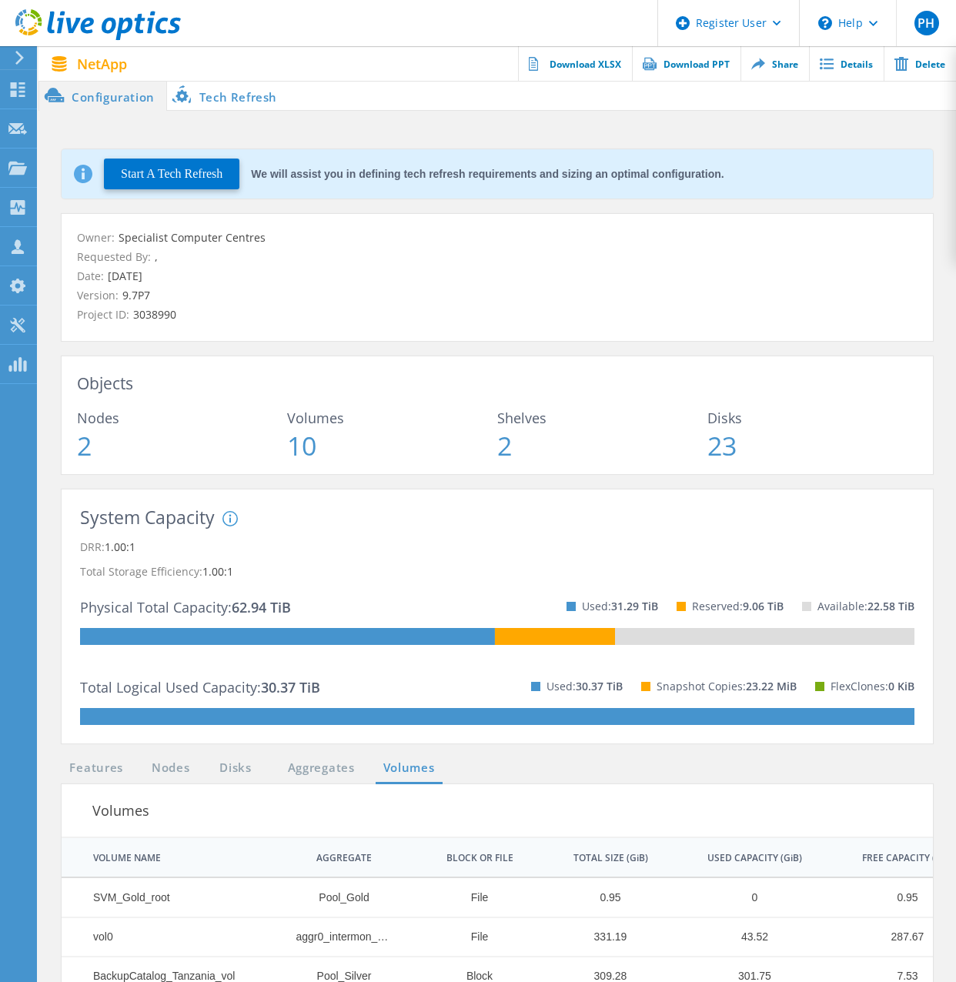
click at [873, 333] on div "Owner: Specialist Computer Centres Requested By: , Date: 09/03/2025 Version: 9.…" at bounding box center [498, 277] width 872 height 127
drag, startPoint x: 489, startPoint y: 441, endPoint x: 725, endPoint y: 469, distance: 238.0
click at [725, 469] on div "Objects Nodes 2 Volumes 10 Shelves 2 Disks 23" at bounding box center [498, 415] width 872 height 118
click at [708, 482] on div "Owner: Specialist Computer Centres Requested By: , Date: 09/03/2025 Version: 9.…" at bounding box center [497, 352] width 902 height 276
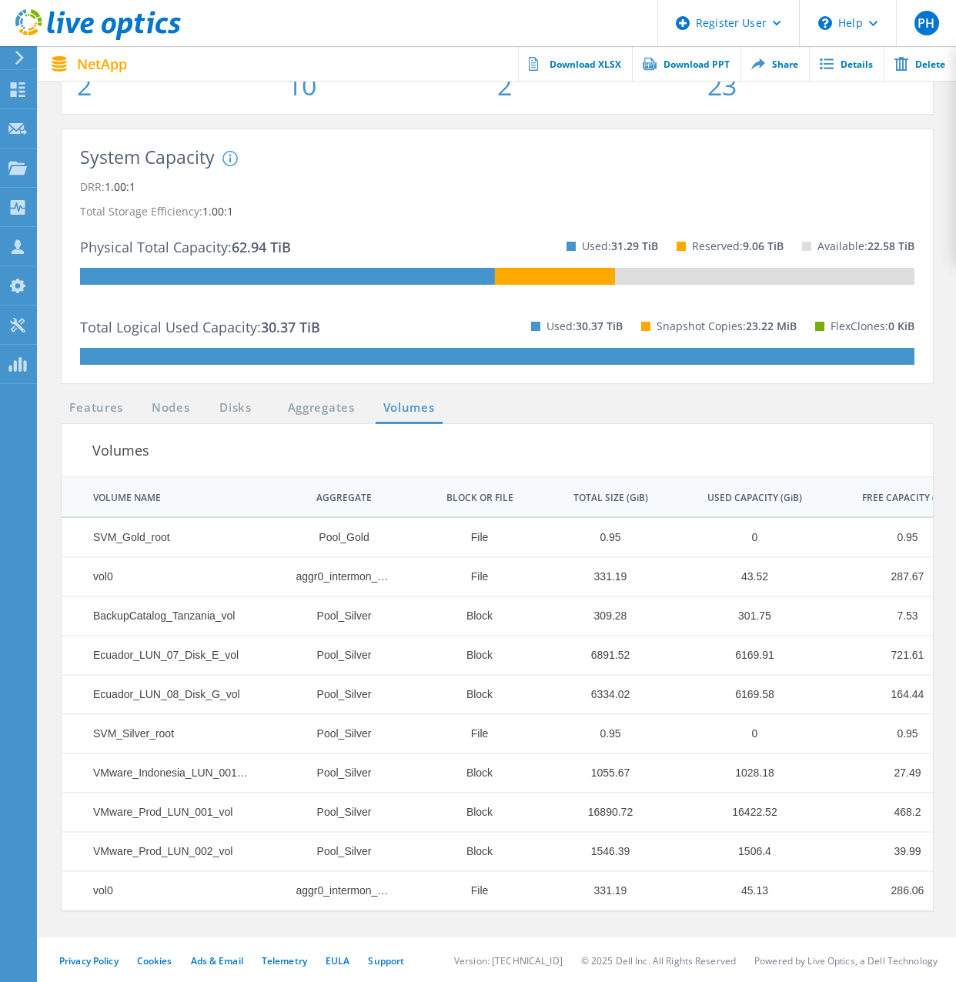
scroll to position [362, 0]
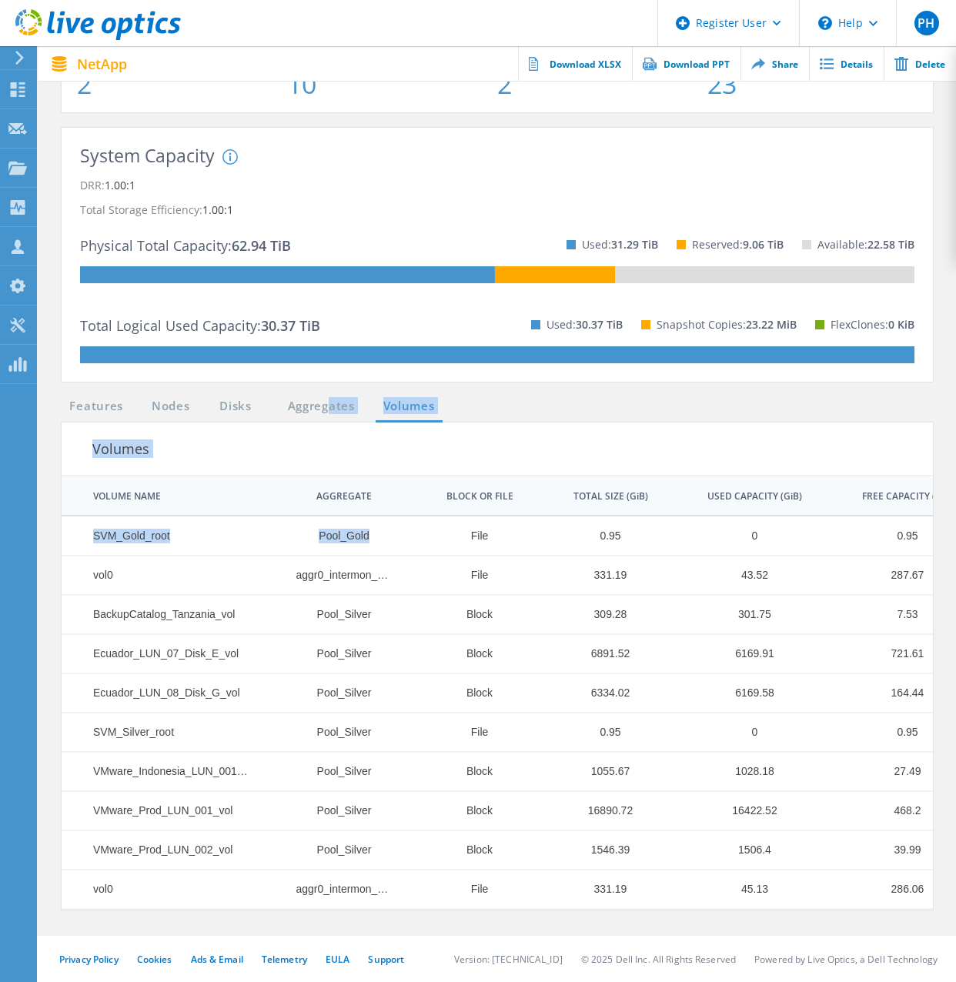
drag, startPoint x: 329, startPoint y: 413, endPoint x: 378, endPoint y: 521, distance: 119.2
click at [378, 521] on lo-tabs-container "Features Nodes Disks Aggregates Volumes Volumes | 1 of 1 | VOLUME NAME AGGREGAT…" at bounding box center [497, 655] width 887 height 510
click at [236, 400] on link "Disks" at bounding box center [236, 406] width 42 height 19
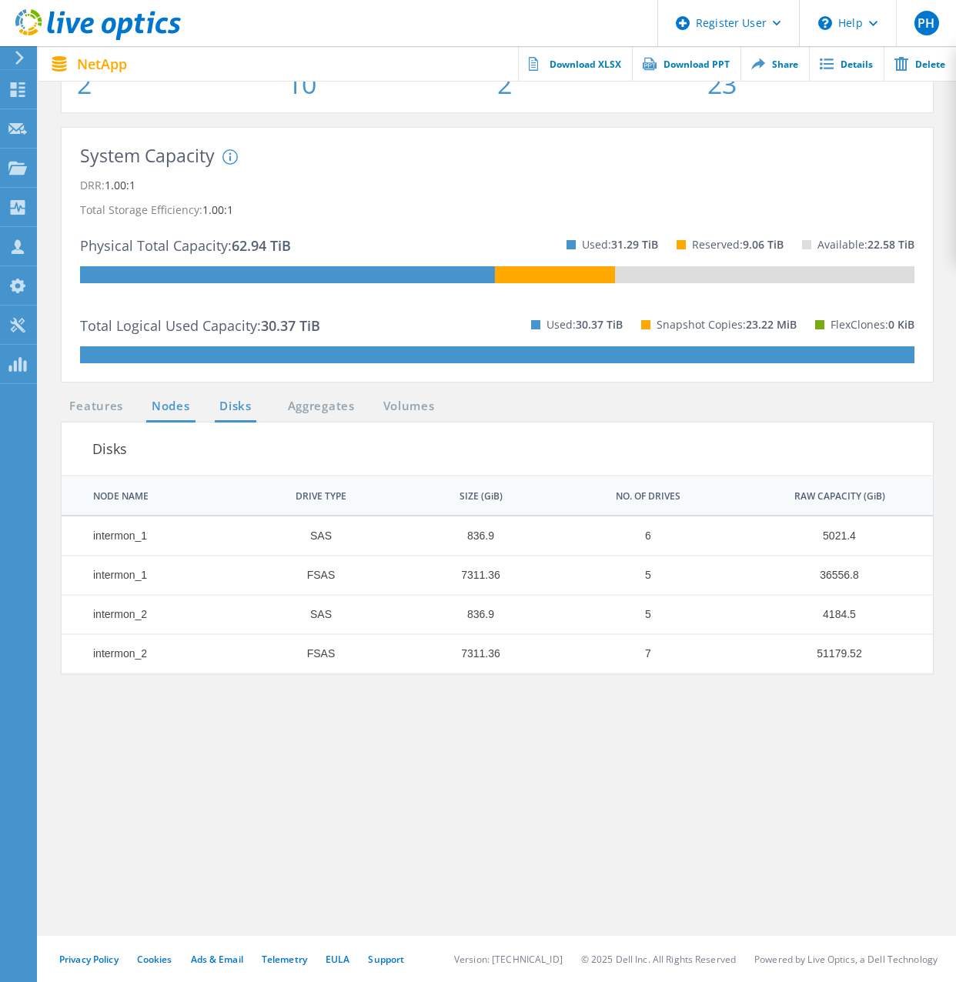
click at [174, 410] on link "Nodes" at bounding box center [170, 406] width 49 height 19
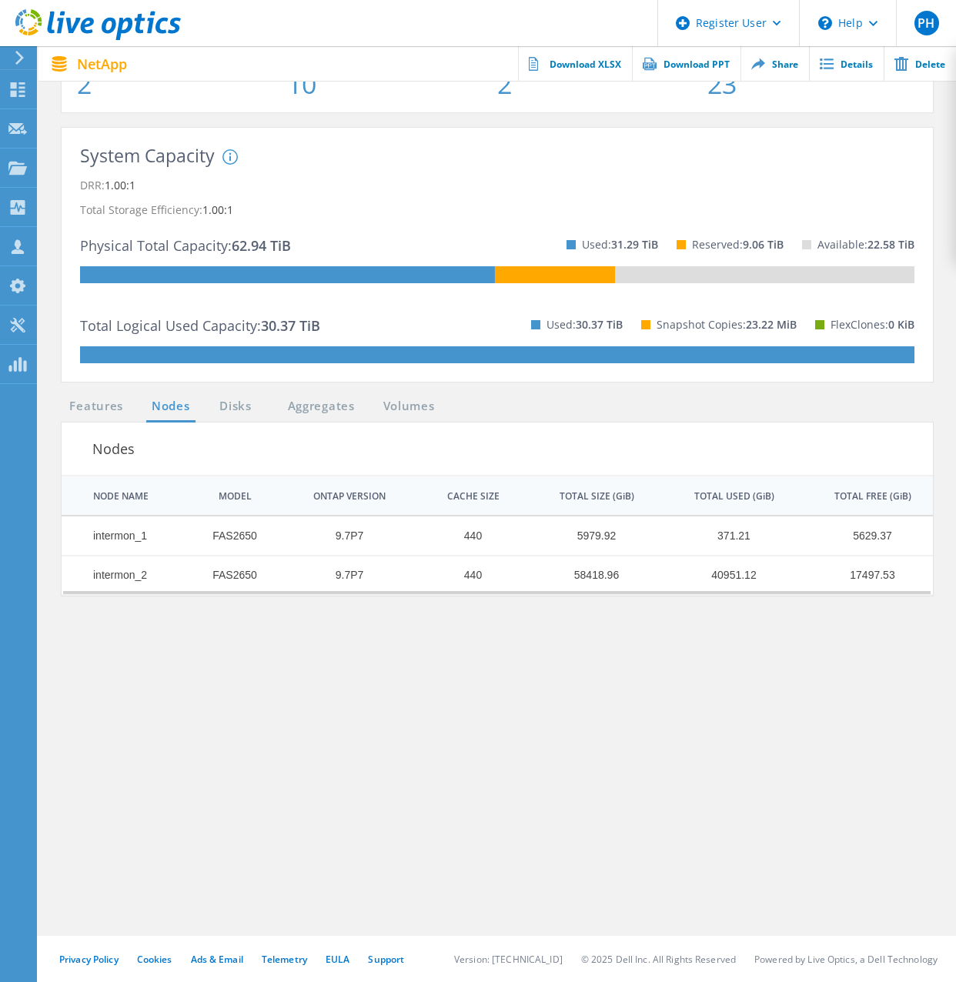
click at [230, 535] on td "FAS2650" at bounding box center [226, 536] width 95 height 39
copy td "FAS2650"
click at [503, 669] on section "Features Nodes Disks Aggregates Volumes Nodes | 1 of 1 | NODE NAME MODEL ONTAP …" at bounding box center [497, 666] width 887 height 539
click at [246, 421] on ul "Features Nodes Disks Aggregates Volumes" at bounding box center [252, 409] width 396 height 25
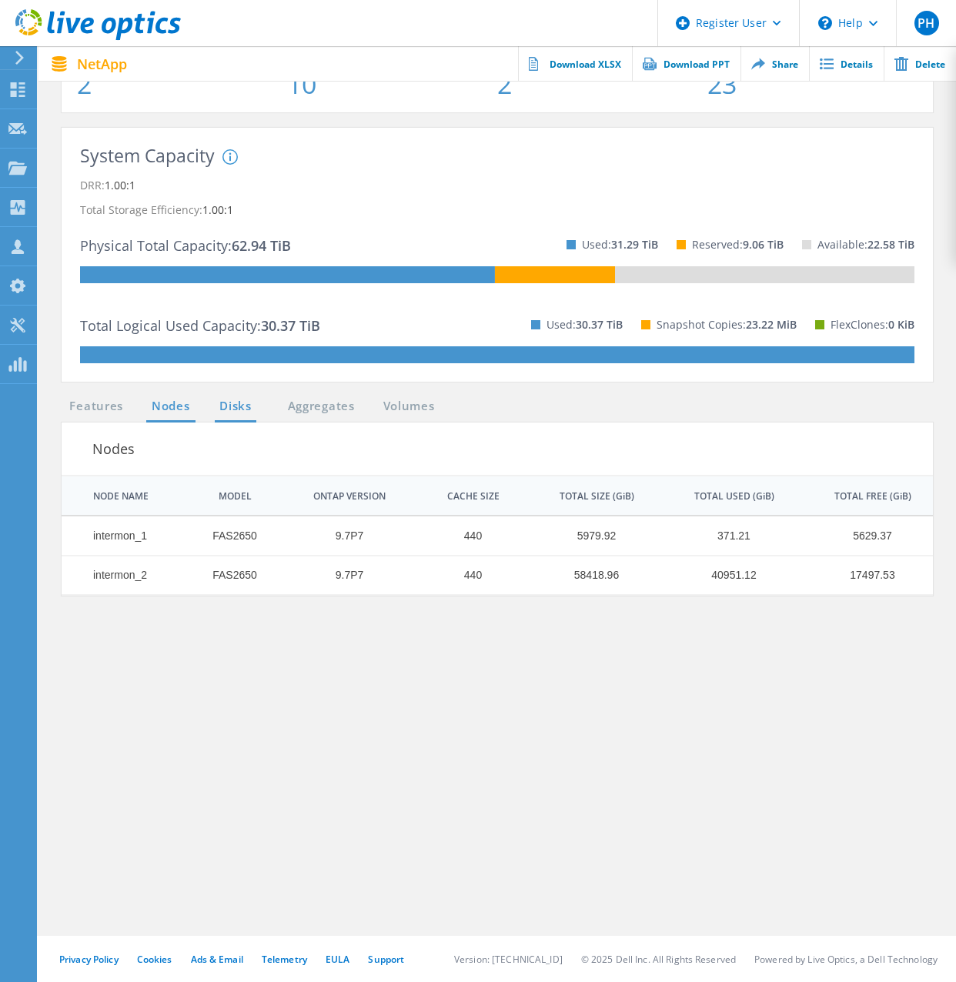
click at [234, 398] on link "Disks" at bounding box center [236, 406] width 42 height 19
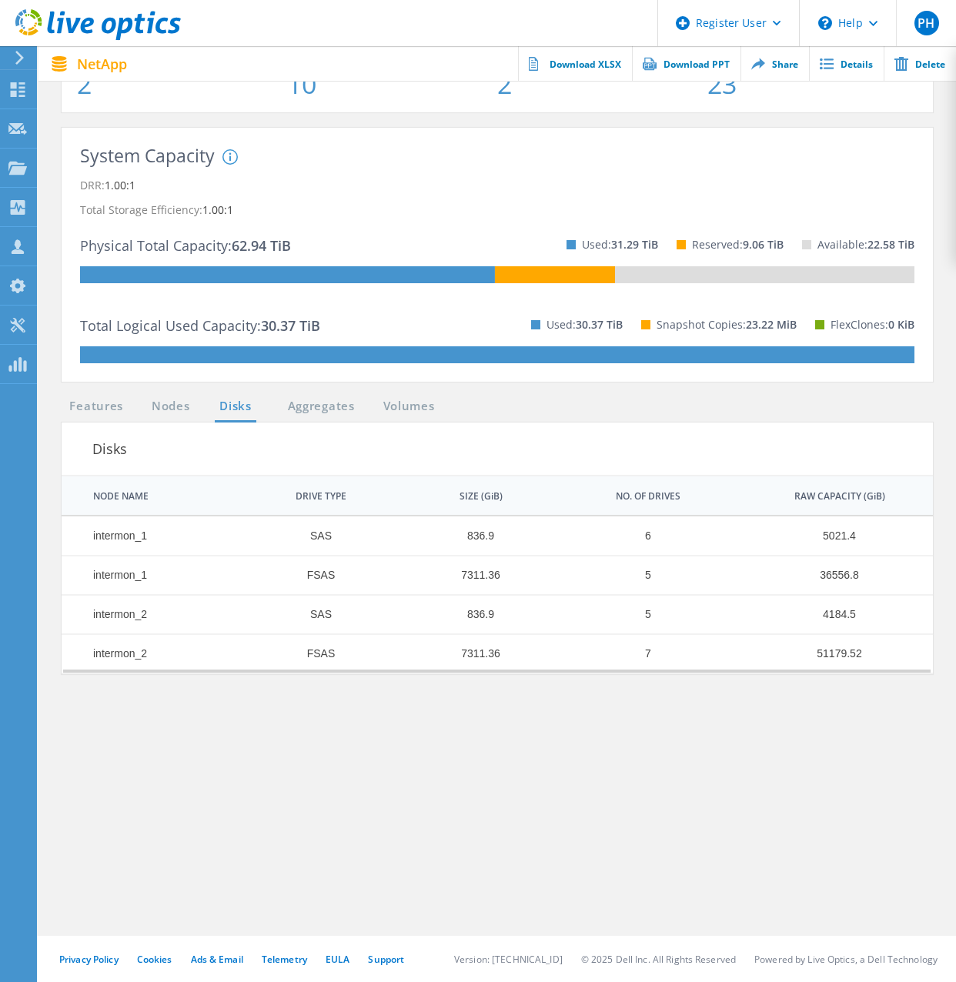
click at [478, 654] on td "7311.36" at bounding box center [473, 653] width 156 height 39
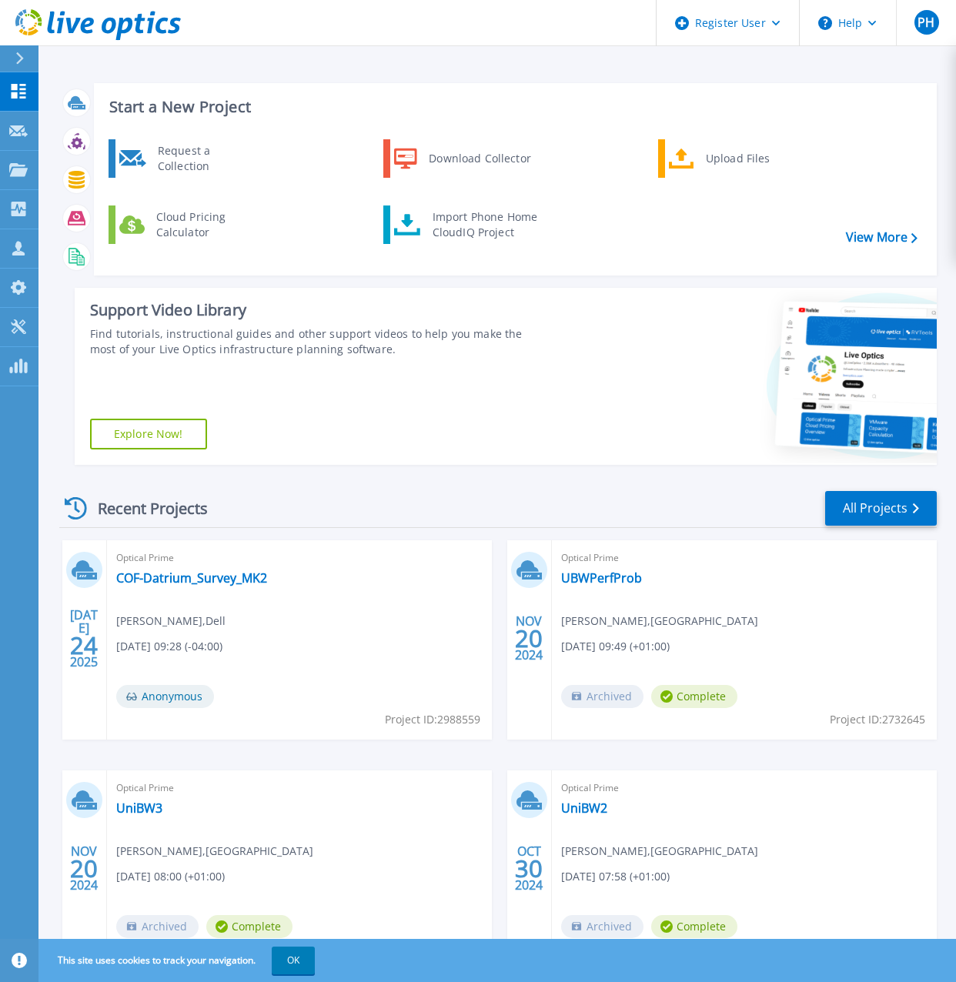
click at [336, 348] on div "Find tutorials, instructional guides and other support videos to help you make …" at bounding box center [314, 341] width 448 height 31
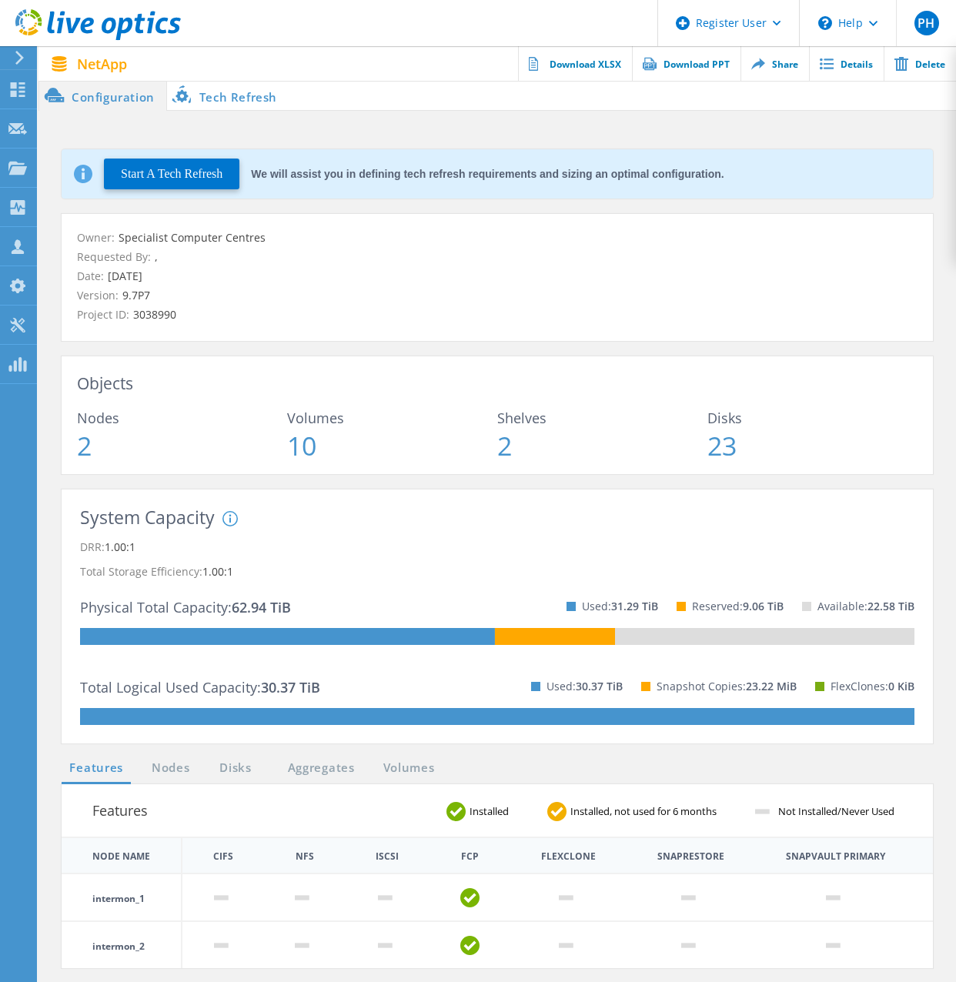
click at [333, 515] on div "System DRR represents DRR w/o SnapShots and FlexClones for newer OnTap versions…" at bounding box center [347, 568] width 249 height 114
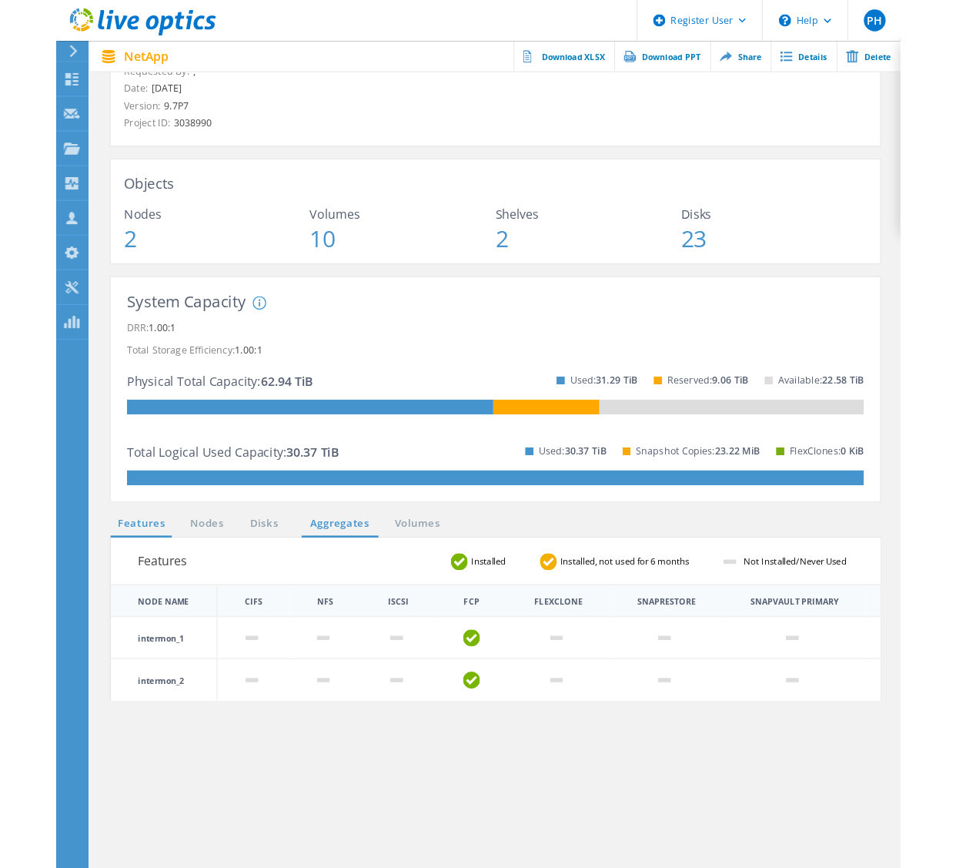
scroll to position [231, 0]
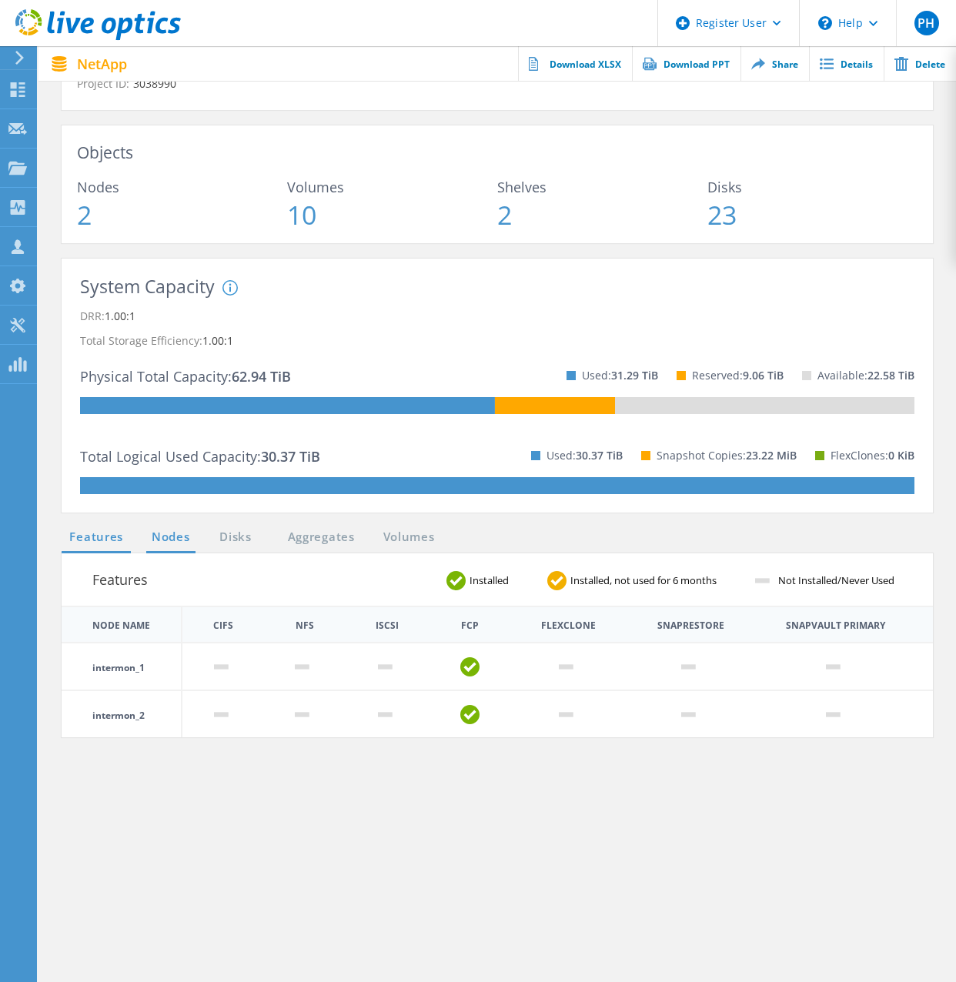
click at [167, 537] on link "Nodes" at bounding box center [170, 537] width 49 height 19
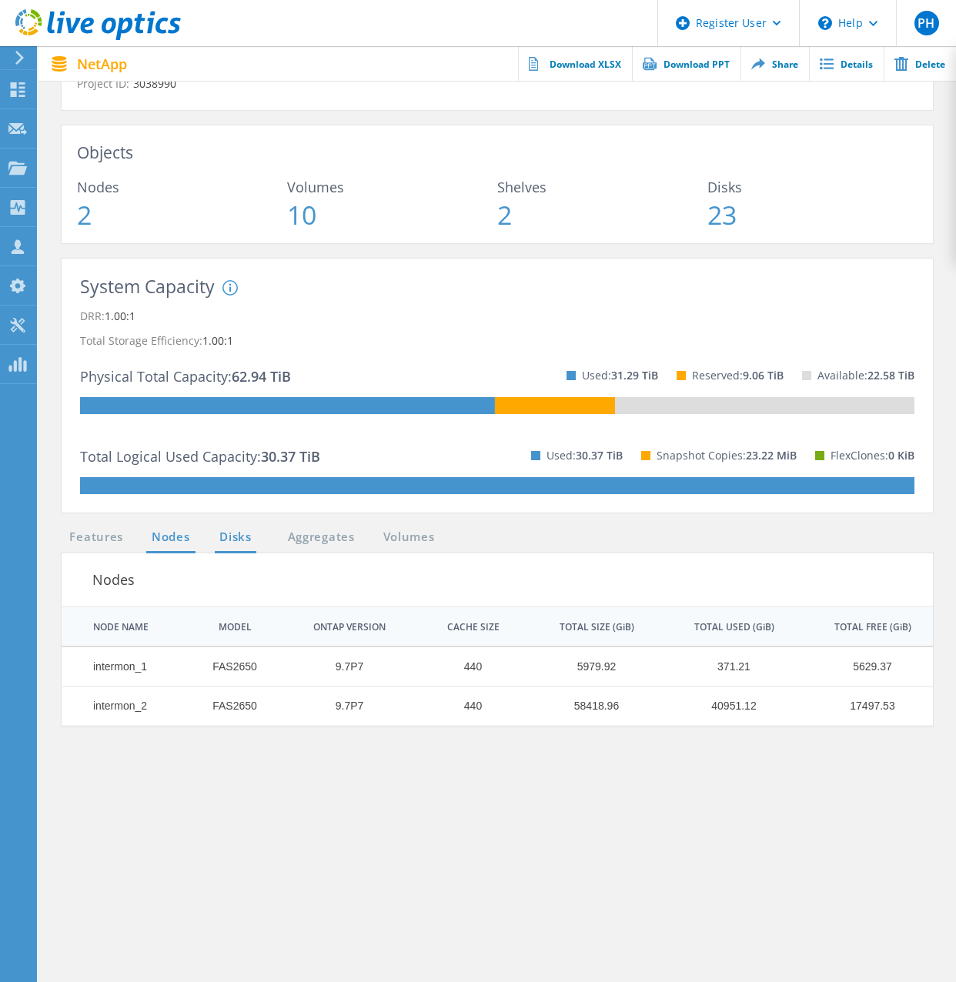
click at [251, 537] on link "Disks" at bounding box center [236, 537] width 42 height 19
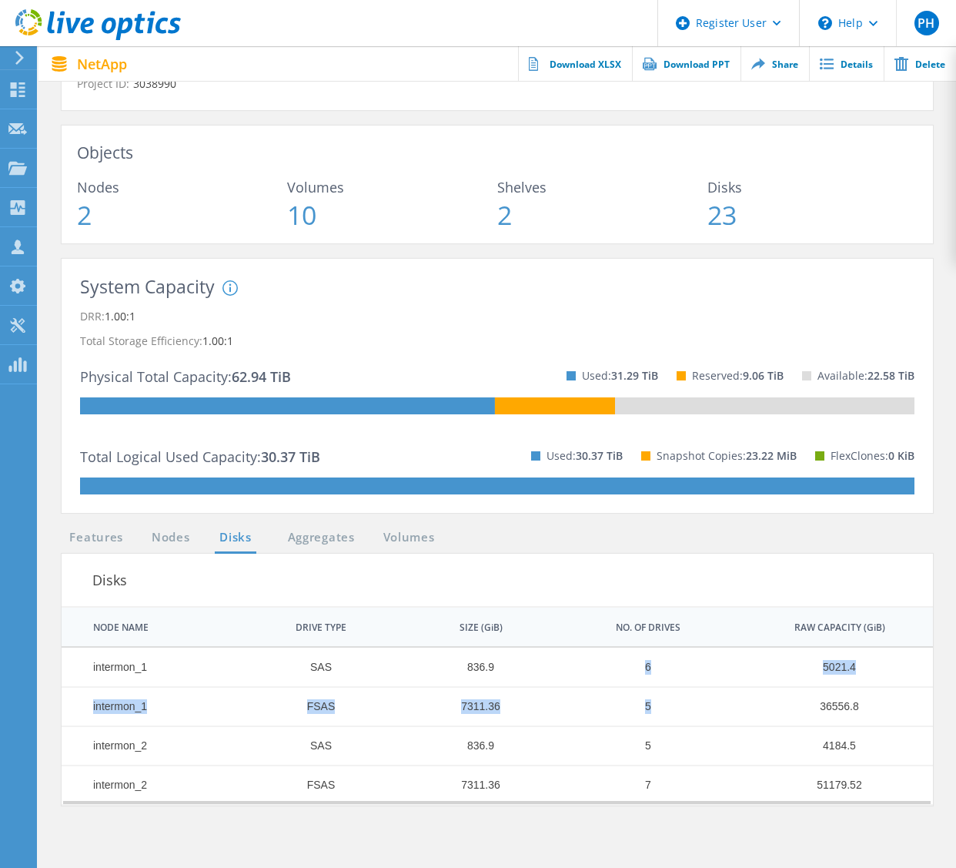
drag, startPoint x: 613, startPoint y: 663, endPoint x: 689, endPoint y: 709, distance: 89.1
click at [689, 709] on tbody "intermon_1 SAS 836.9 6 5021.4 intermon_1 FSAS 7311.36 5 36556.8 intermon_2 SAS …" at bounding box center [498, 725] width 872 height 157
